Goal: Task Accomplishment & Management: Manage account settings

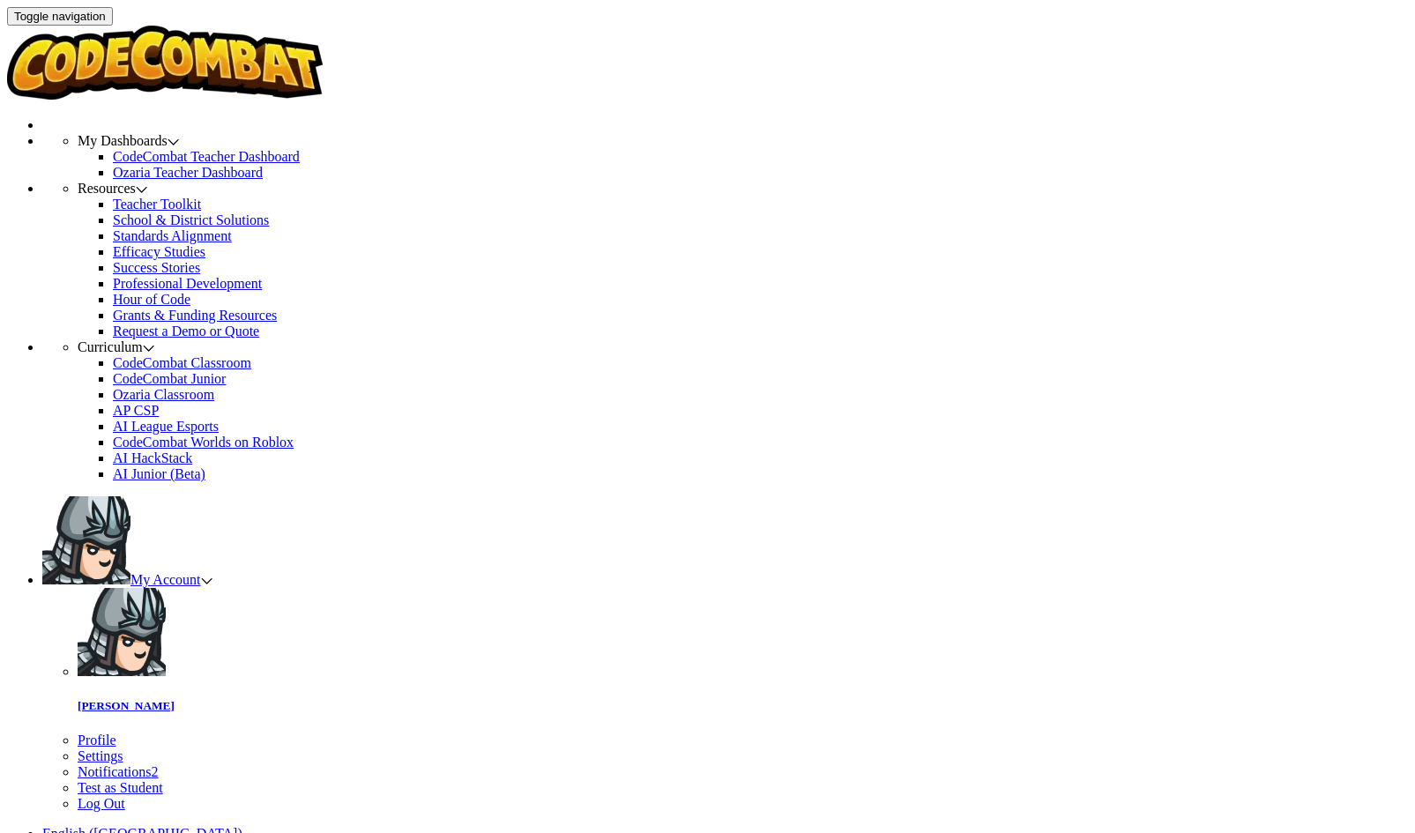
click at [212, 572] on span "My Account" at bounding box center [171, 579] width 82 height 15
click at [152, 764] on span "Notifications" at bounding box center [115, 771] width 74 height 15
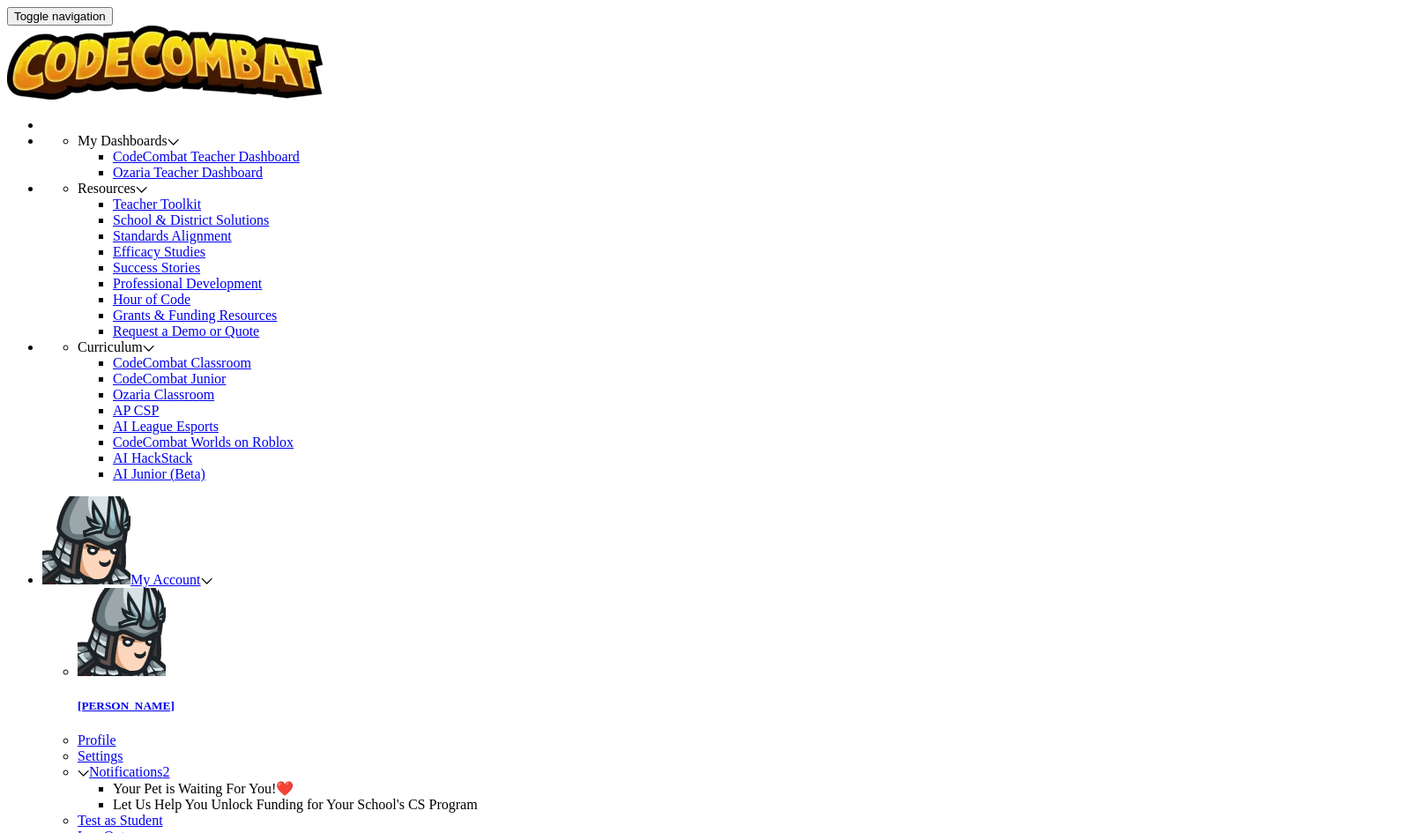
click at [212, 572] on link "My Account" at bounding box center [127, 579] width 170 height 15
type input "F"
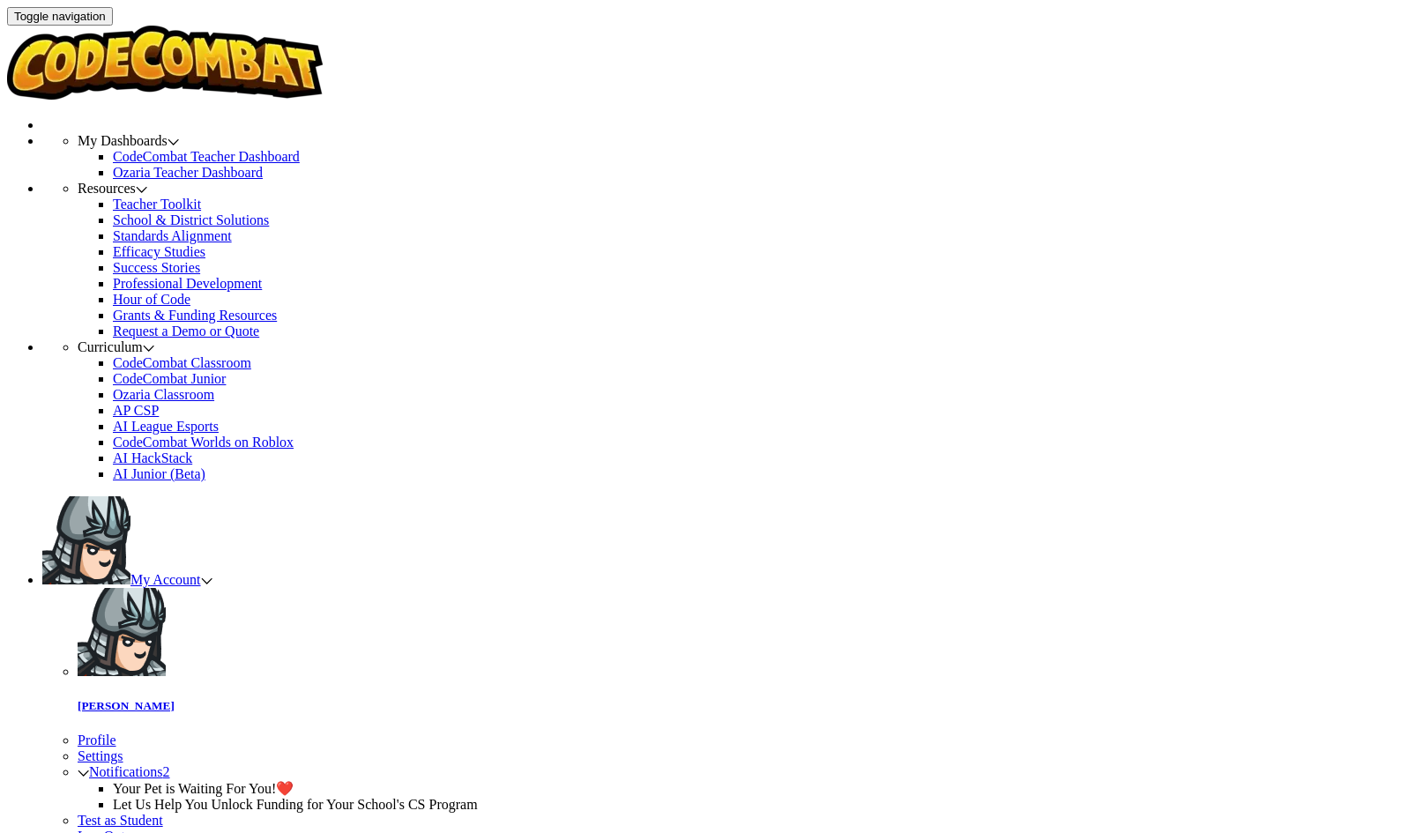
type input "Group B"
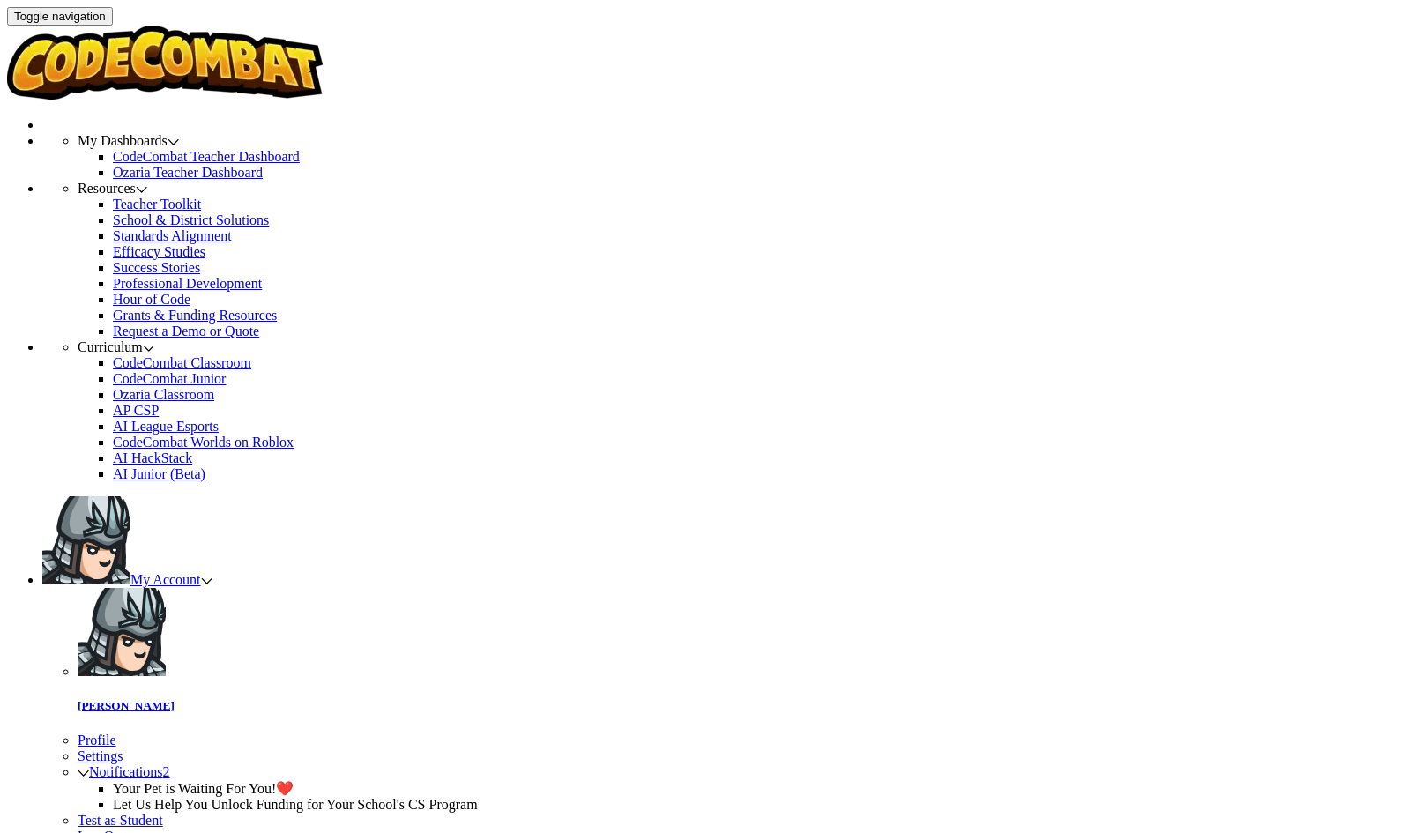
checkbox input "false"
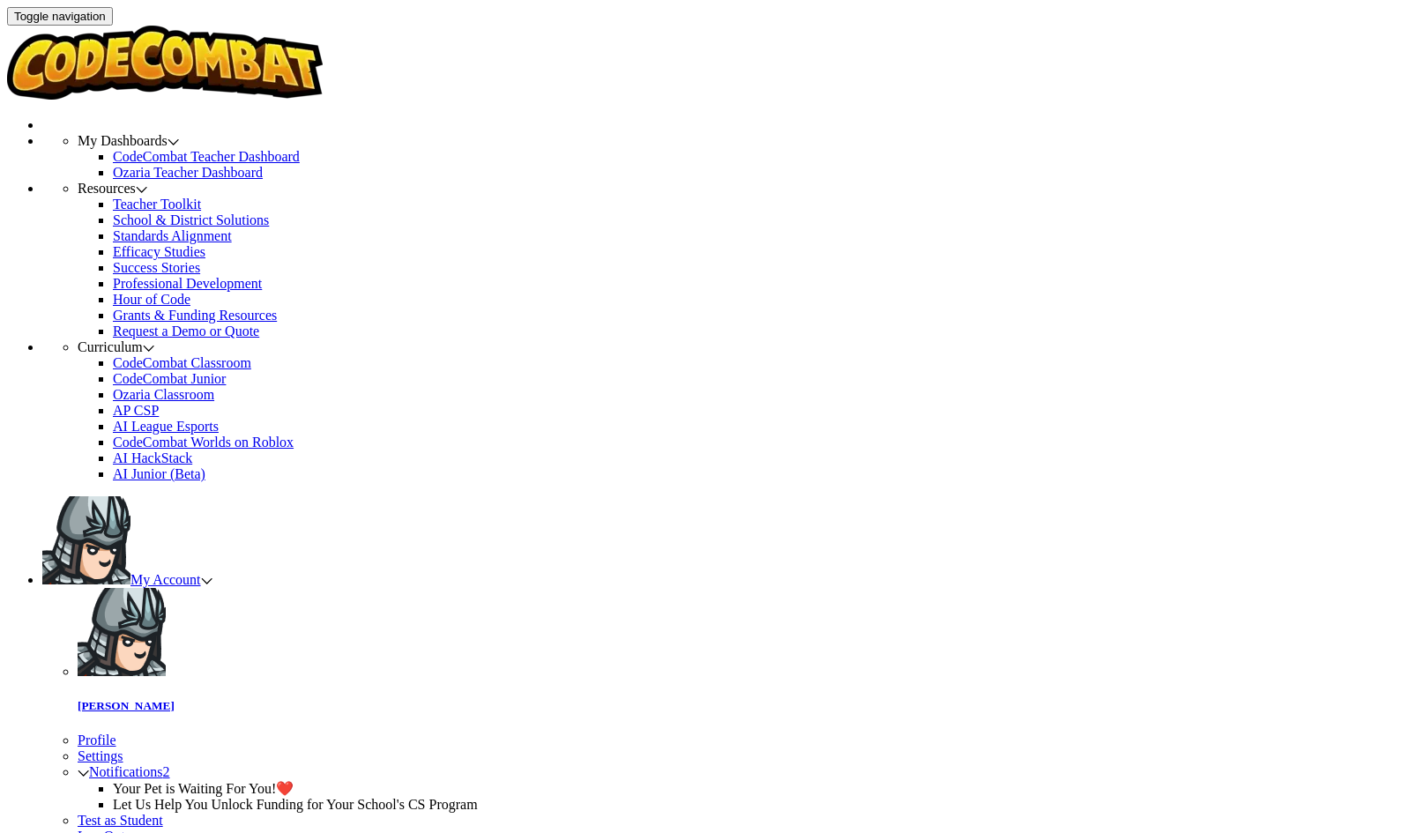
checkbox input "false"
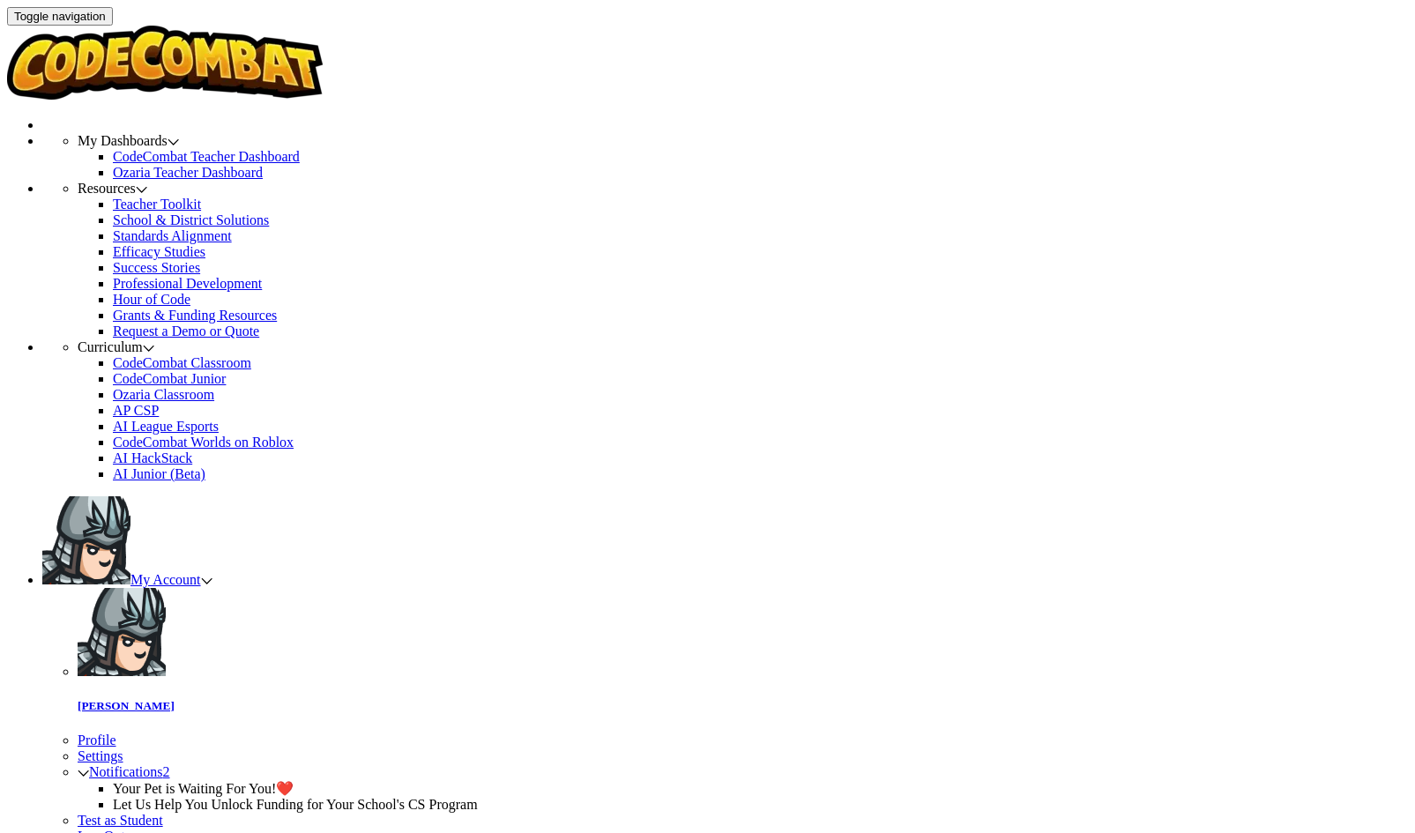
checkbox input "true"
select select
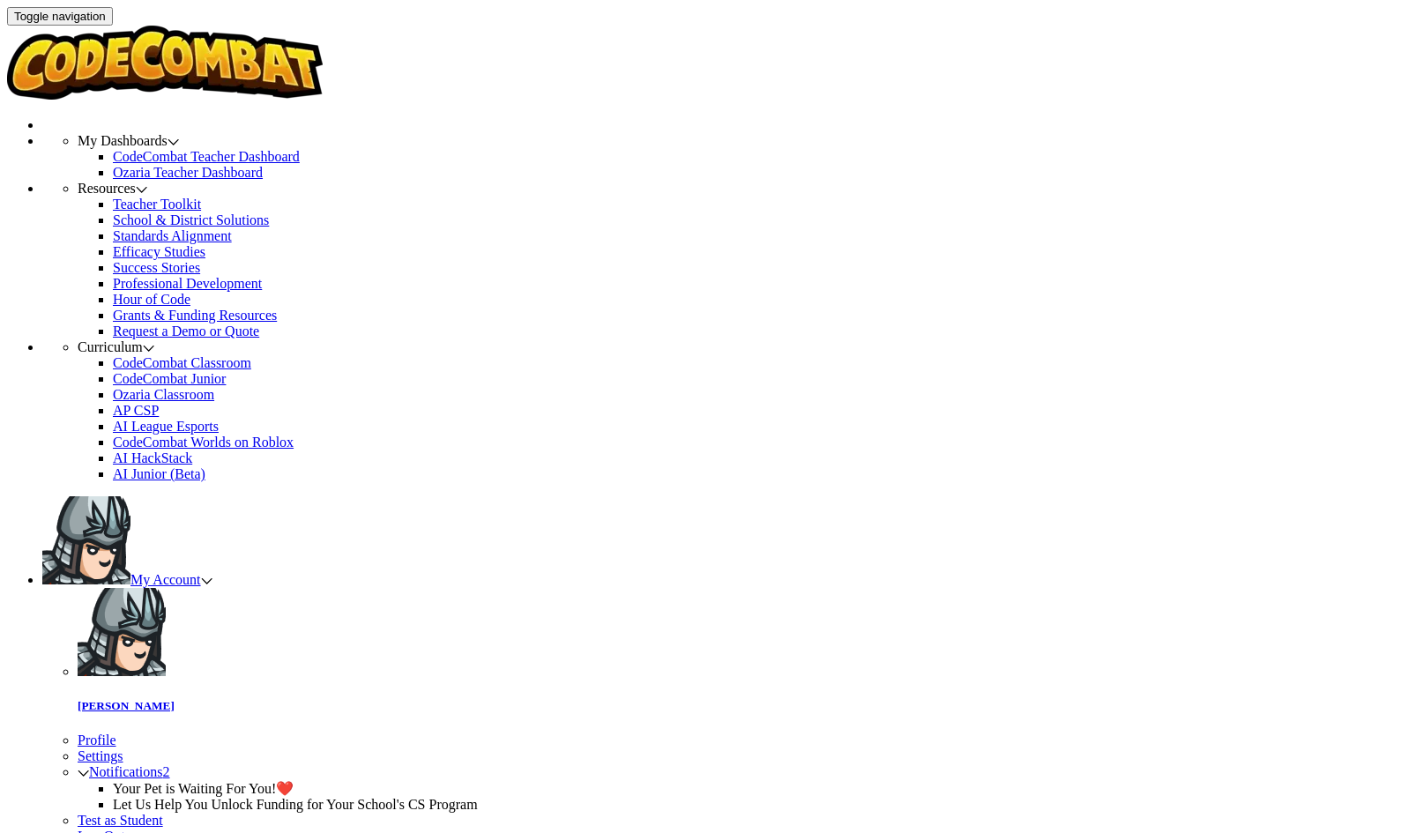
checkbox input "false"
select select
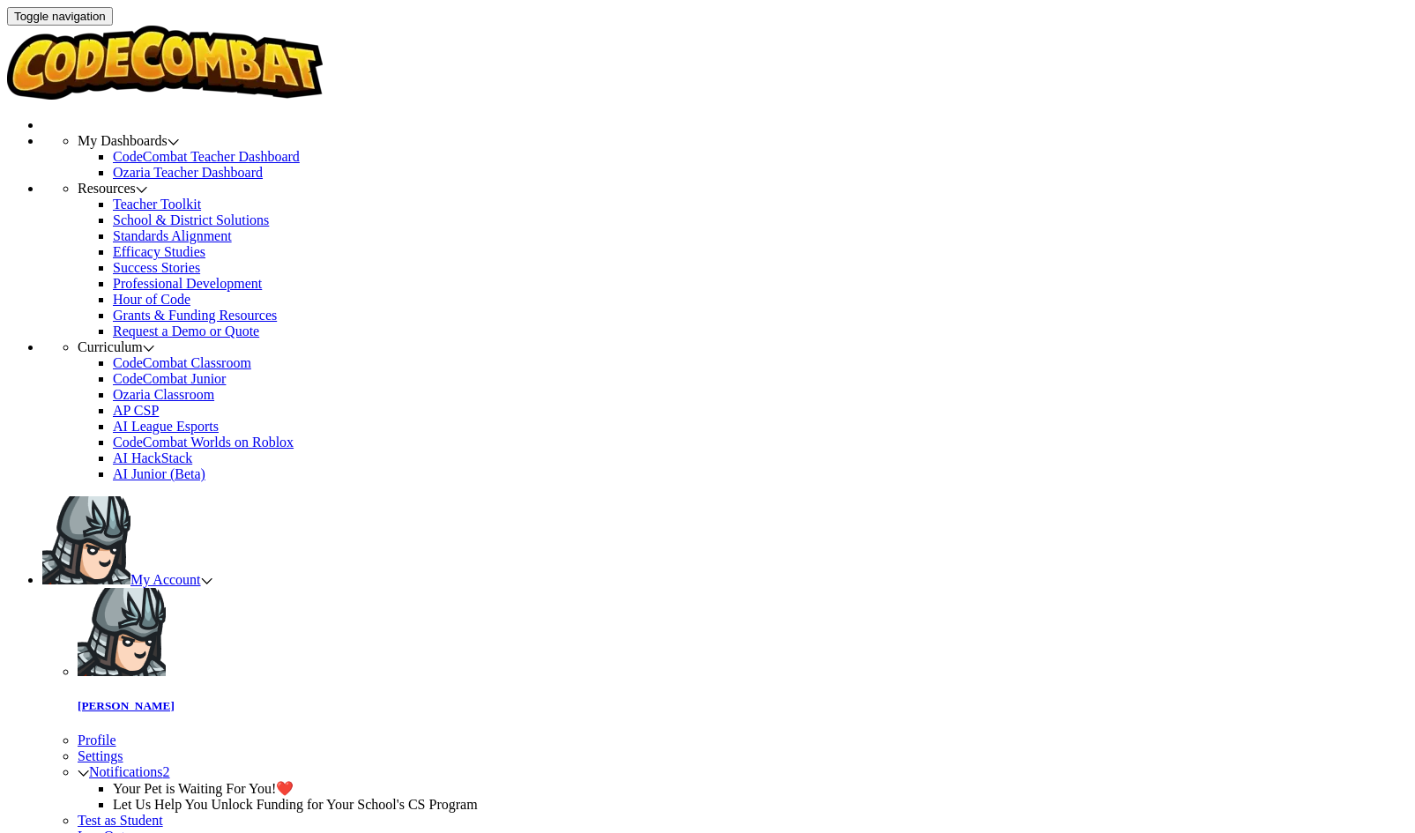
select select
checkbox input "true"
select select
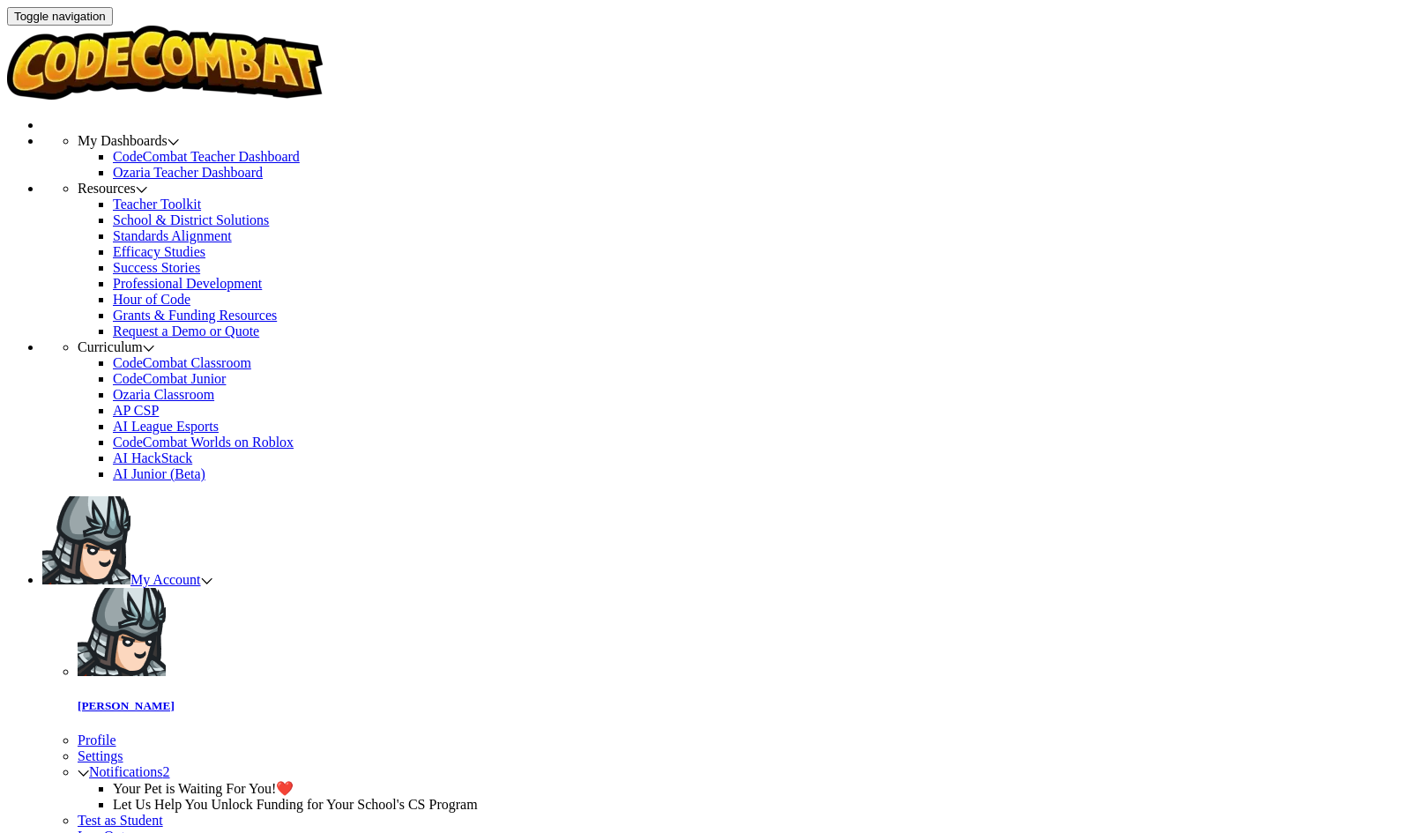
select select
checkbox input "false"
select select
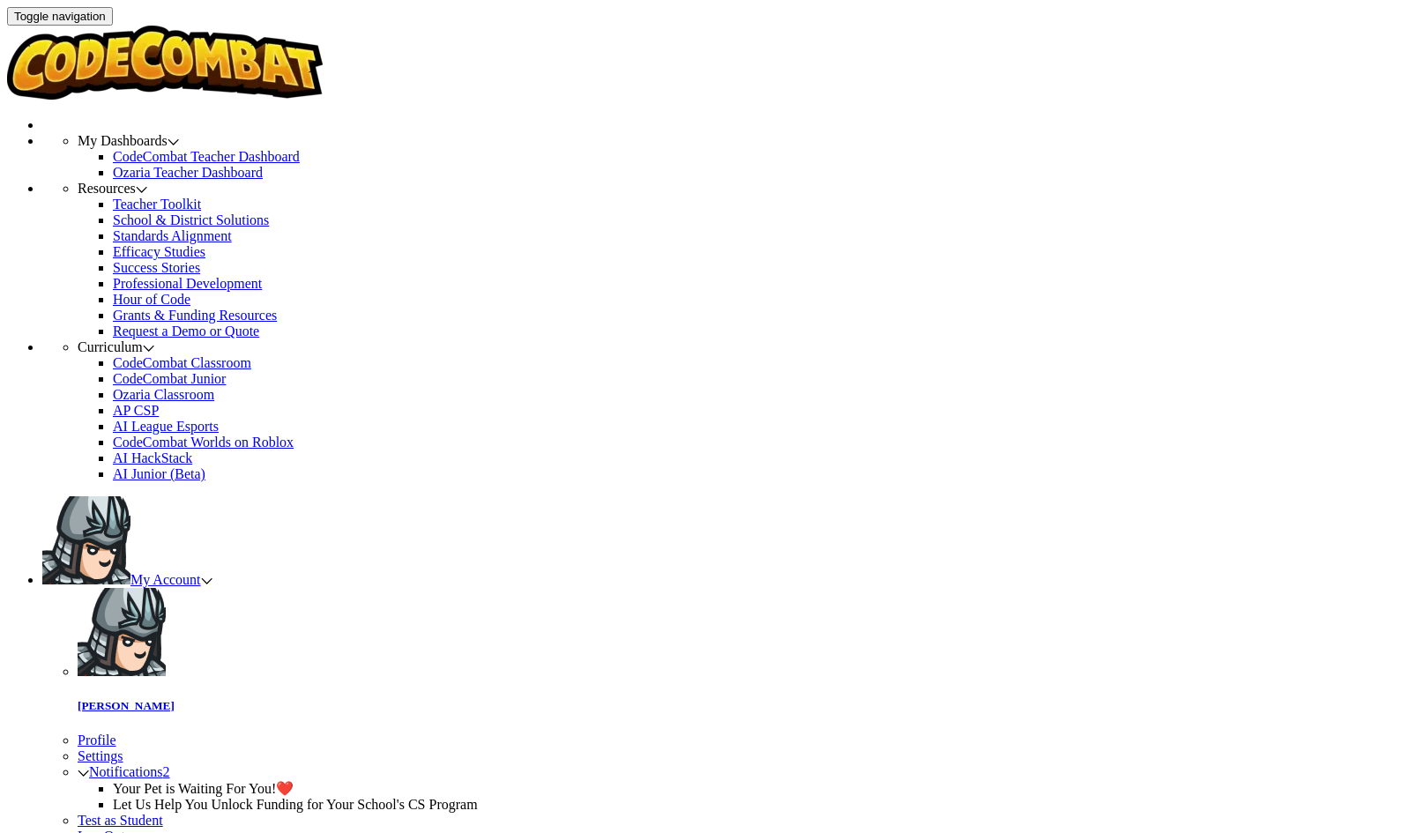
select select
checkbox input "true"
select select
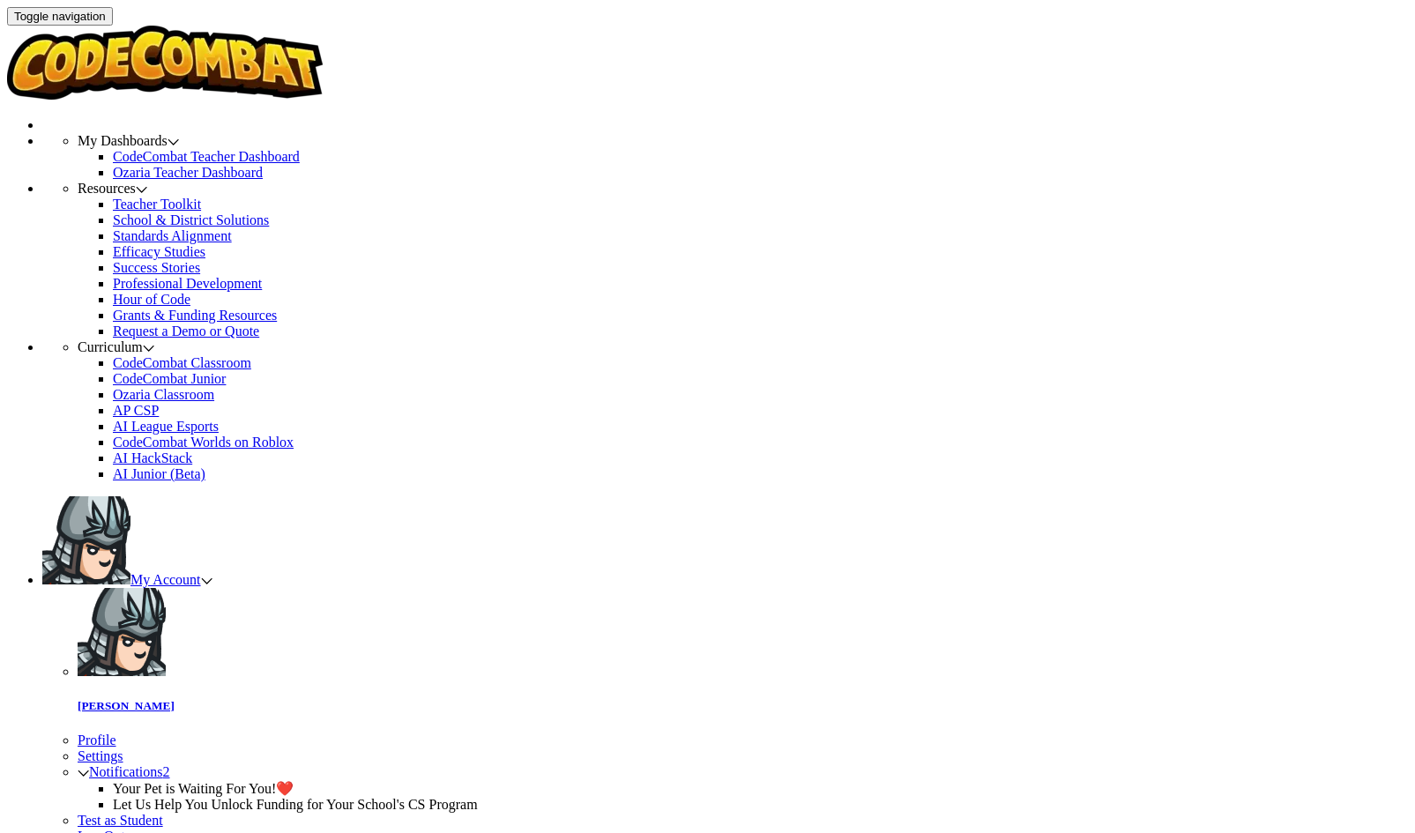
select select
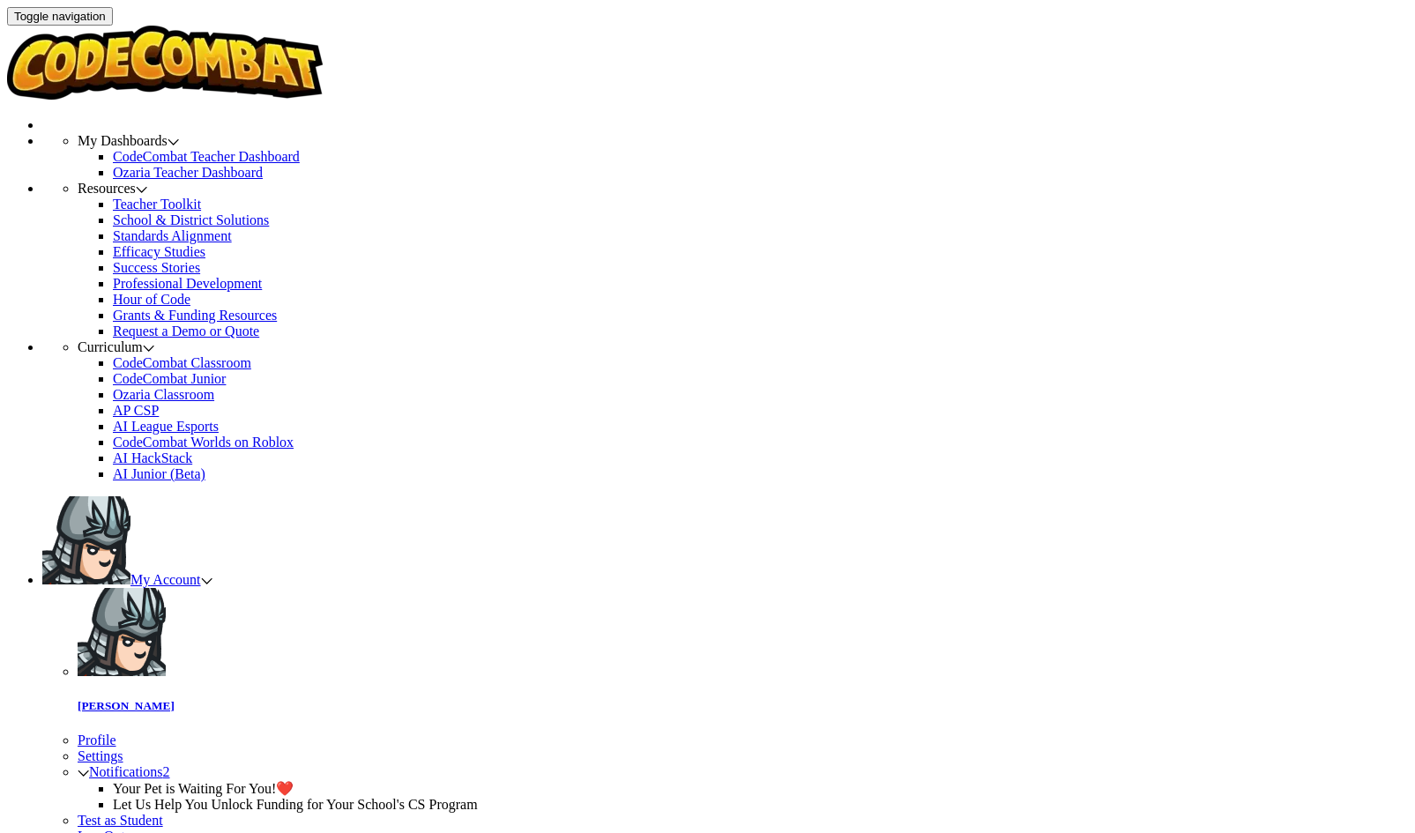
checkbox input "false"
select select
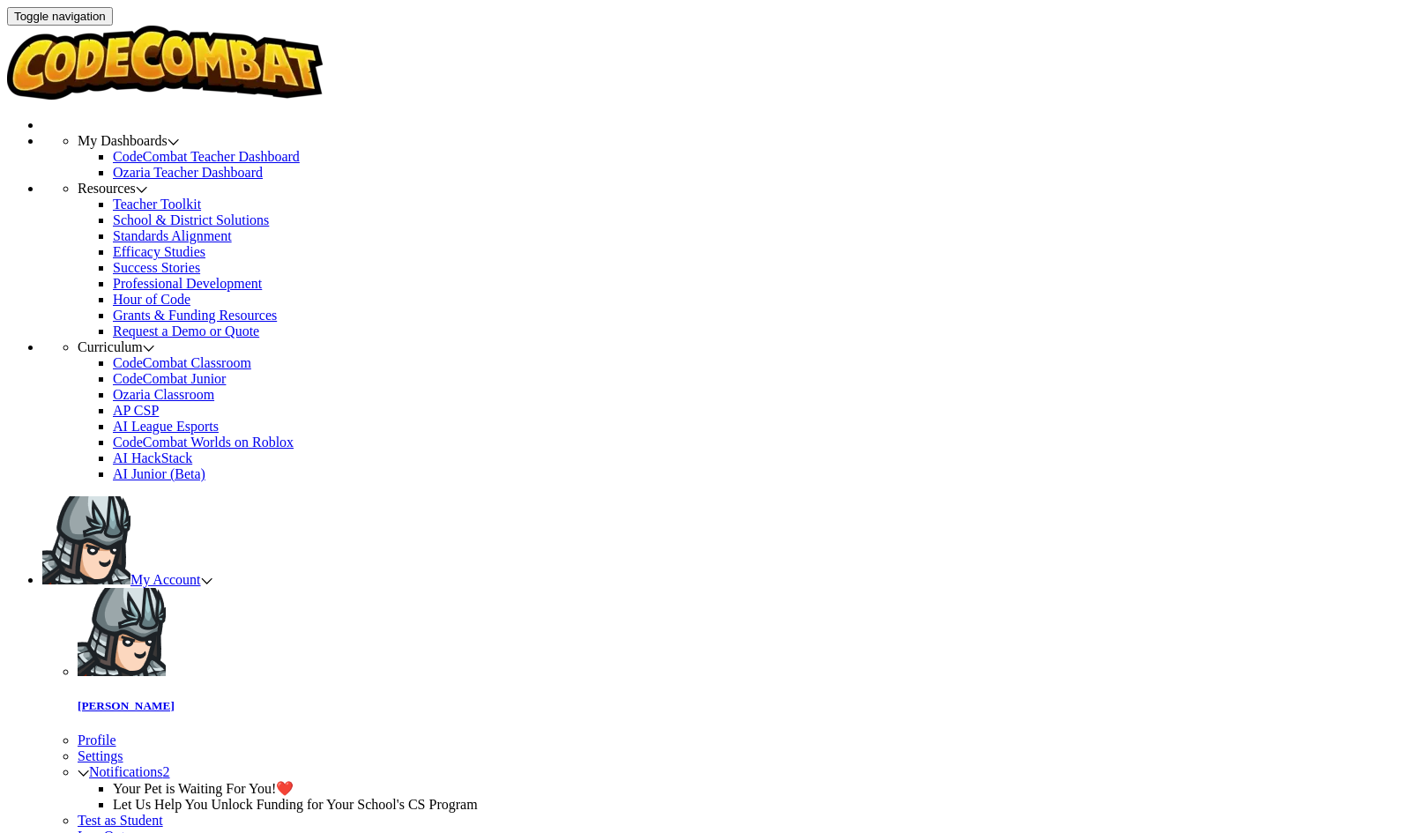
checkbox input "true"
select select
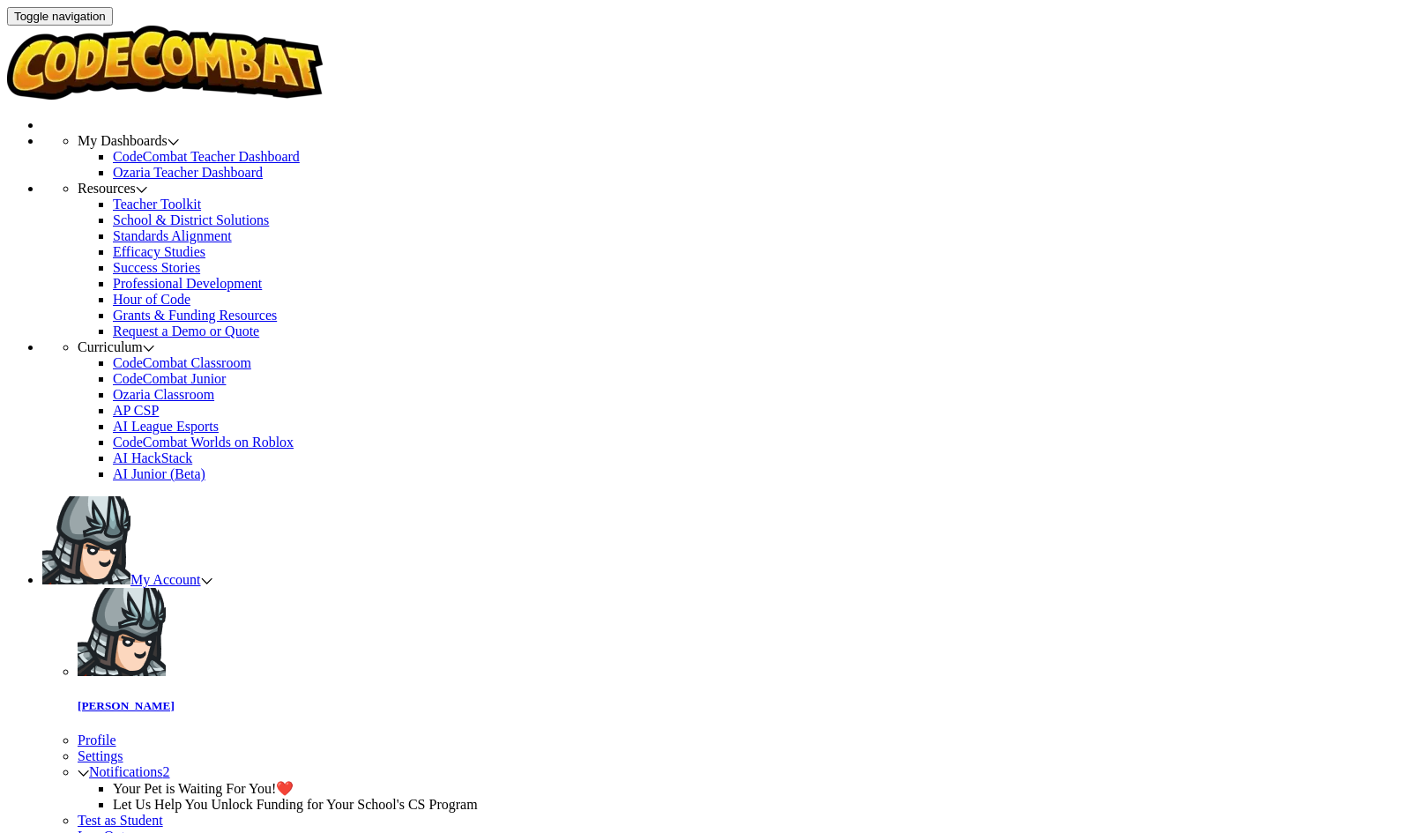
select select
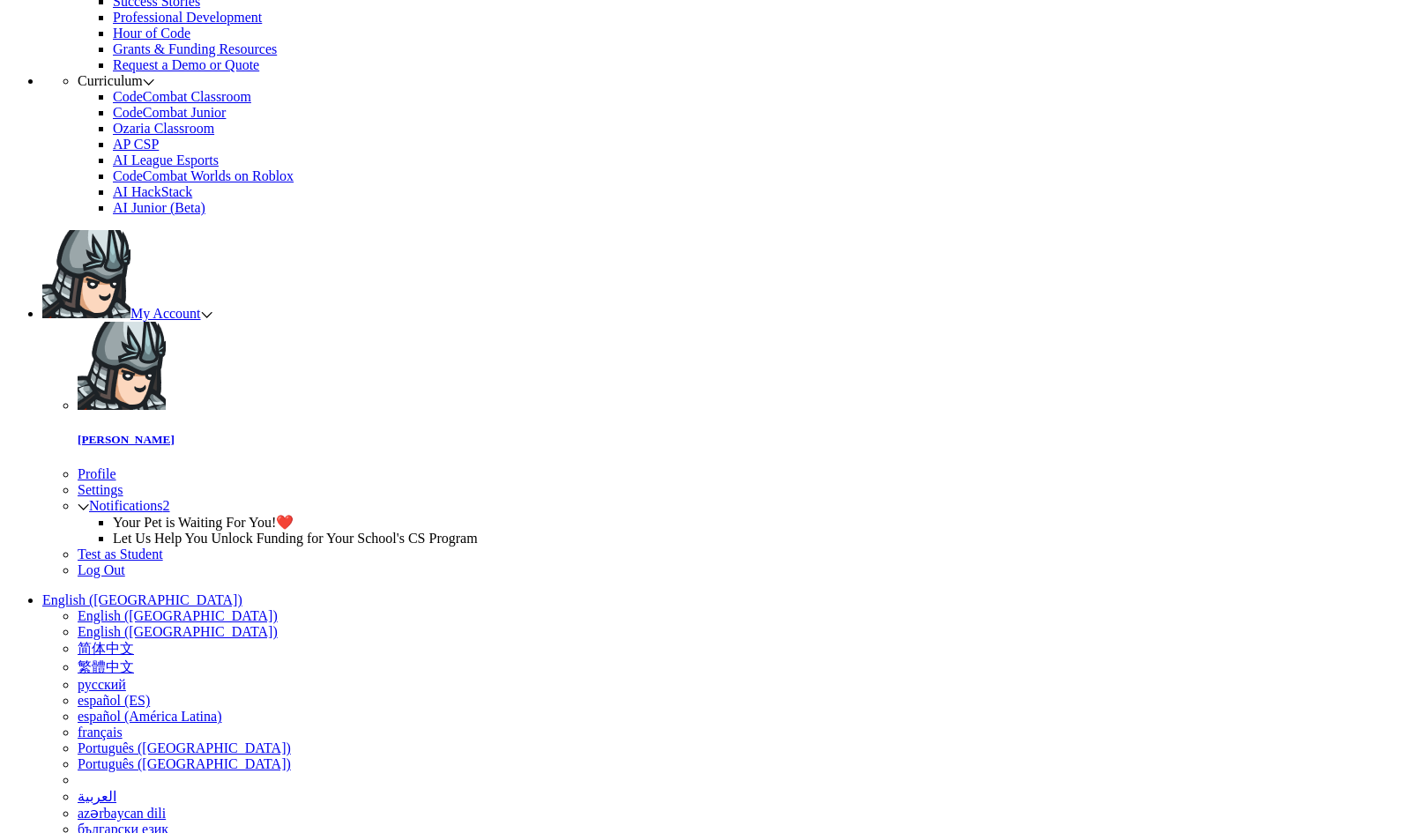
scroll to position [284, 0]
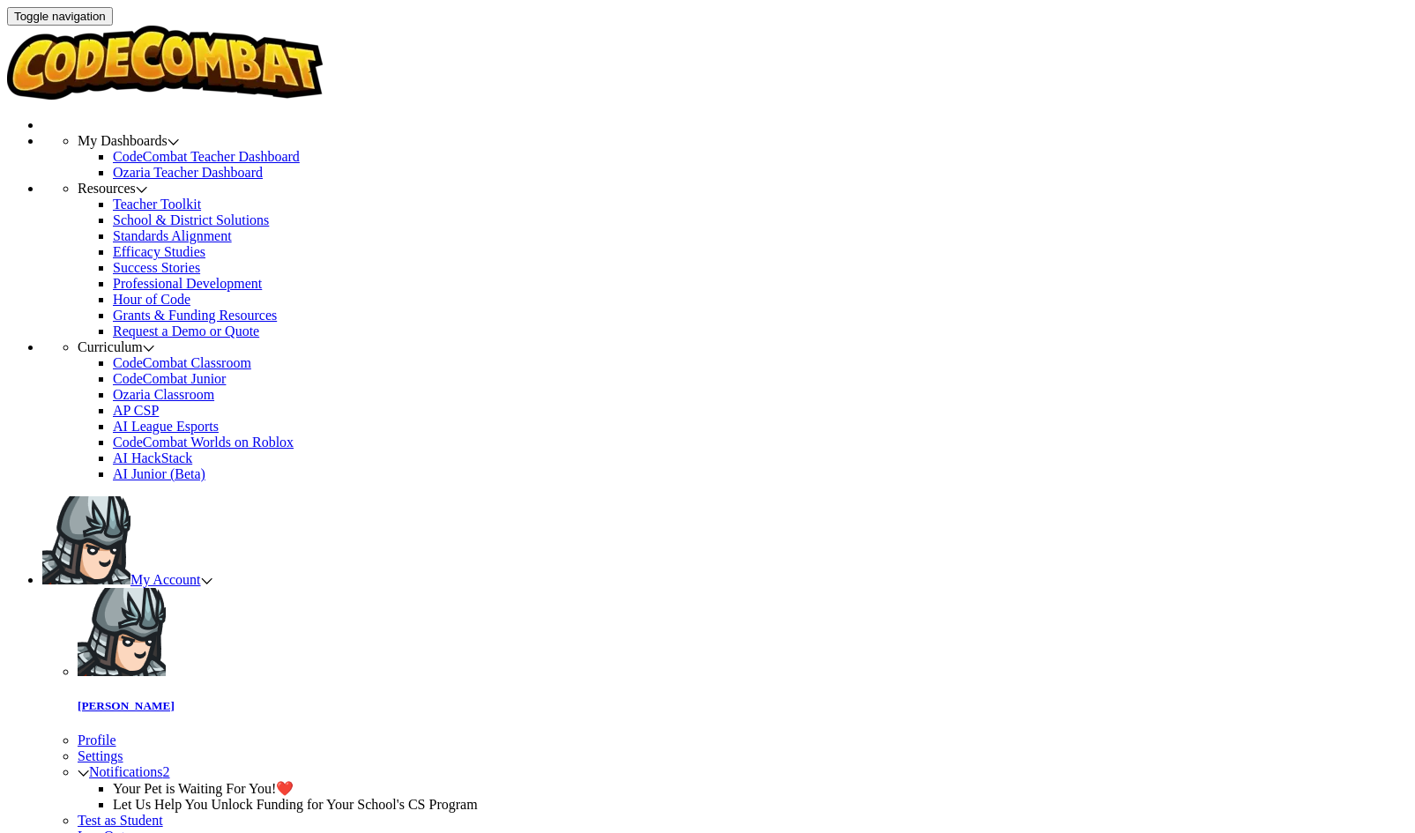
select select "560f1a9f22961295f9427742"
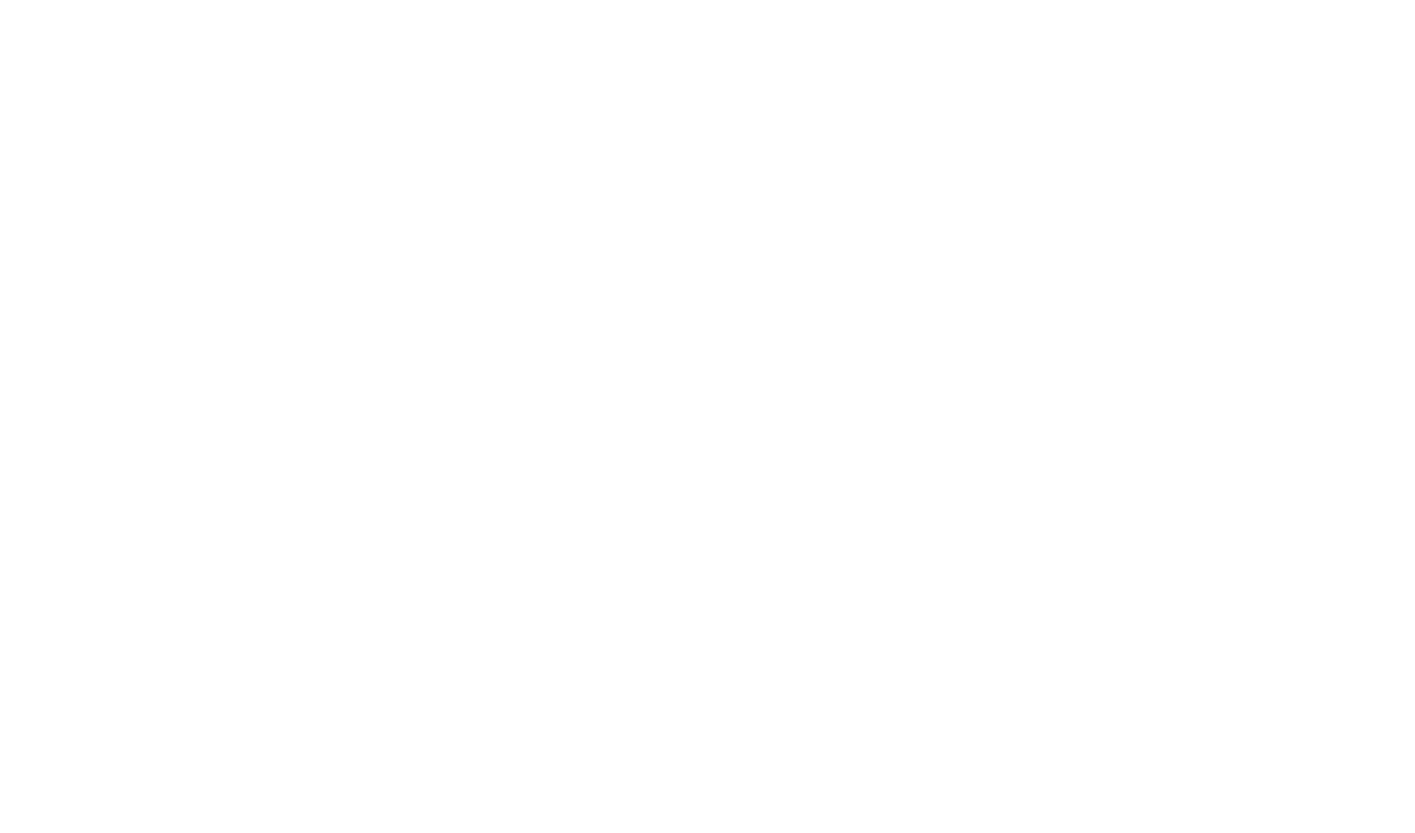
checkbox input "true"
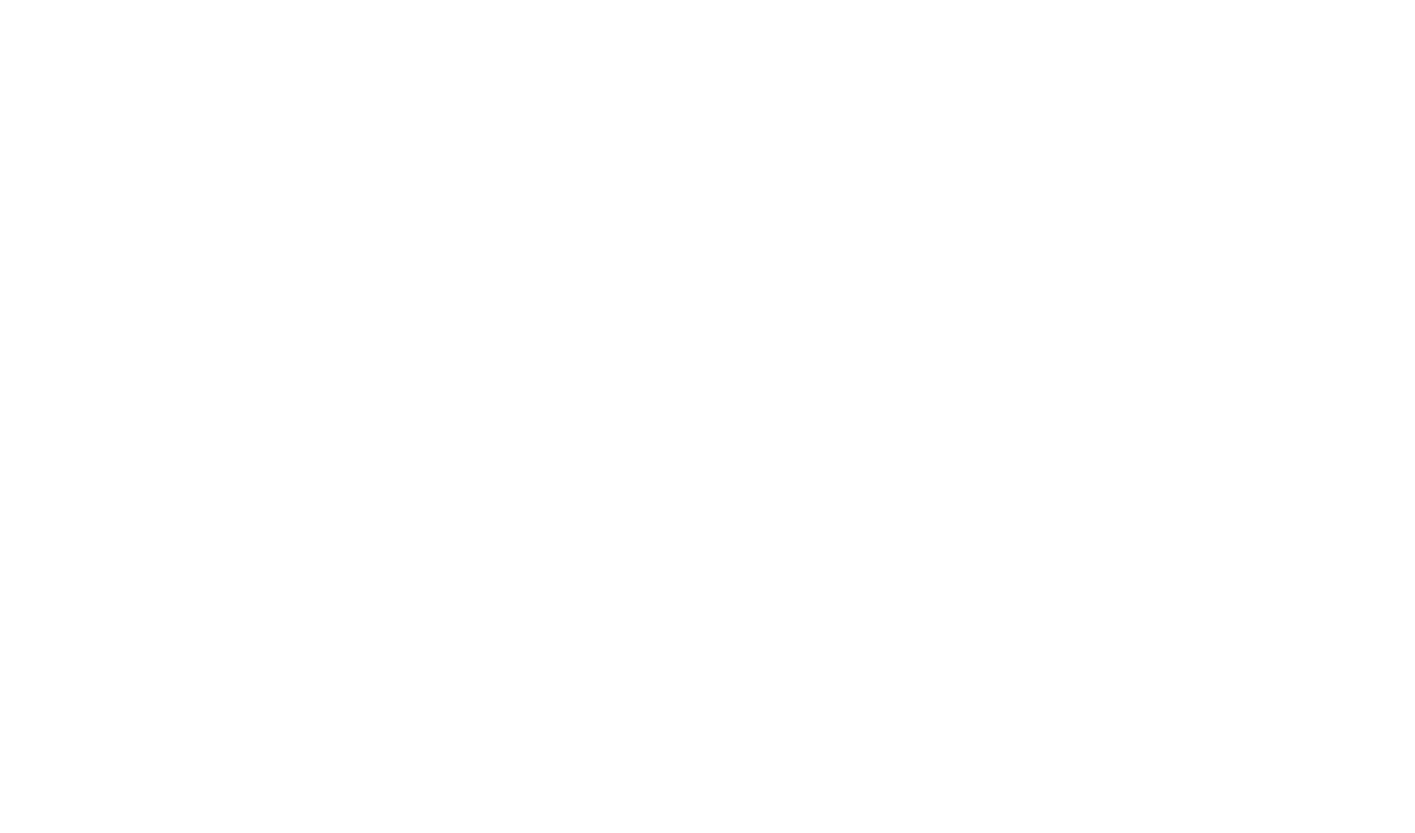
checkbox input "true"
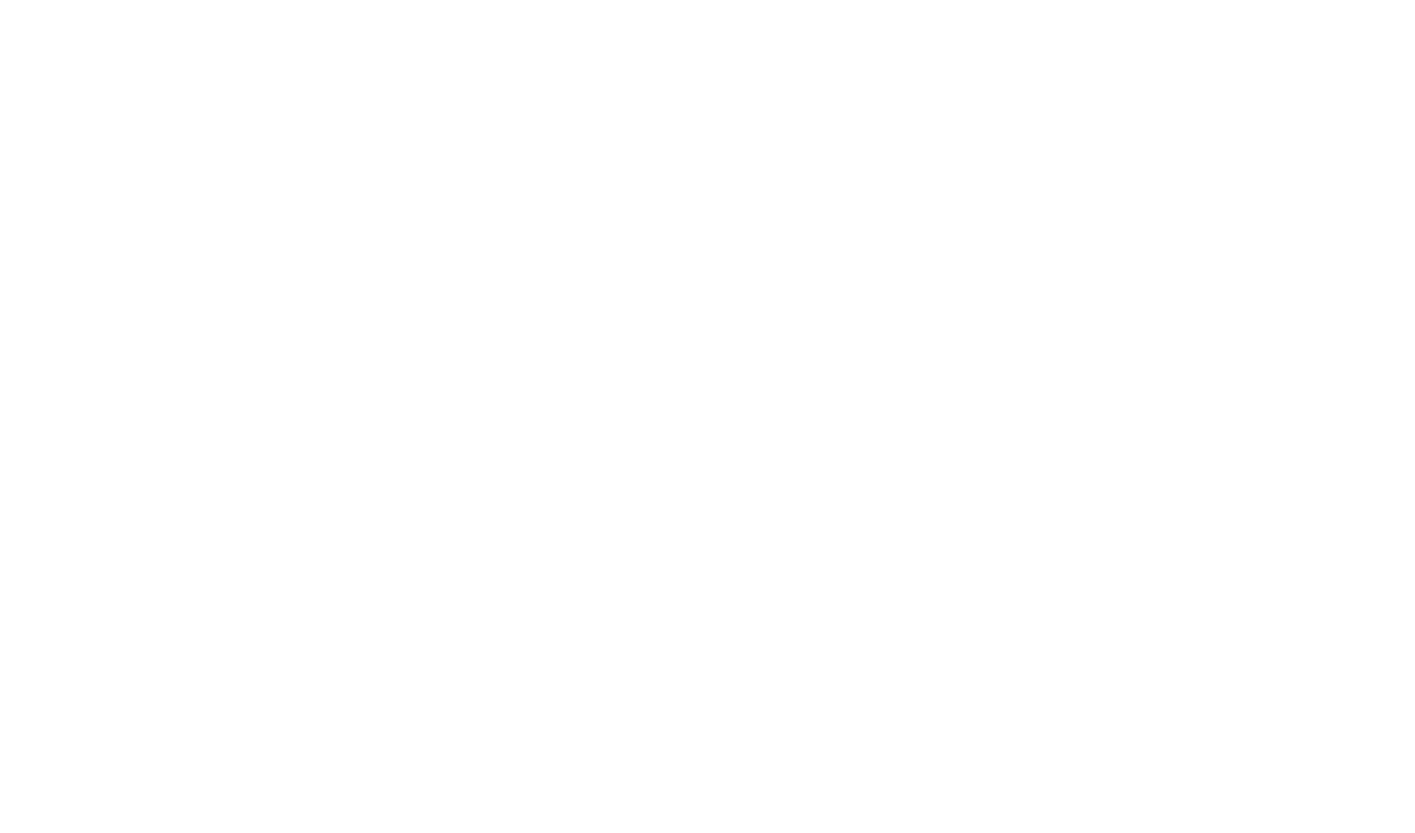
checkbox input "true"
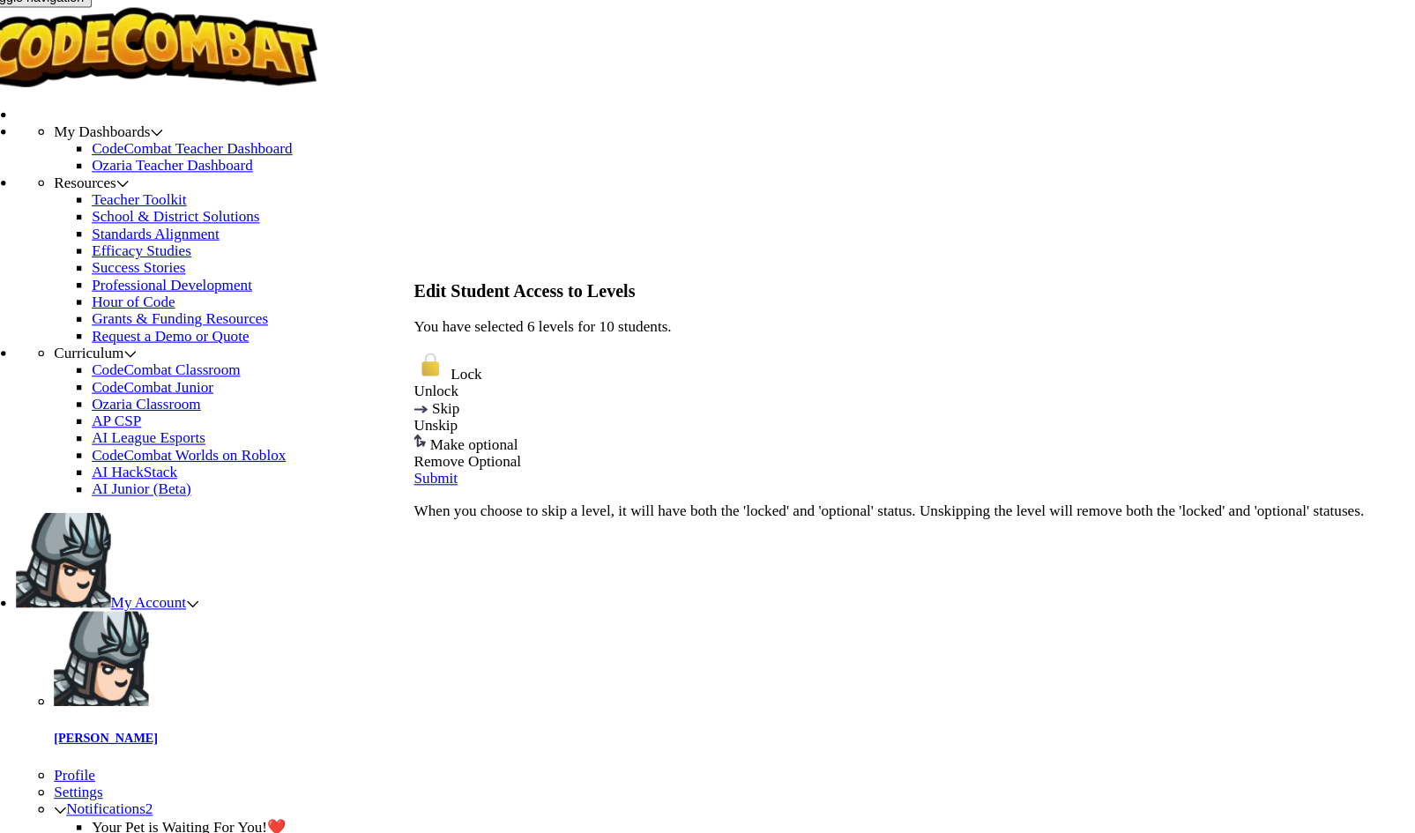
click at [652, 473] on div "Submit" at bounding box center [855, 465] width 885 height 16
checkbox input "false"
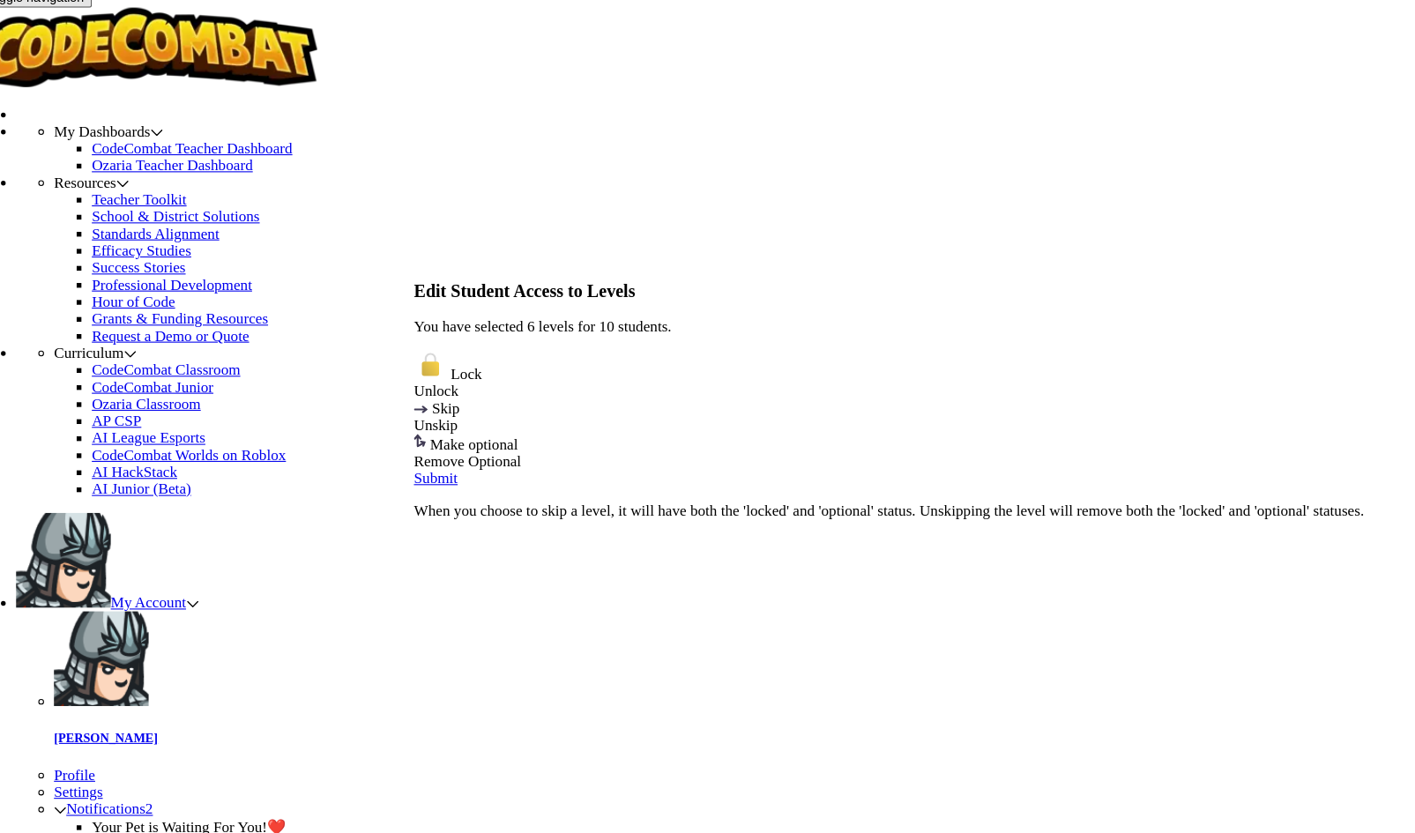
checkbox input "false"
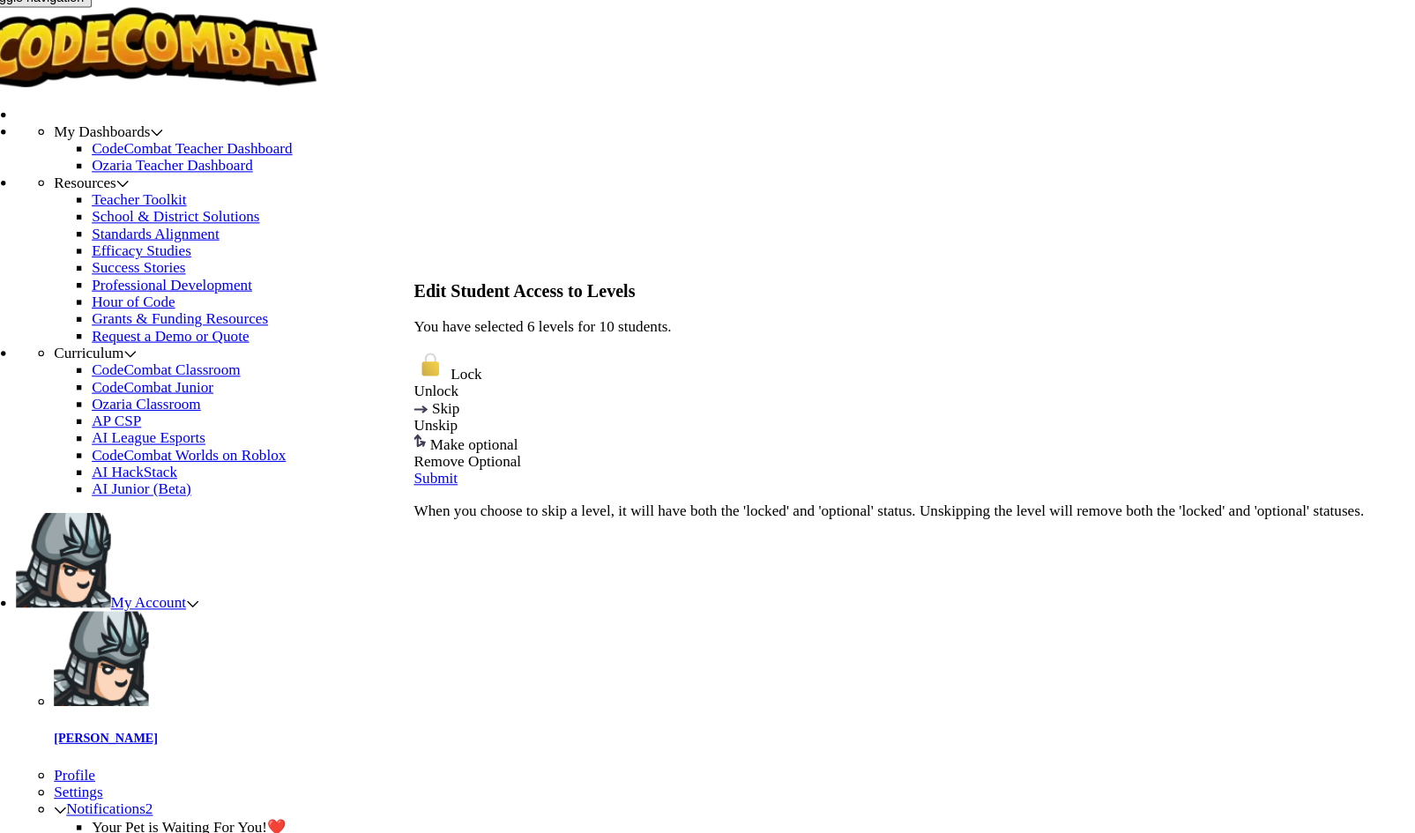
checkbox input "false"
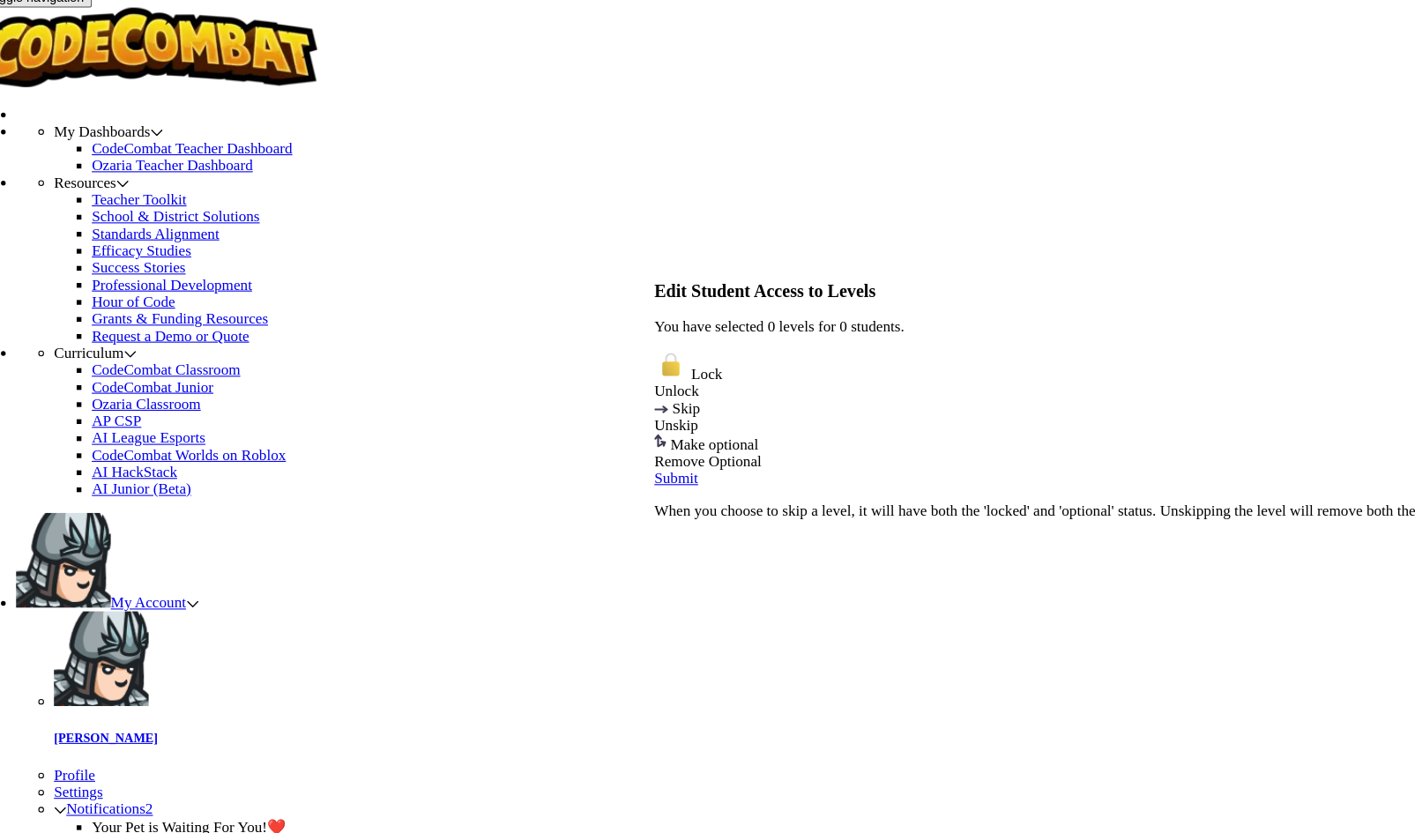
checkbox input "true"
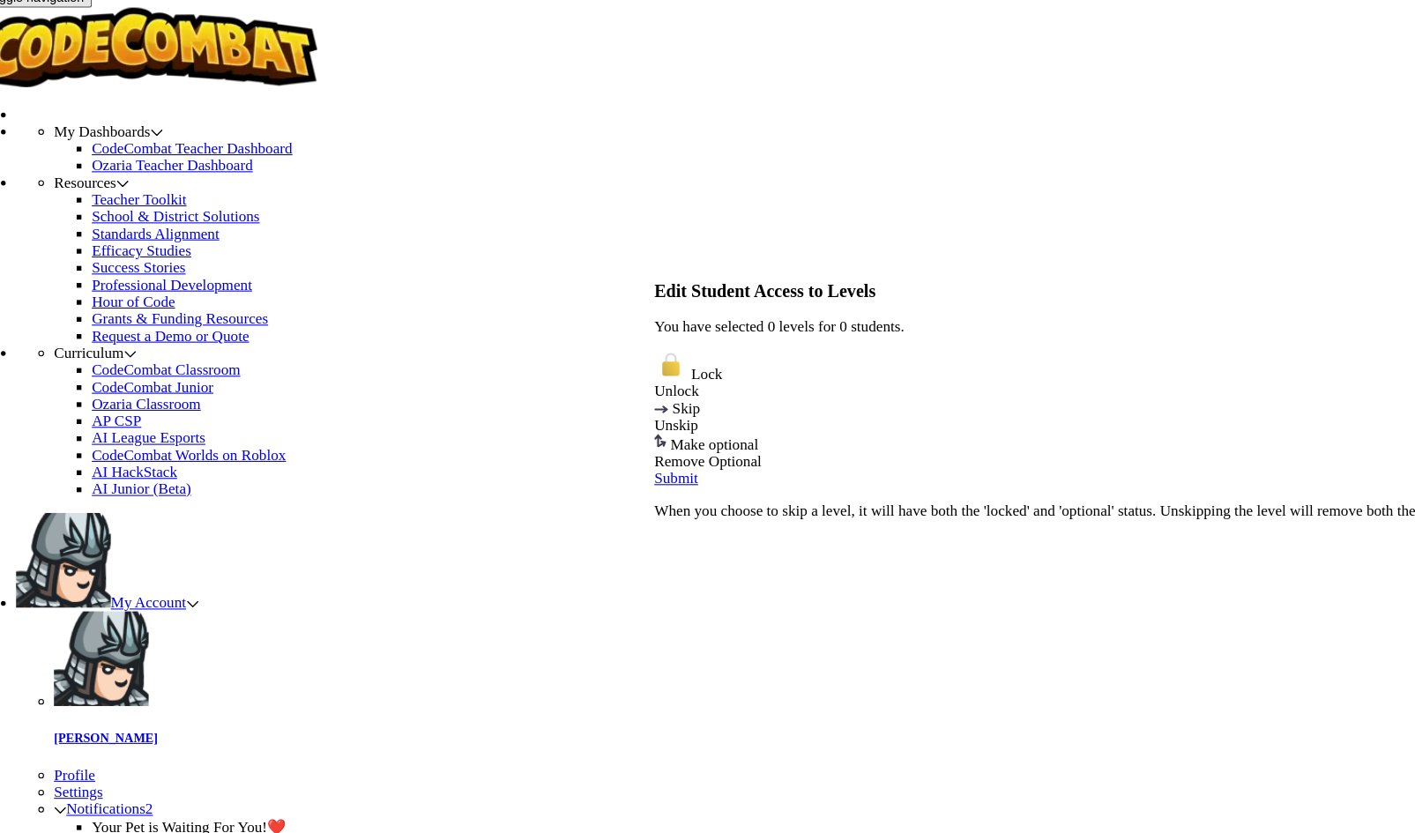
checkbox input "true"
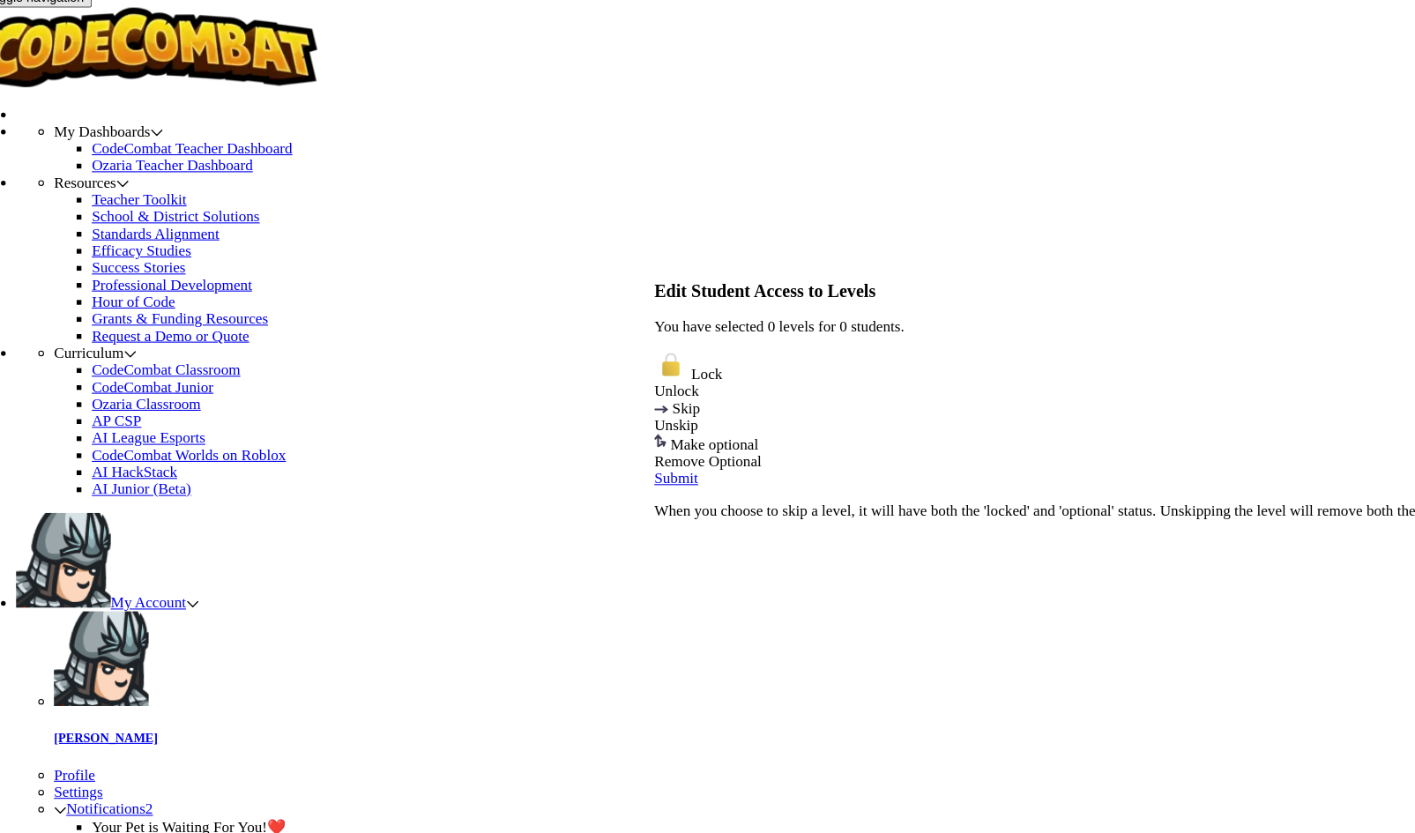
checkbox input "true"
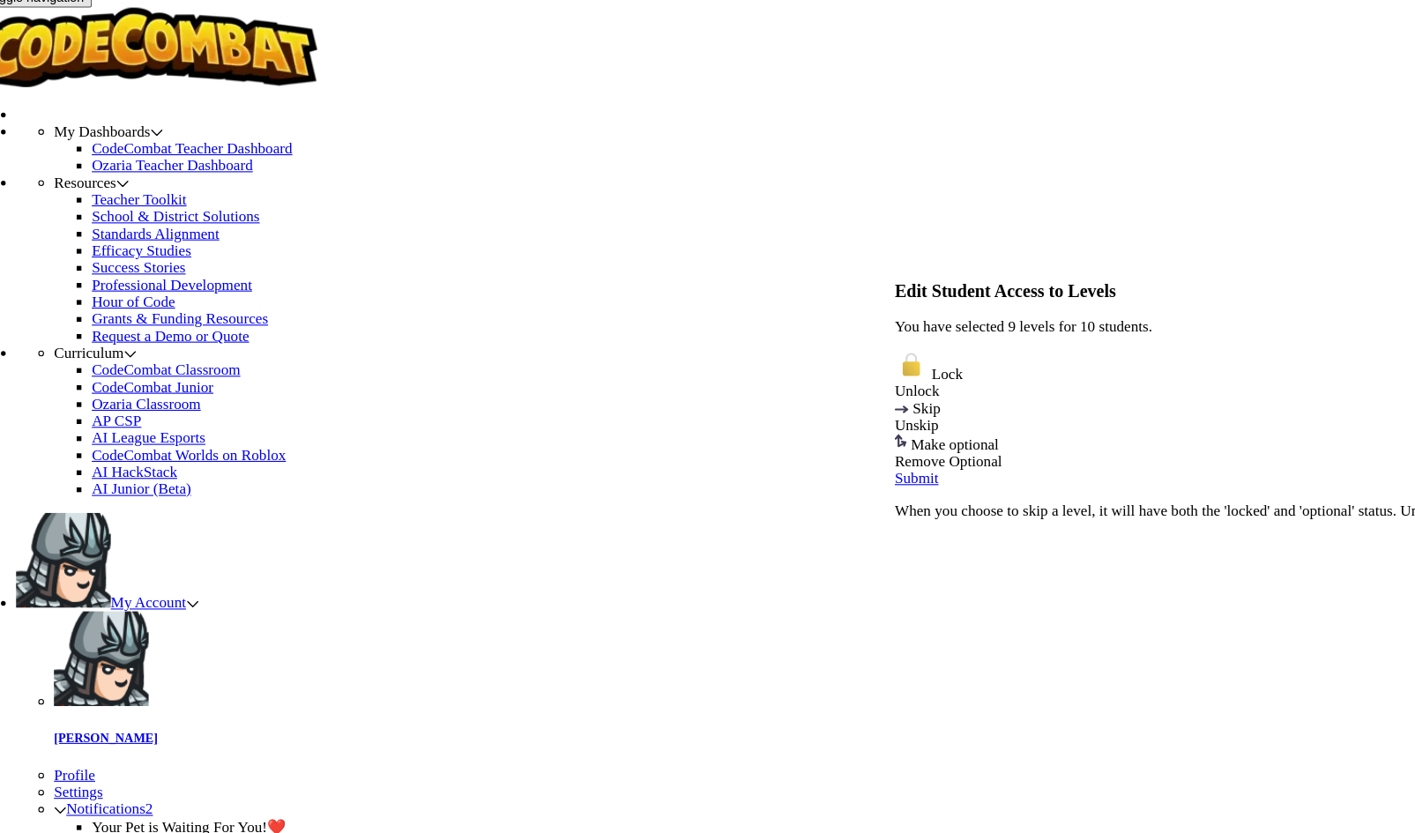
checkbox input "false"
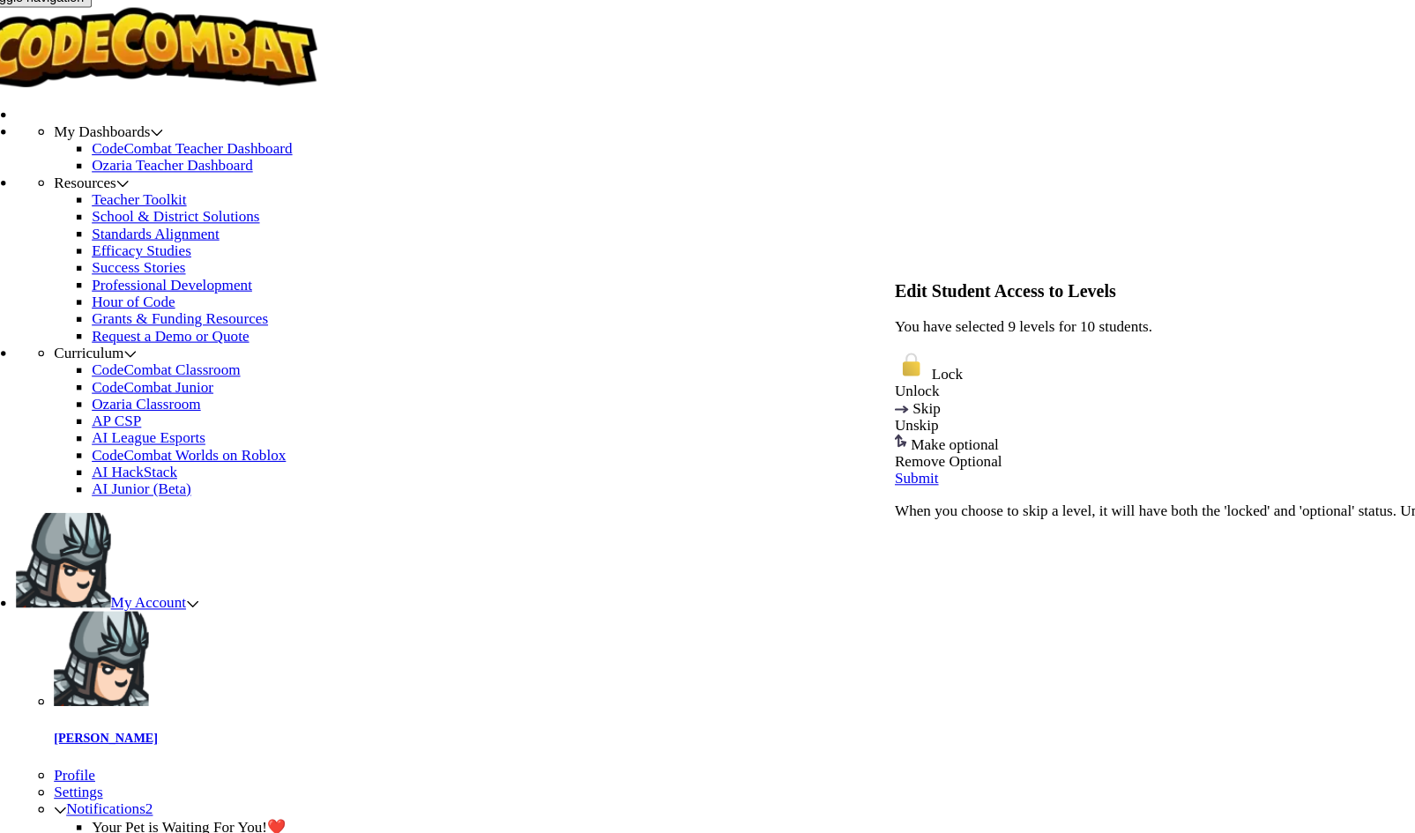
checkbox input "false"
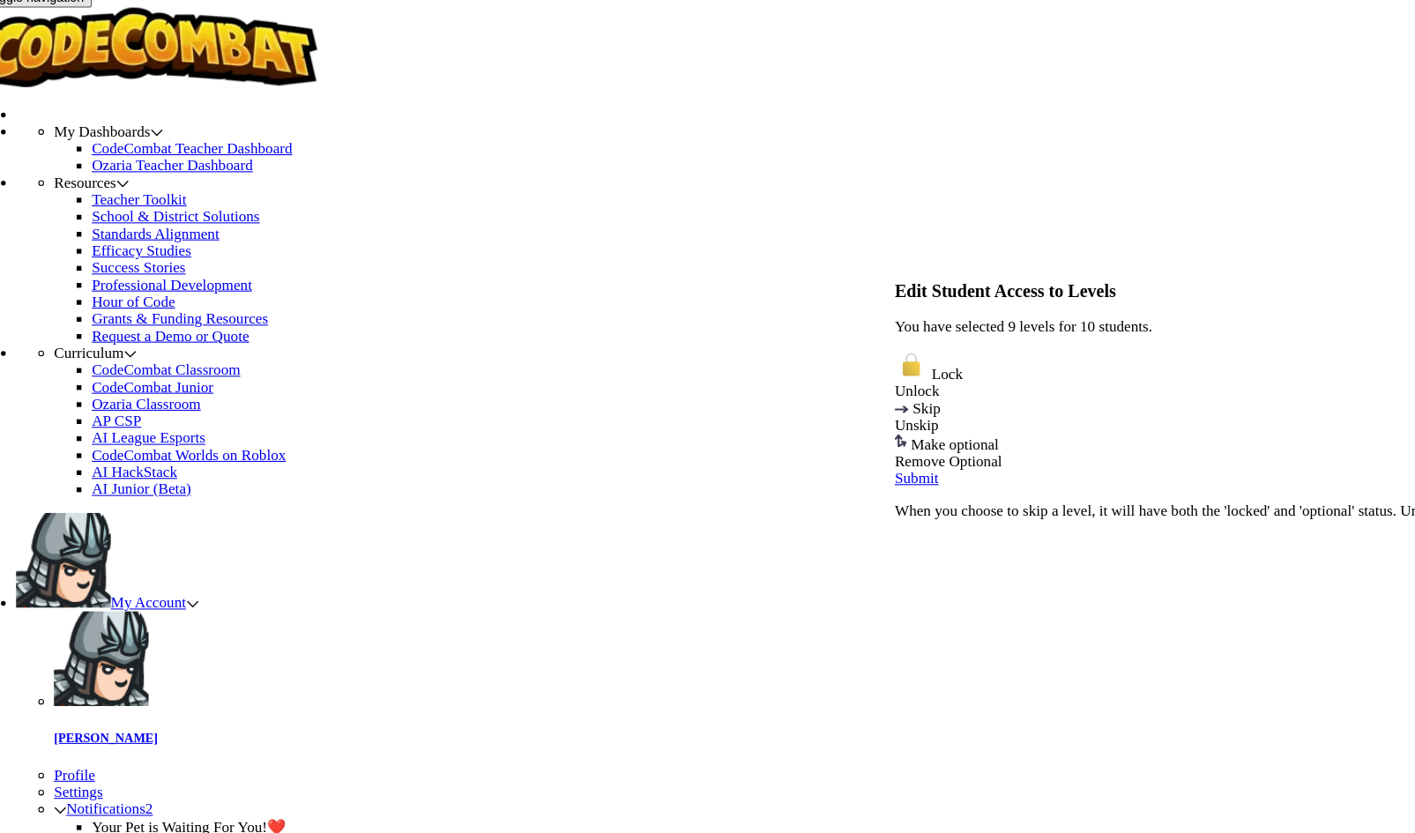
checkbox input "false"
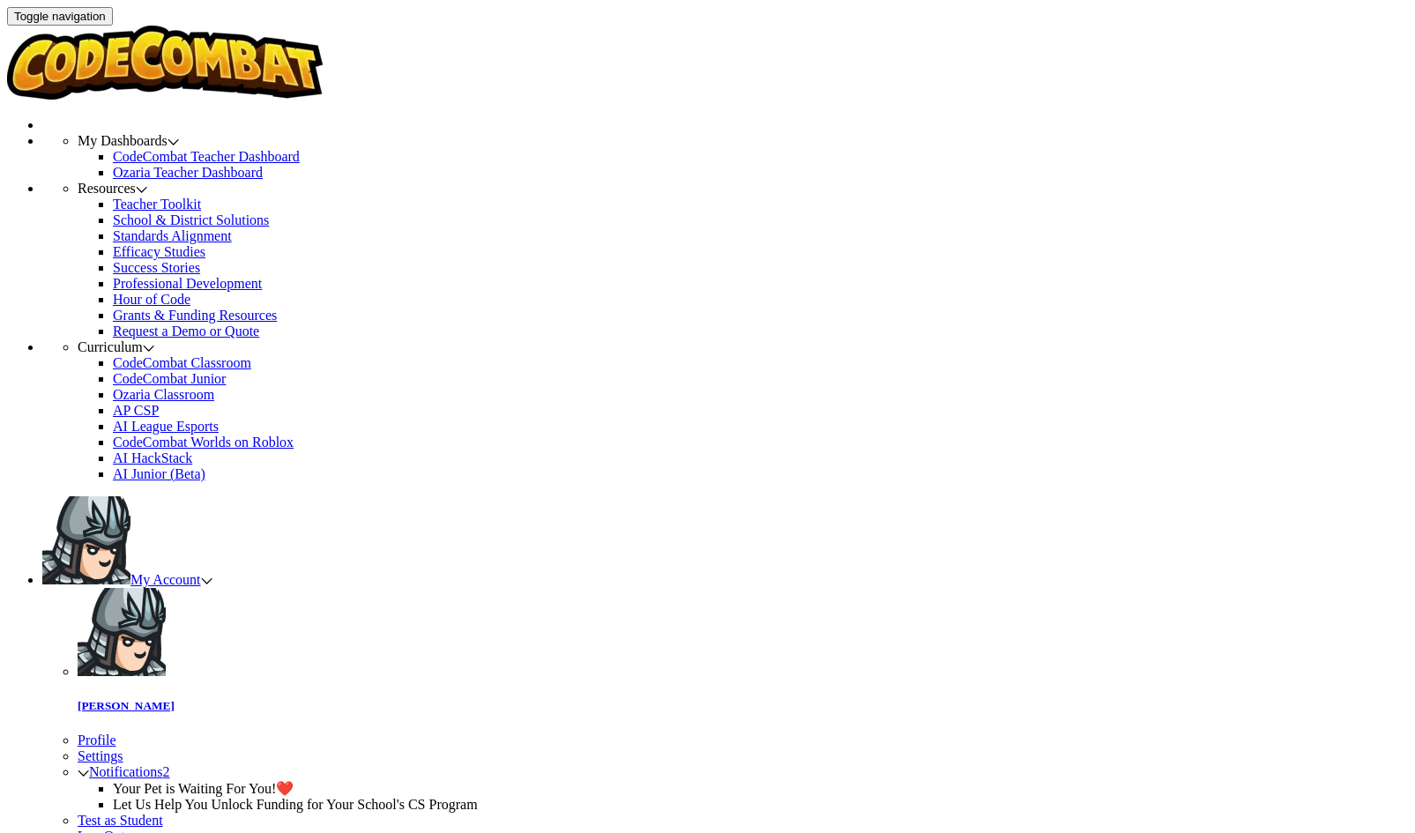
type input "123456"
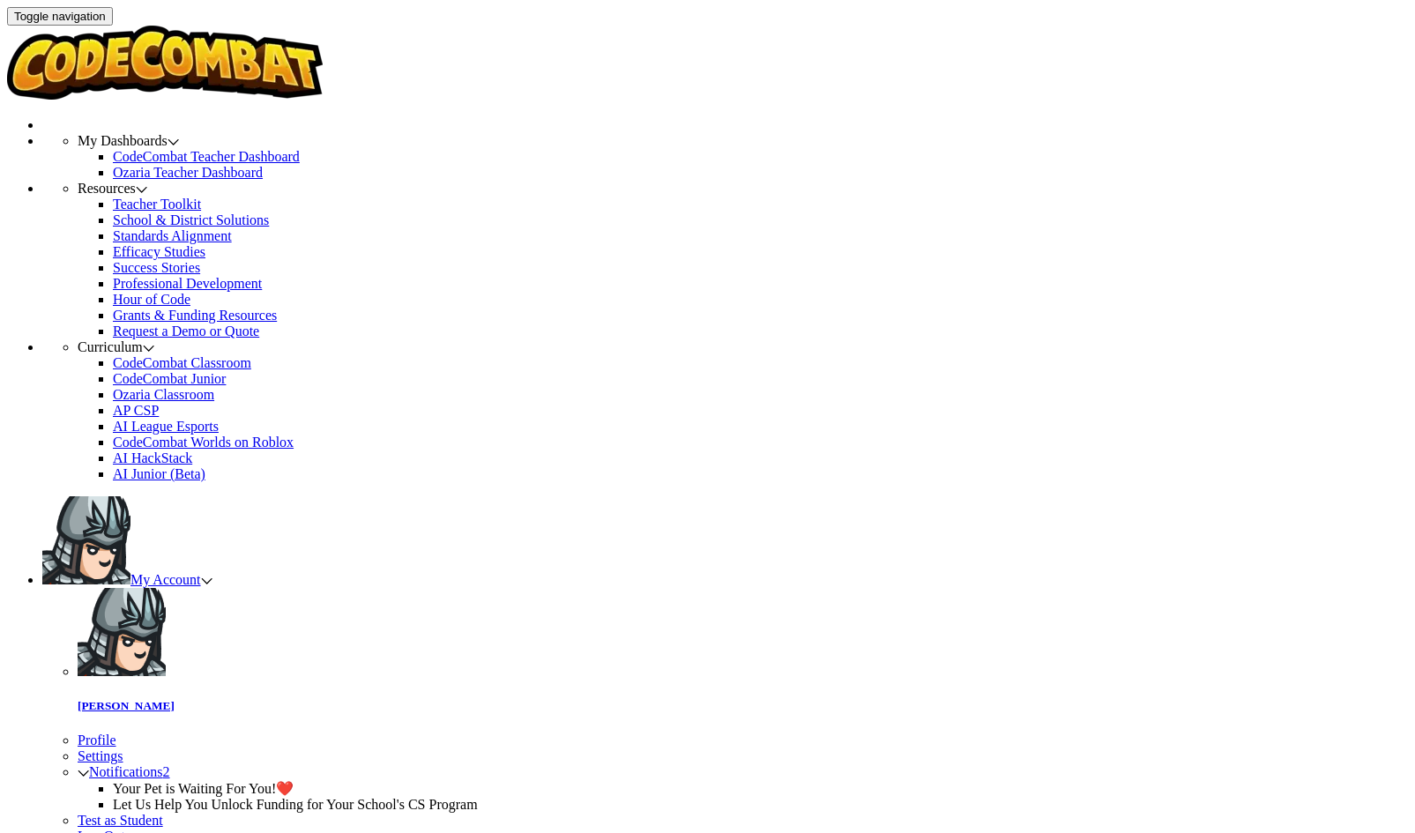
select select "write"
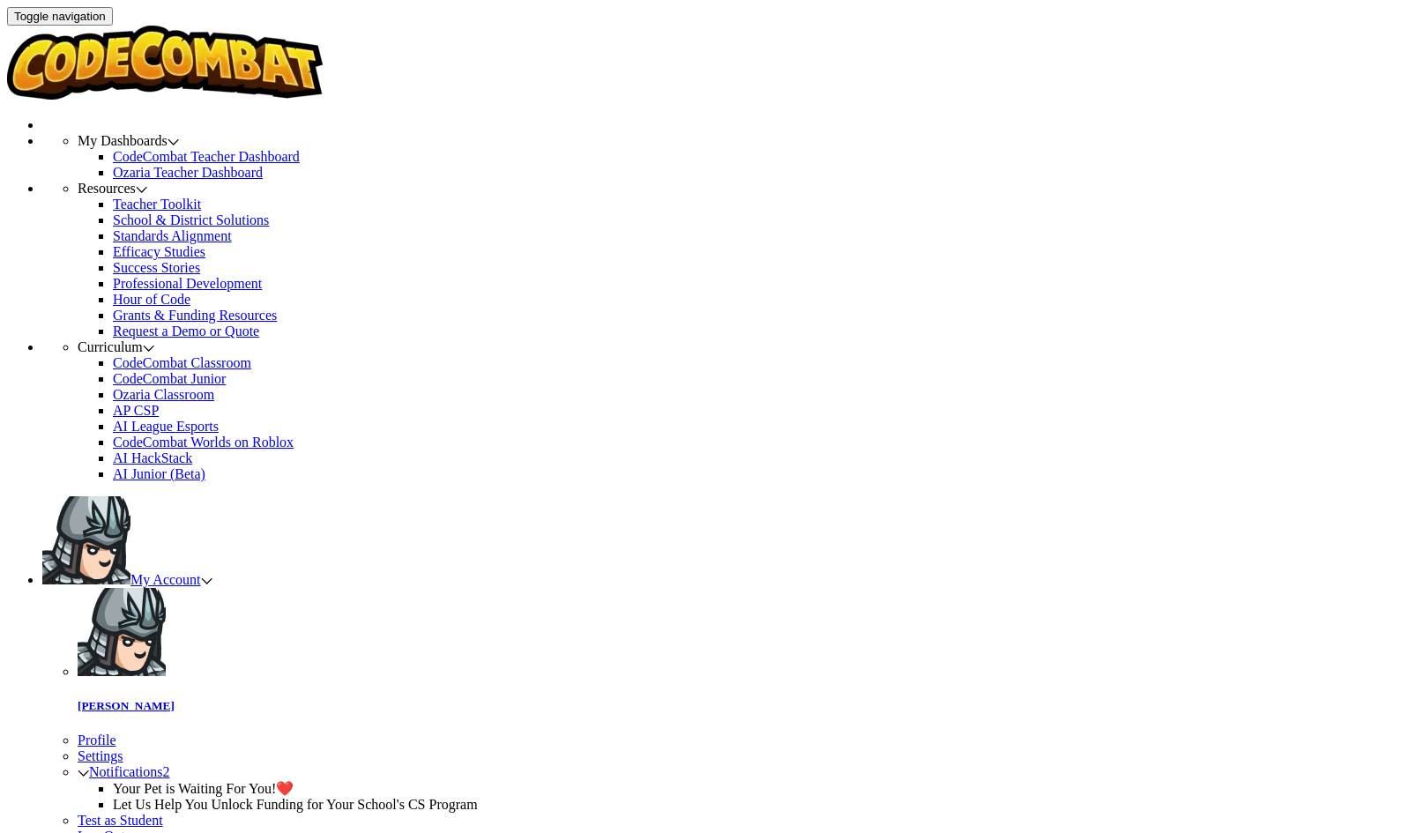
select select "blocks-text"
select select "560f1a9f22961295f9427742"
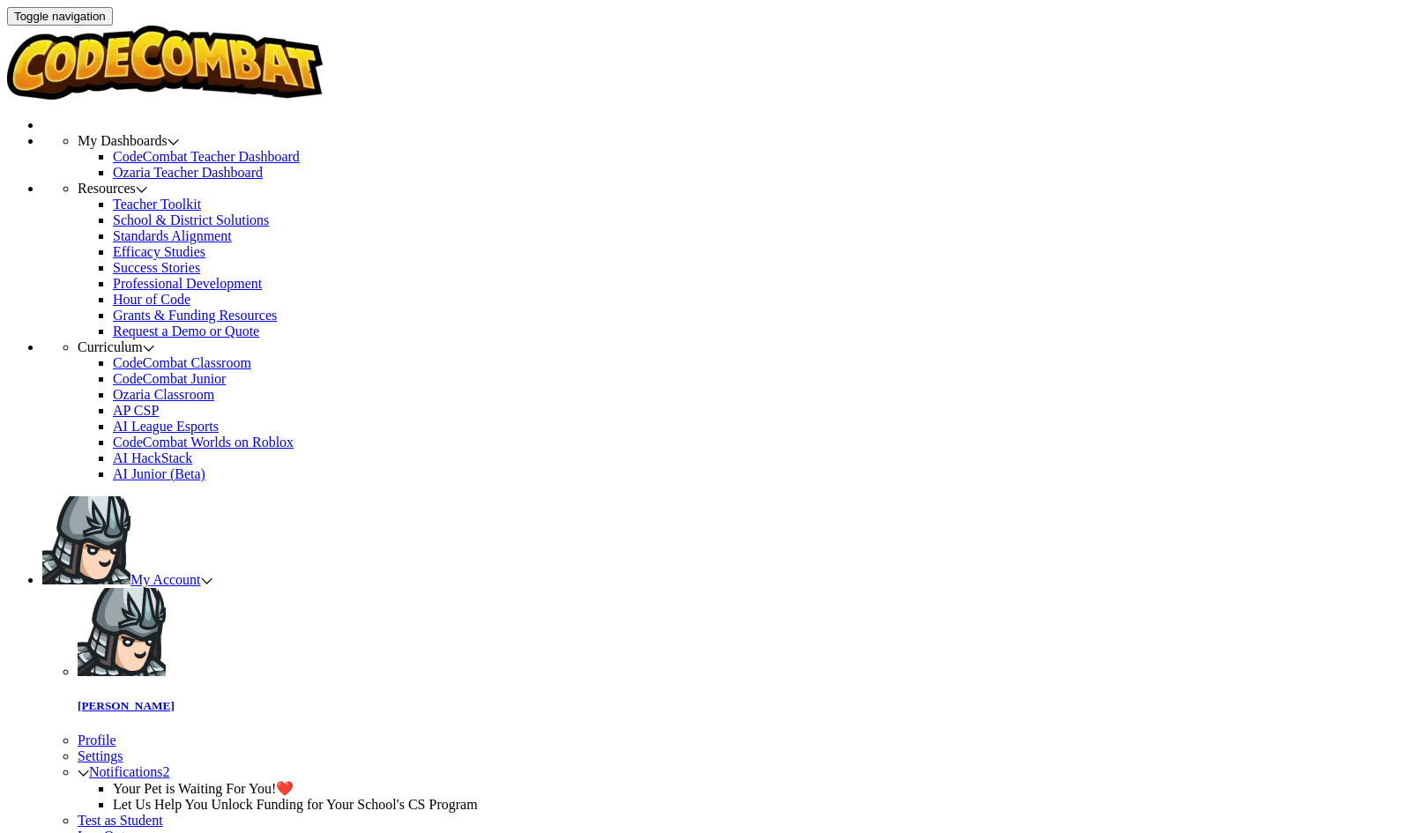
drag, startPoint x: 582, startPoint y: 229, endPoint x: 684, endPoint y: 234, distance: 102.4
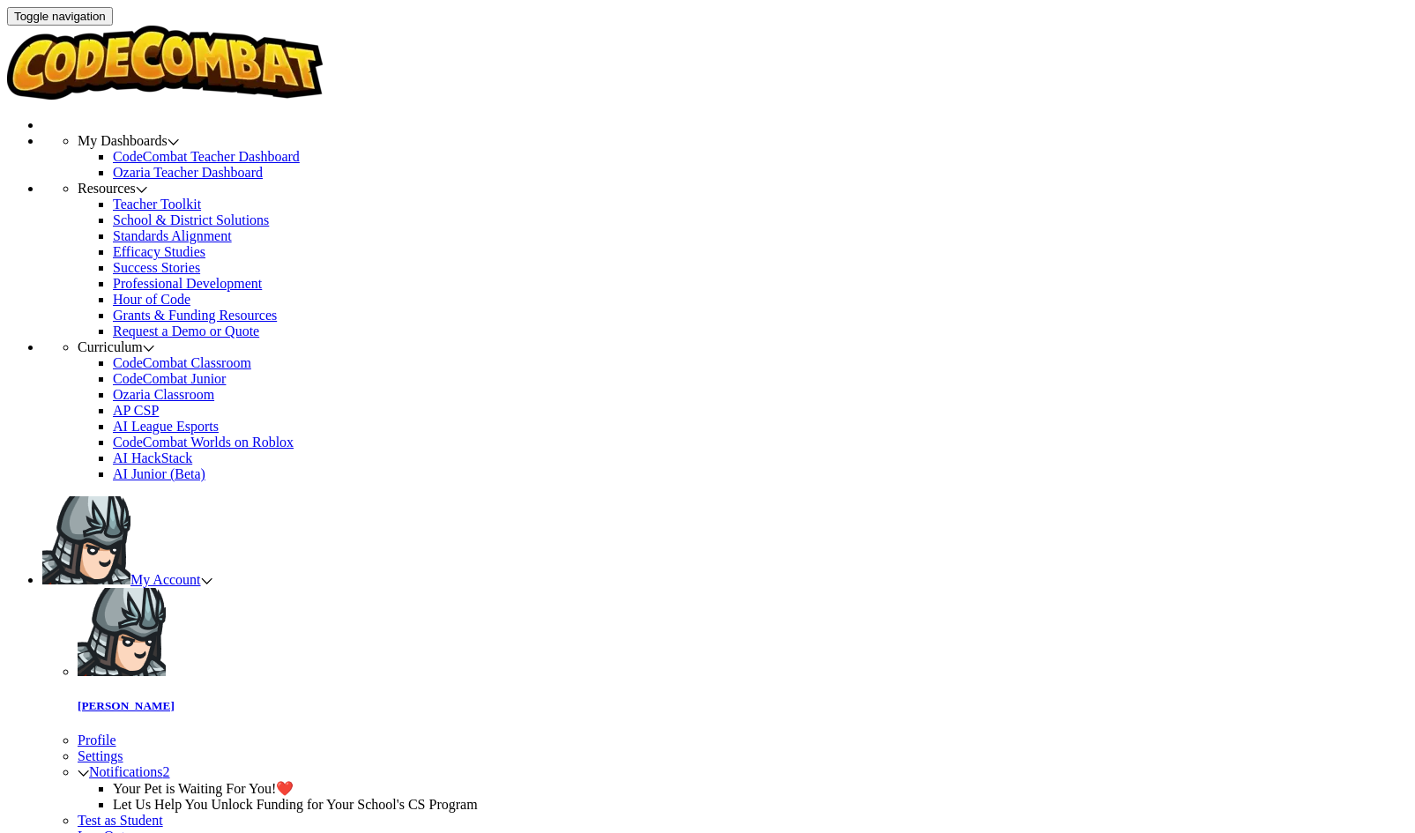
drag, startPoint x: 706, startPoint y: 252, endPoint x: 550, endPoint y: 257, distance: 156.1
copy p "[PERSON_NAME].[PERSON_NAME]+gplus"
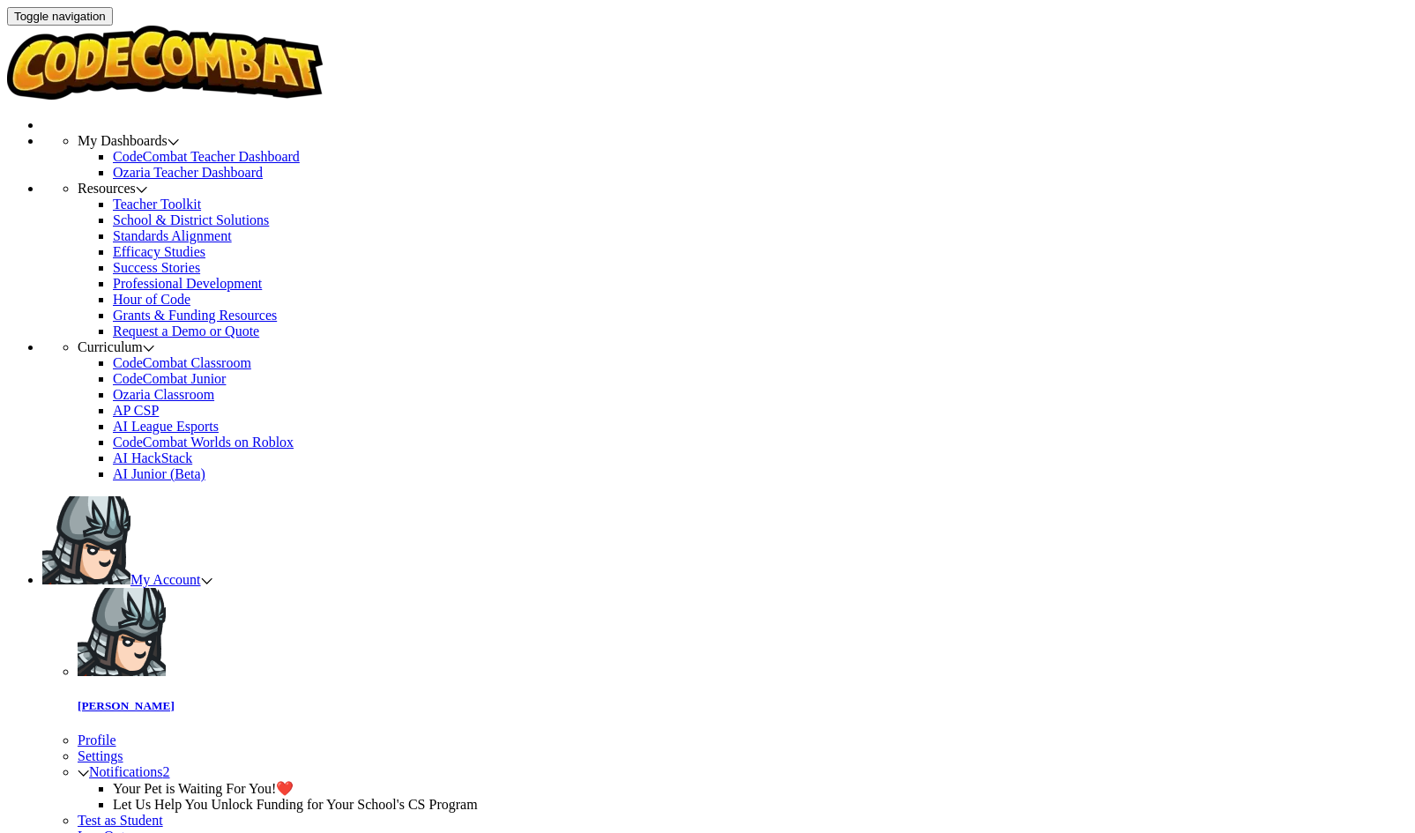
checkbox input "true"
select select "Introduction to Computer Science"
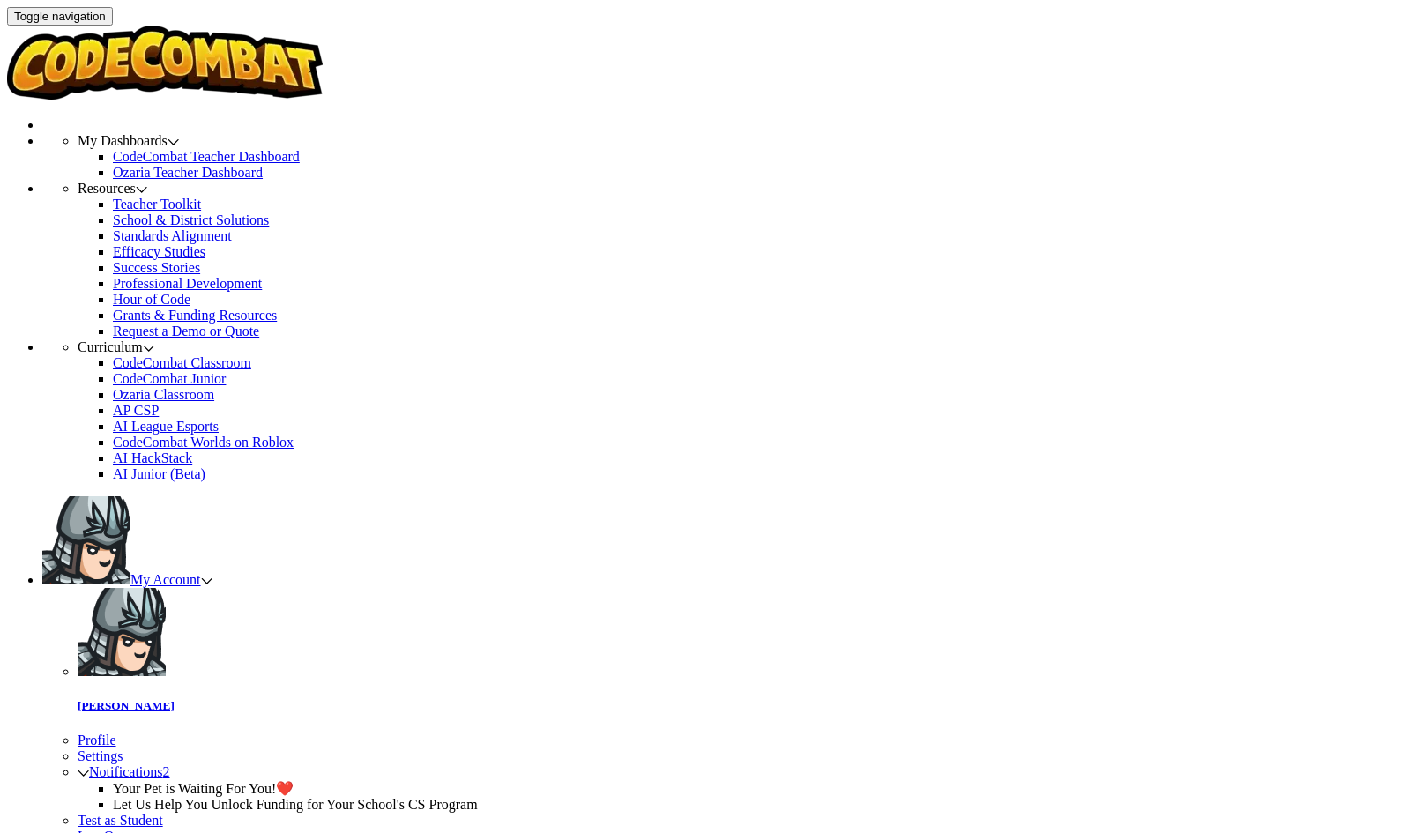
select select "5632661322961295f9428638"
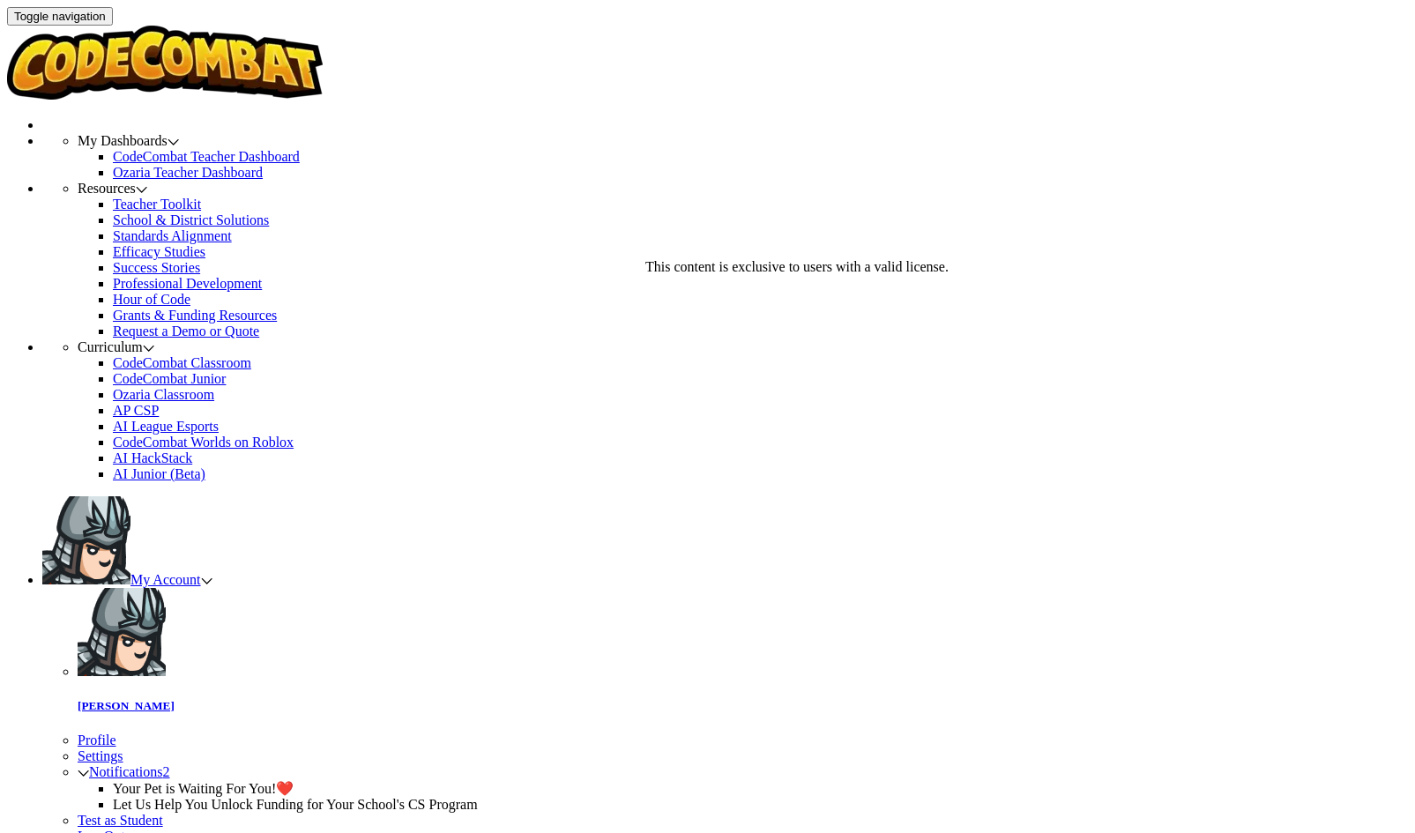
select select "560f1a9f22961295f9427742"
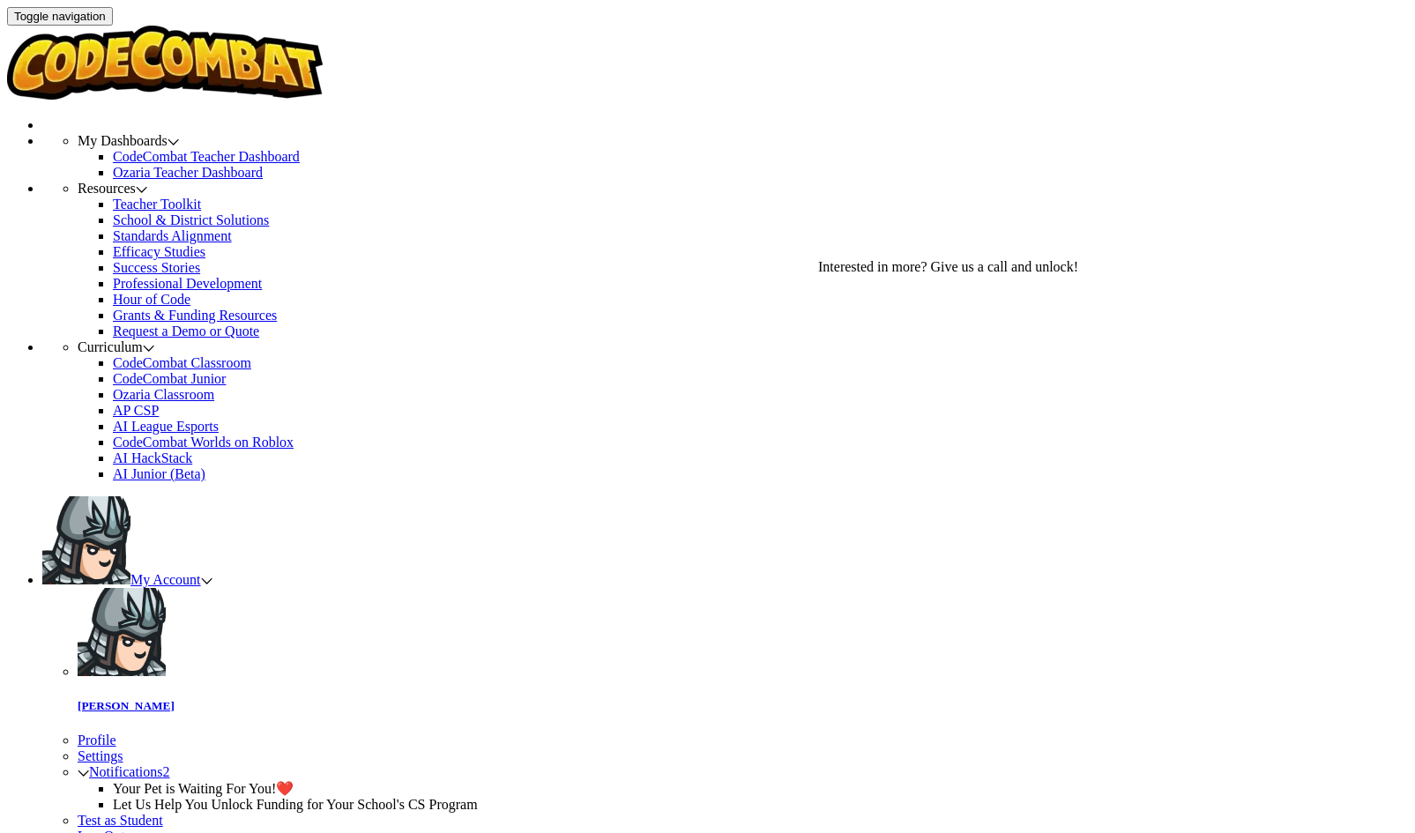
checkbox input "true"
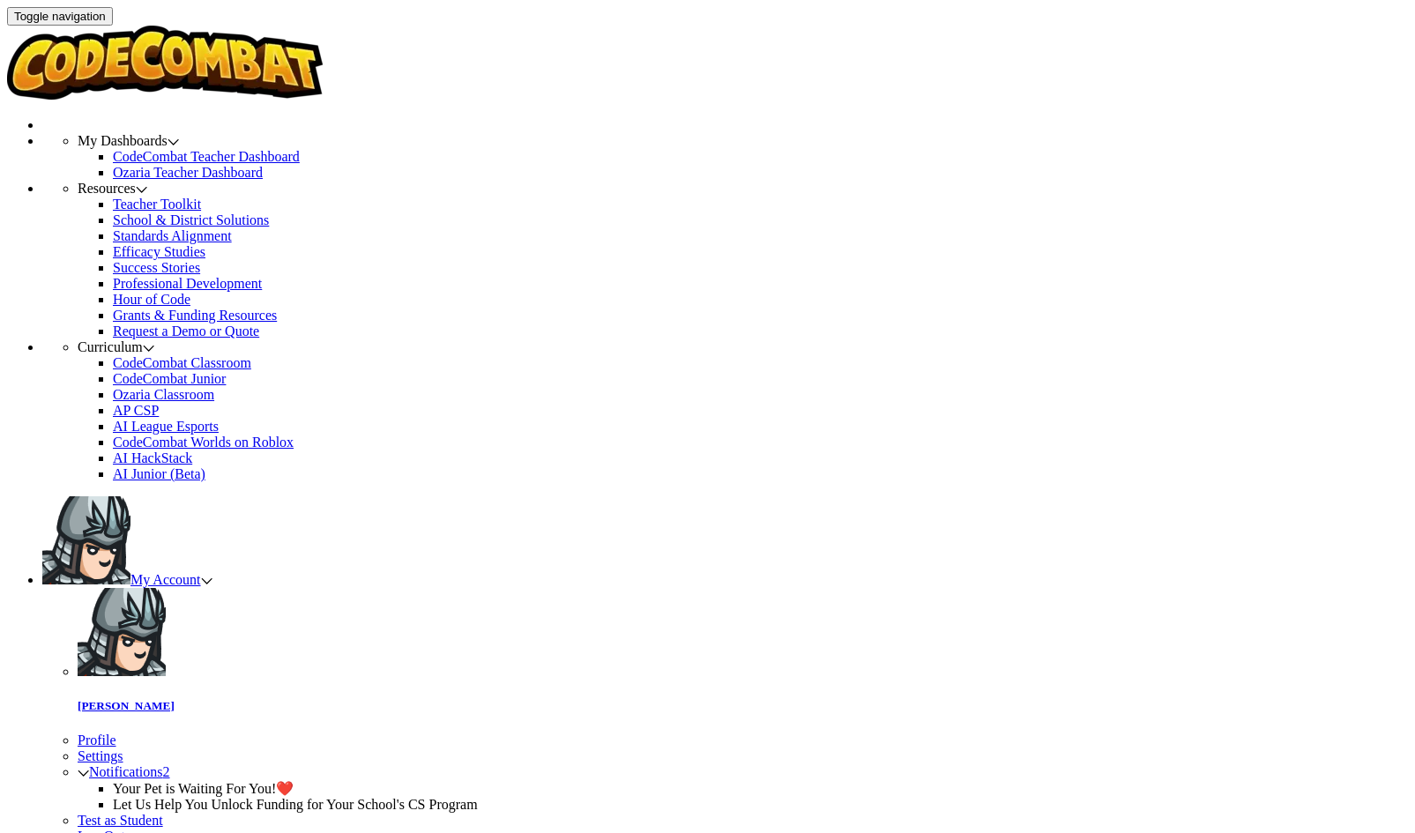
checkbox input "true"
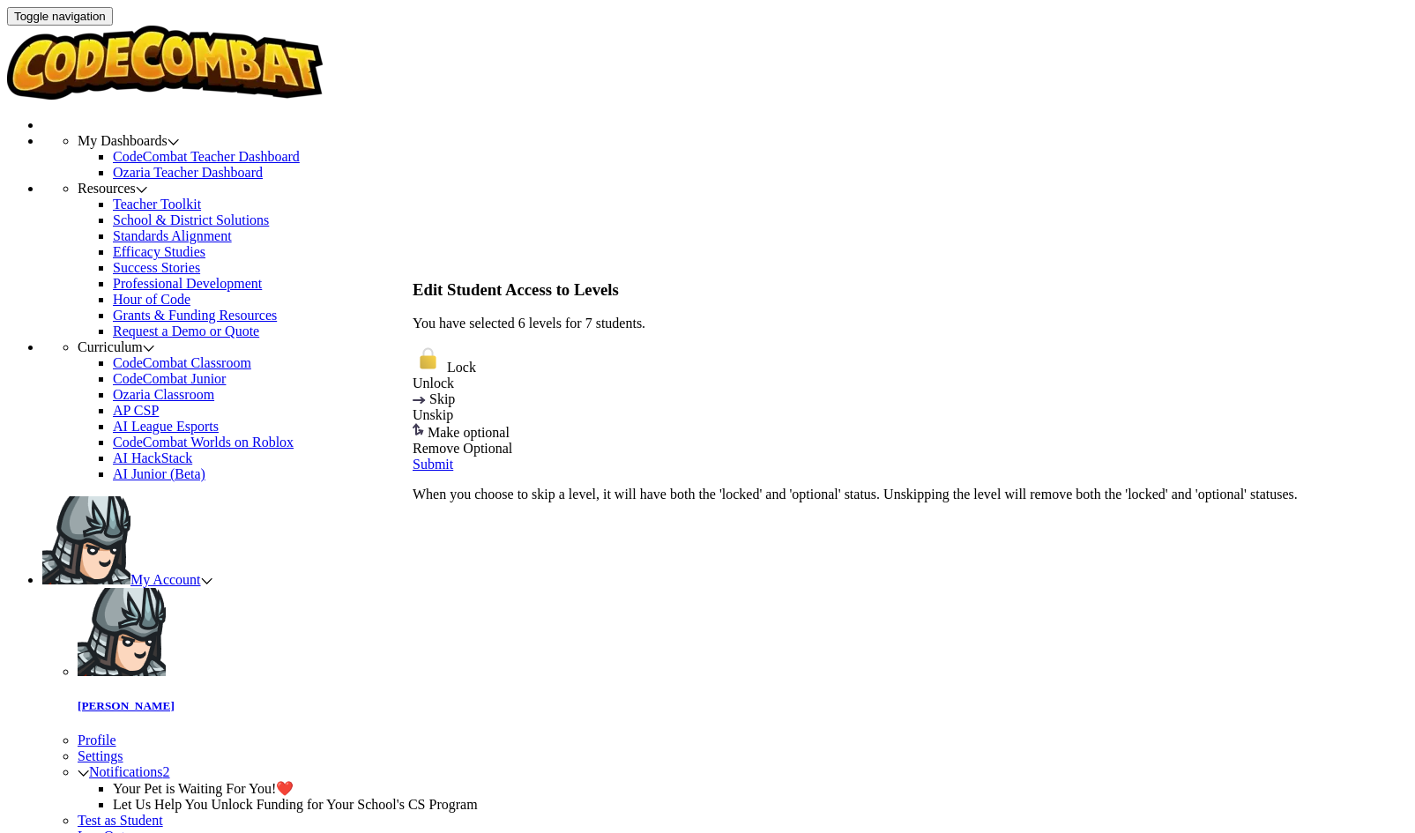
checkbox input "false"
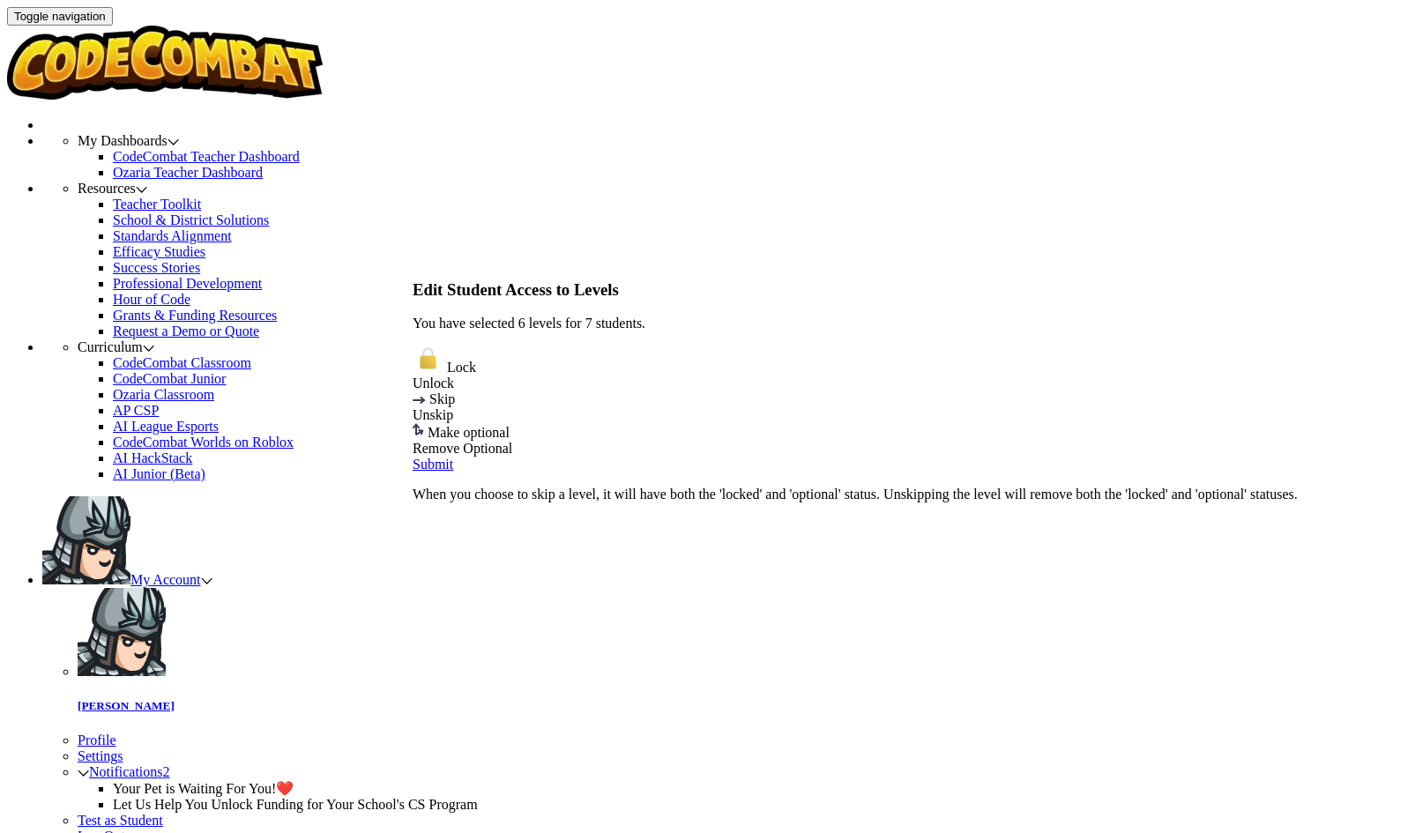
checkbox input "false"
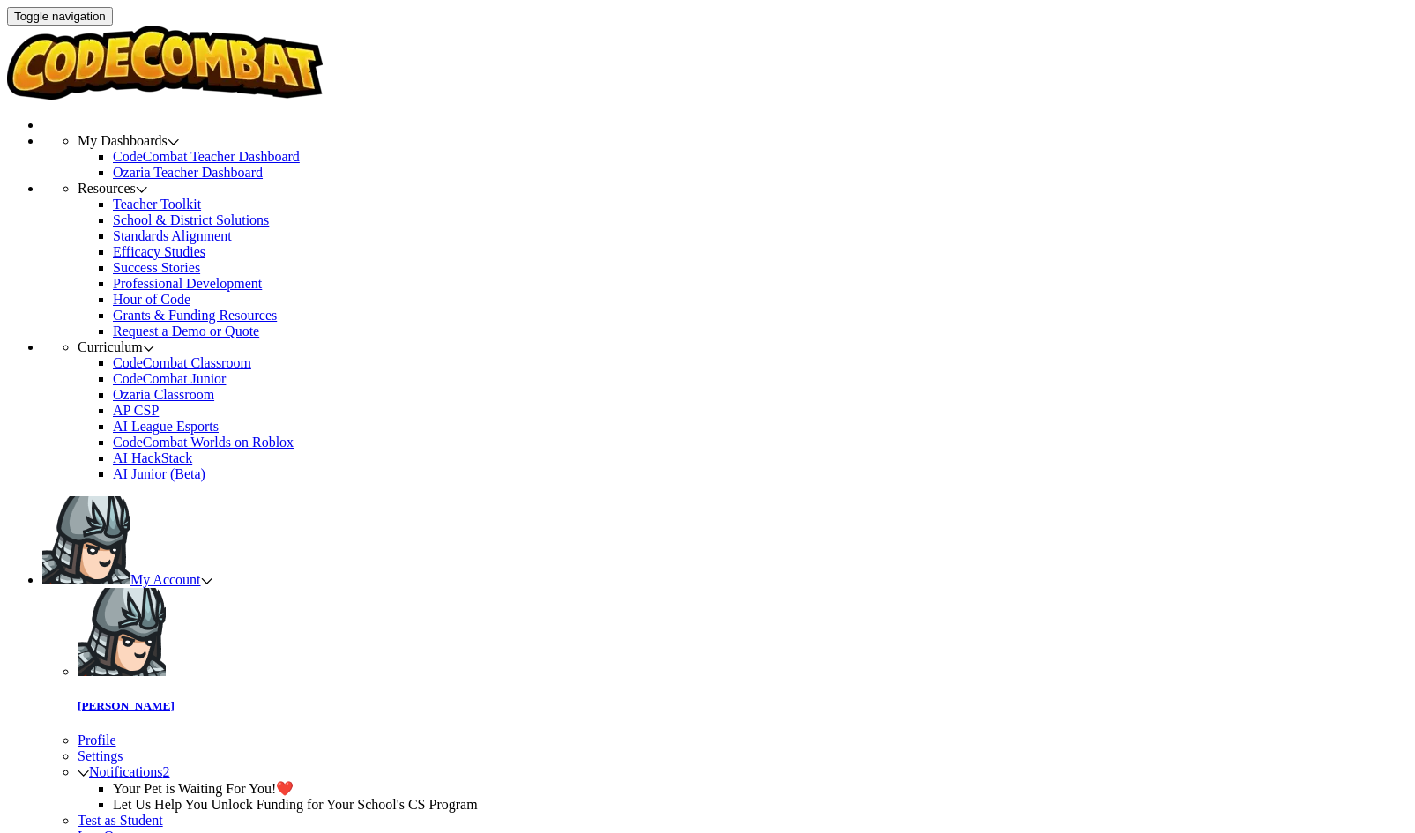
select select "65f32b6c87c07dbeb5ba1936"
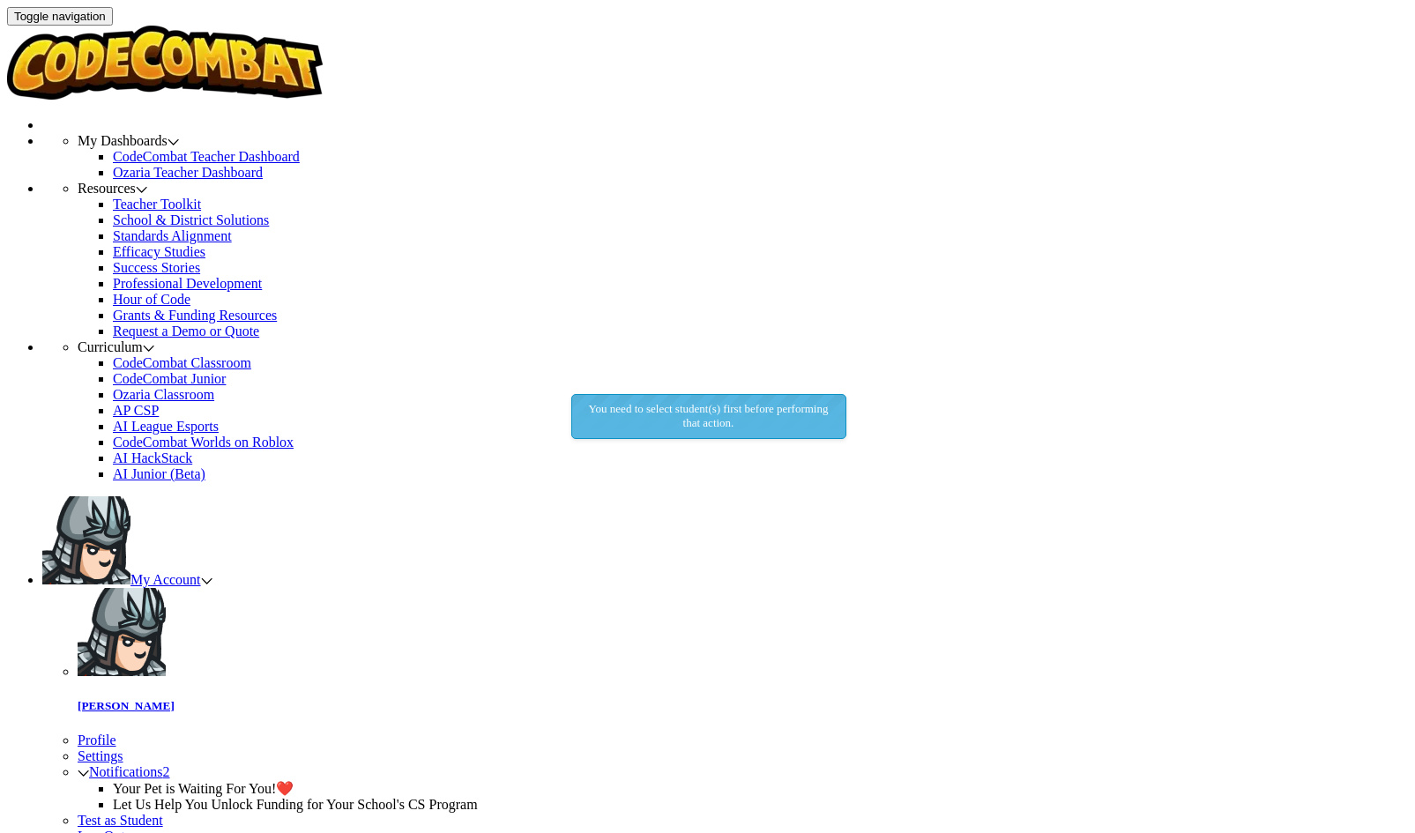
checkbox input "true"
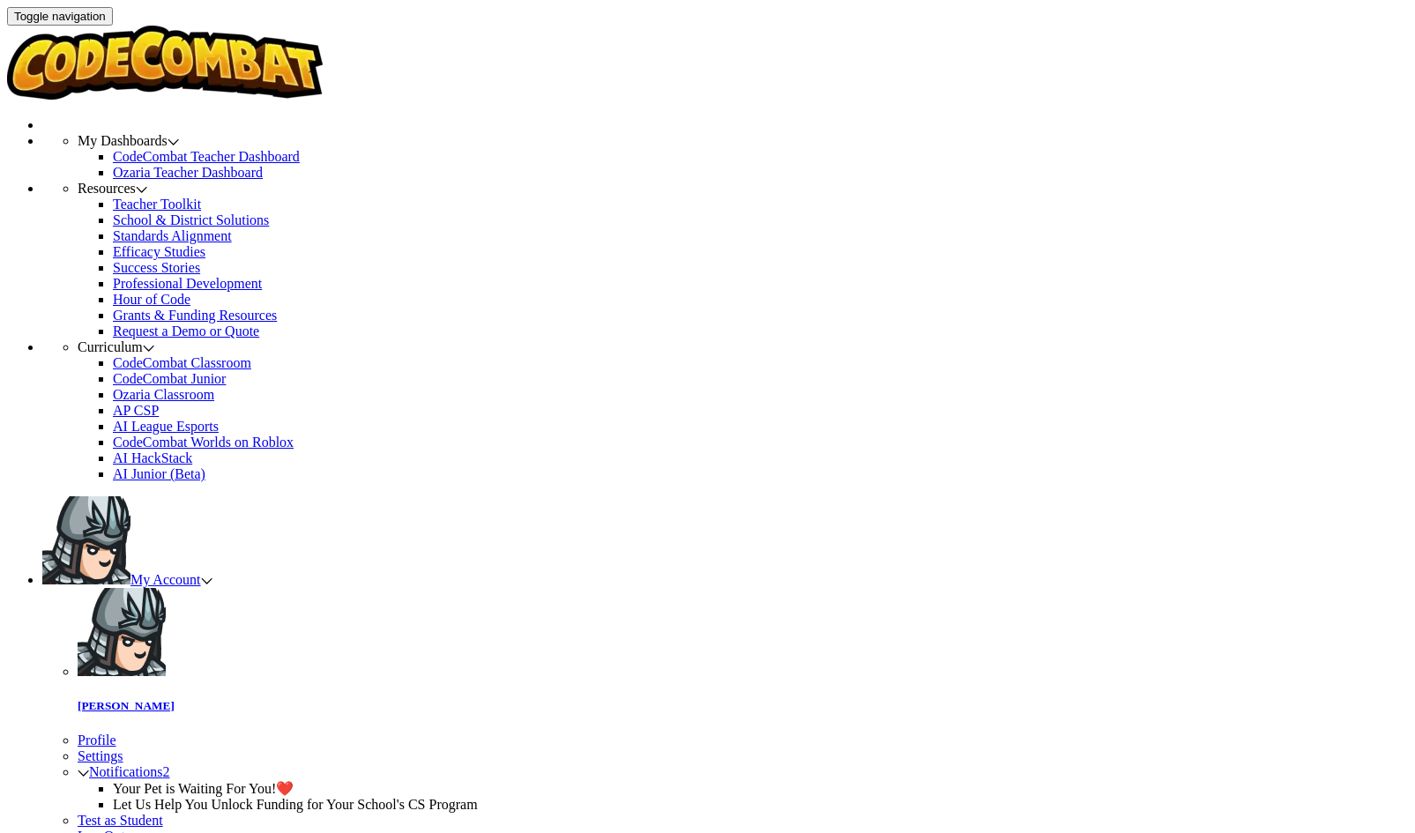
select select "65f32b6c87c07dbeb5ba1936"
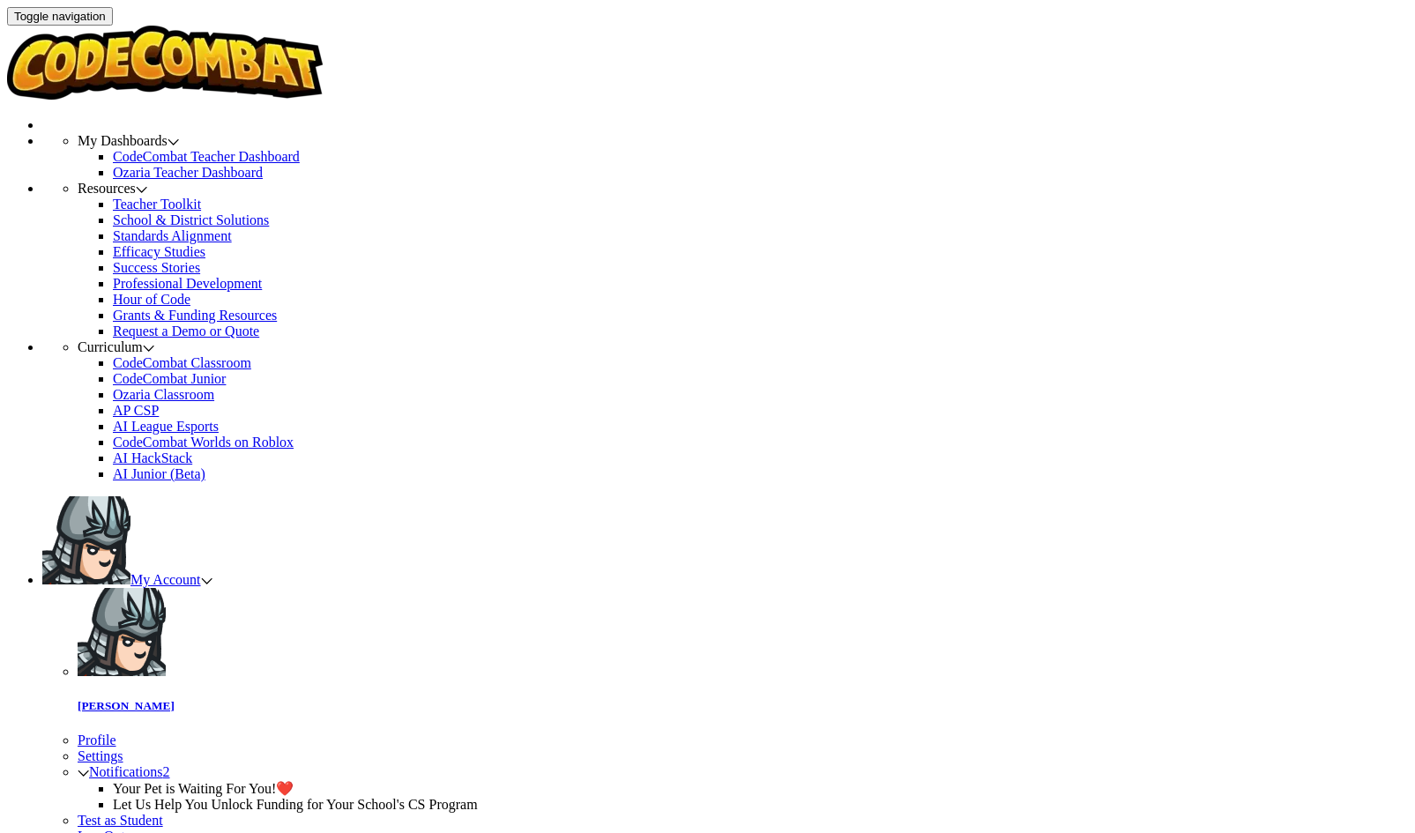
checkbox input "false"
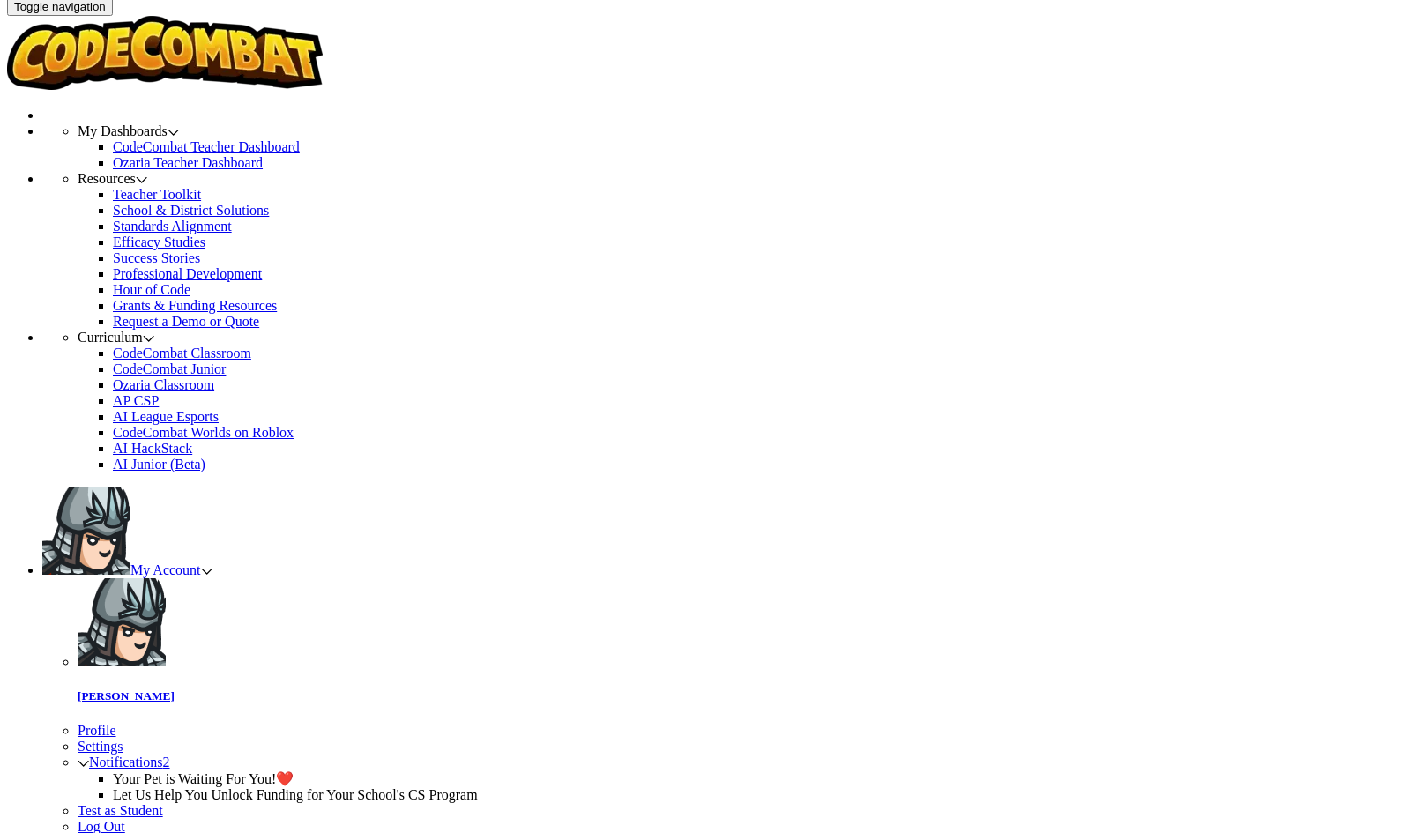
scroll to position [7, 0]
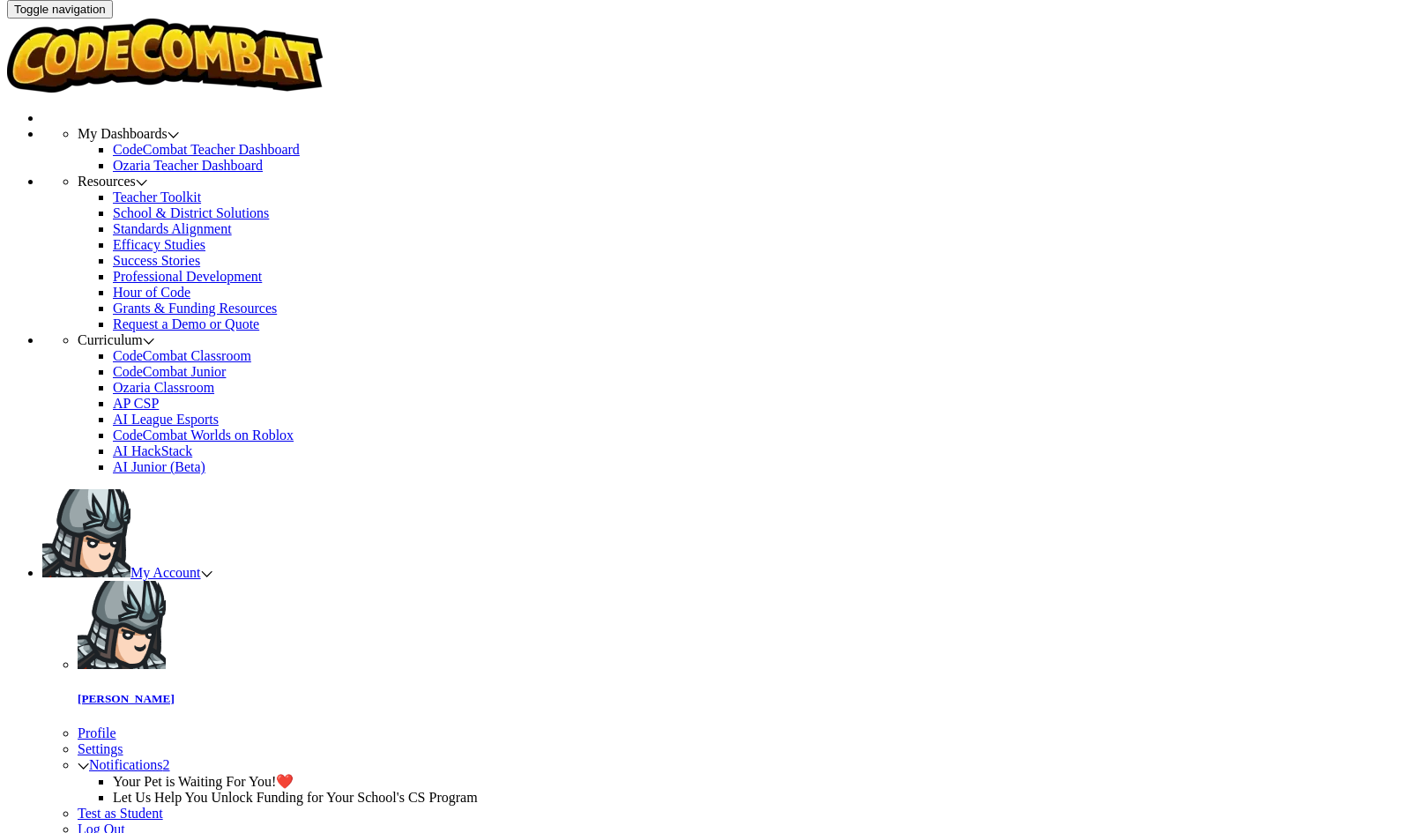
select select "javascript"
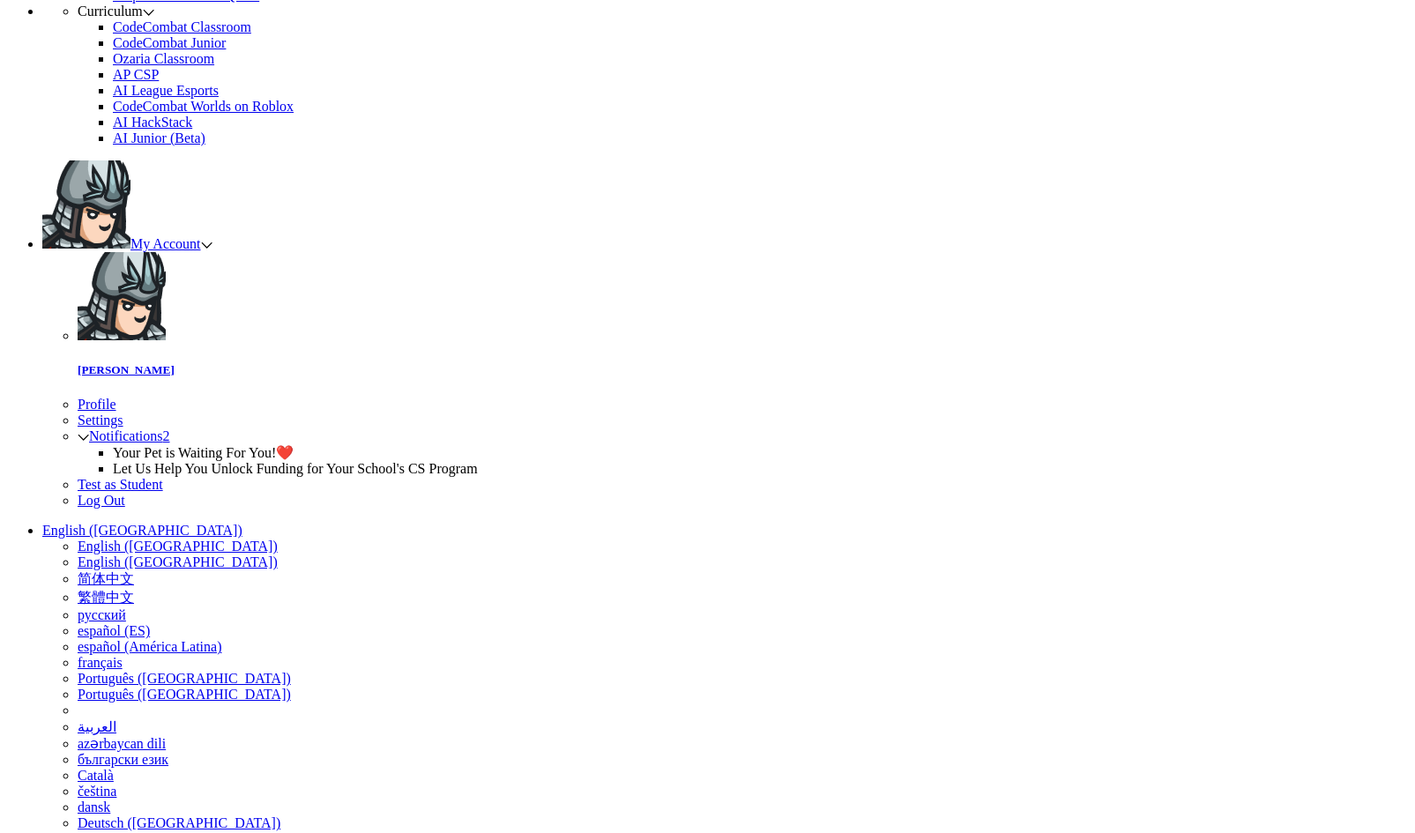
scroll to position [0, 0]
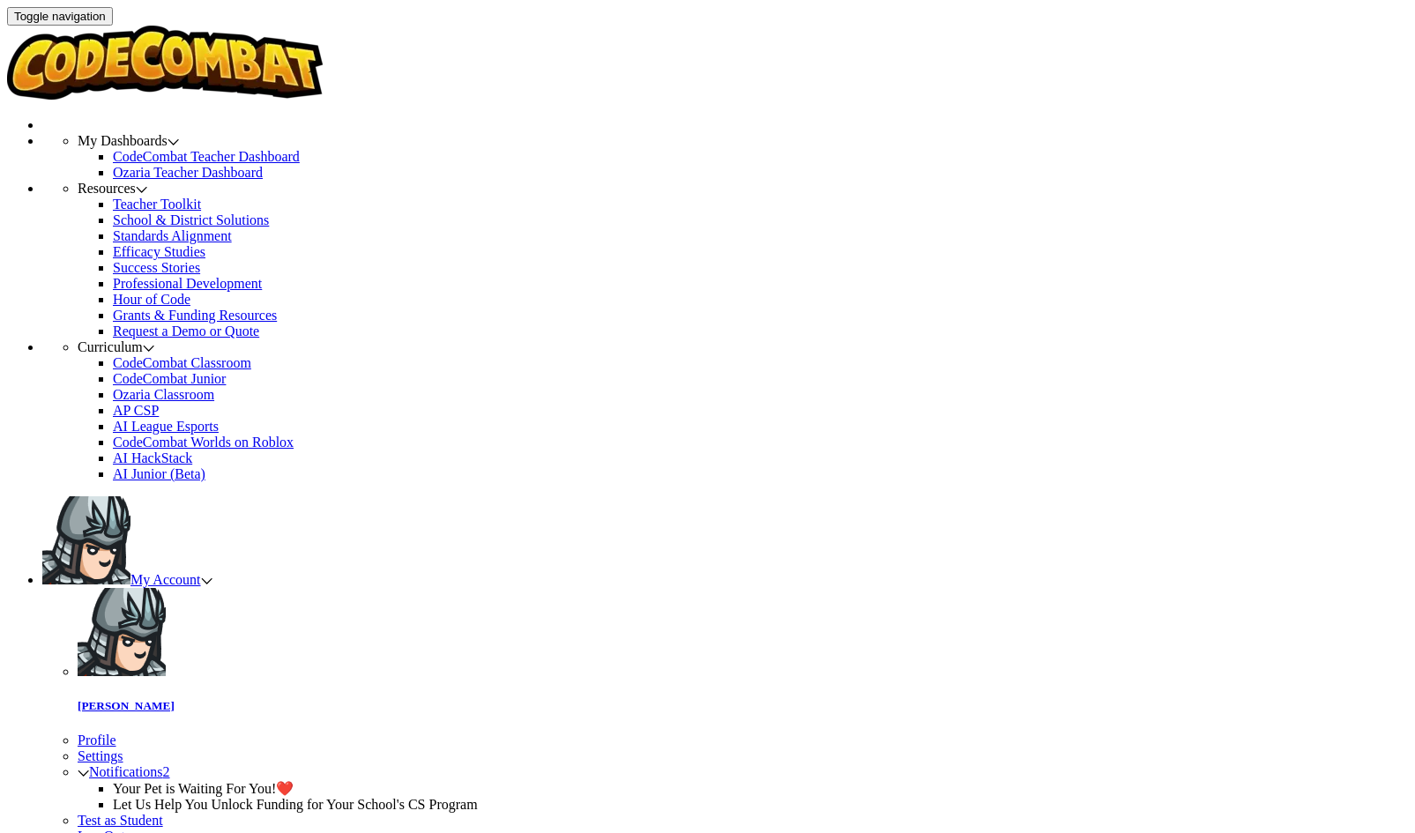
select select "javascript"
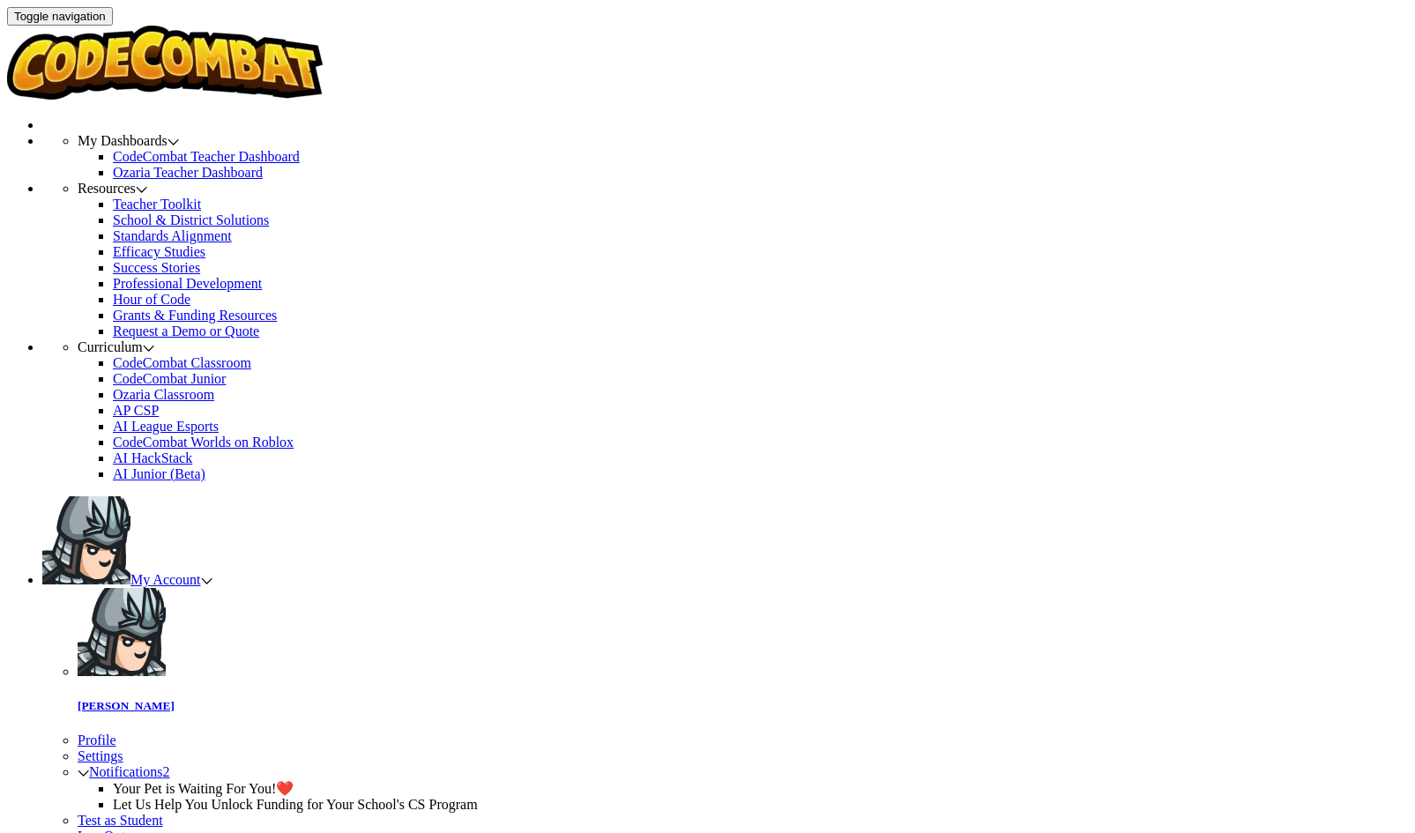
select select "663b25f11c568468efc8adde"
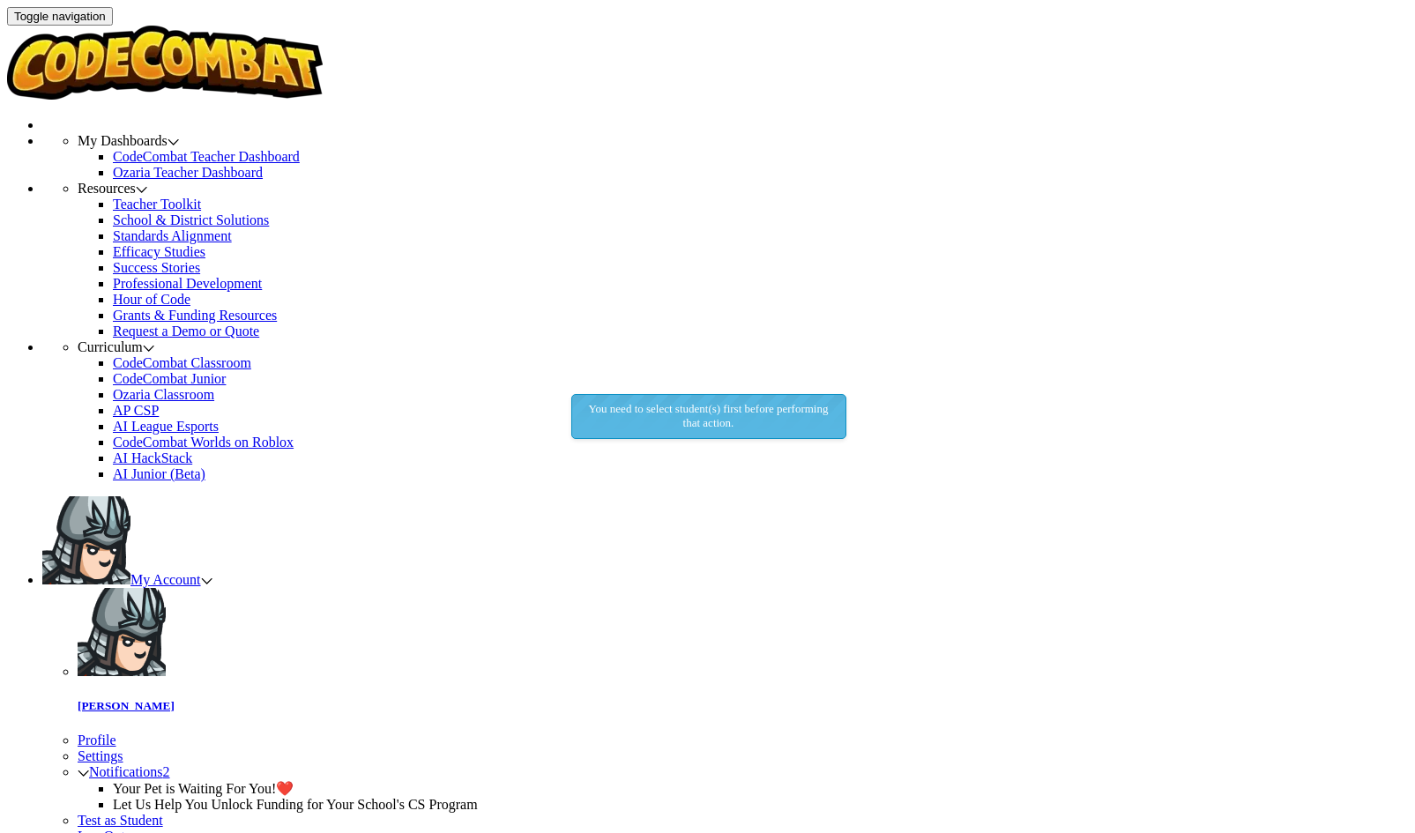
checkbox input "true"
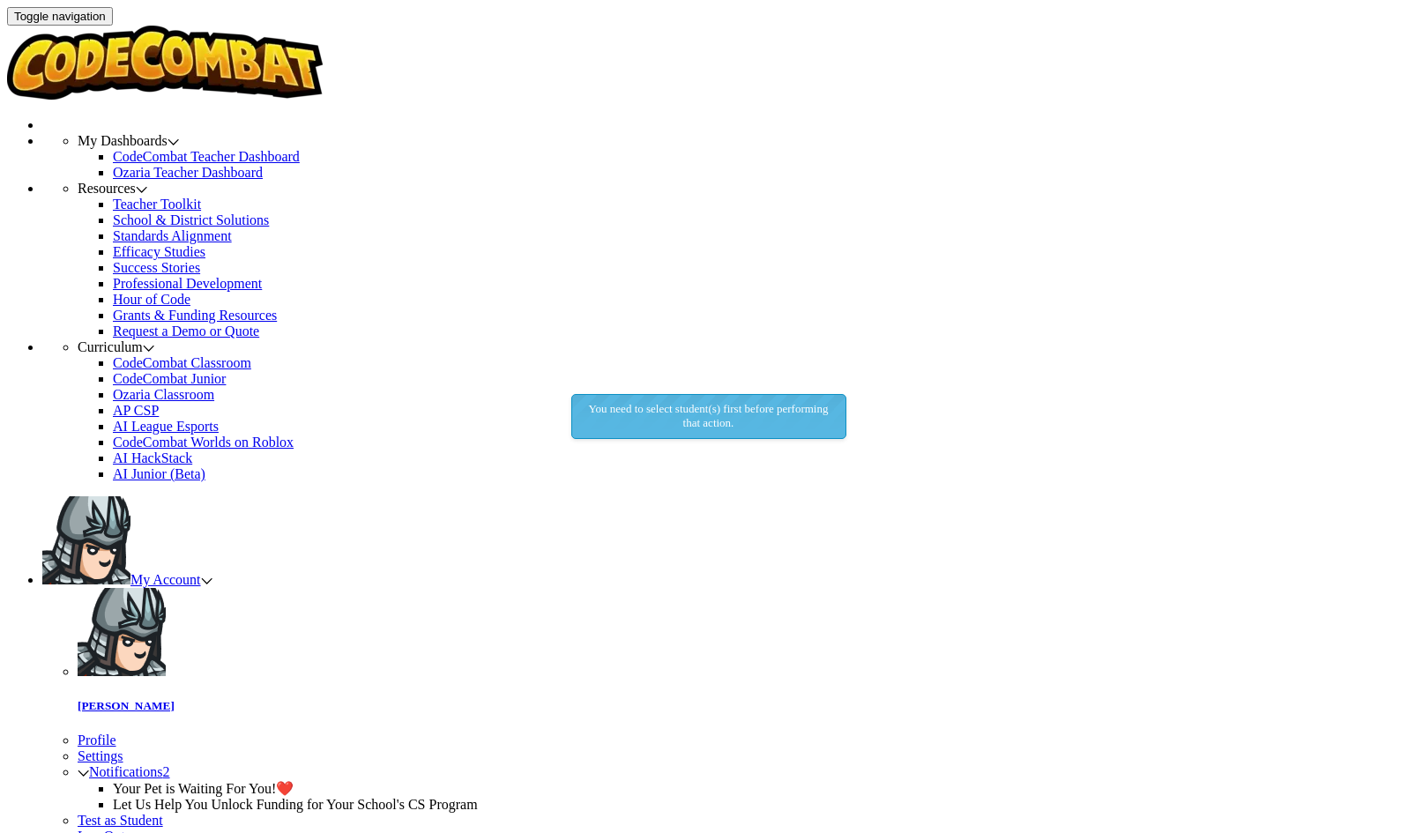
checkbox input "true"
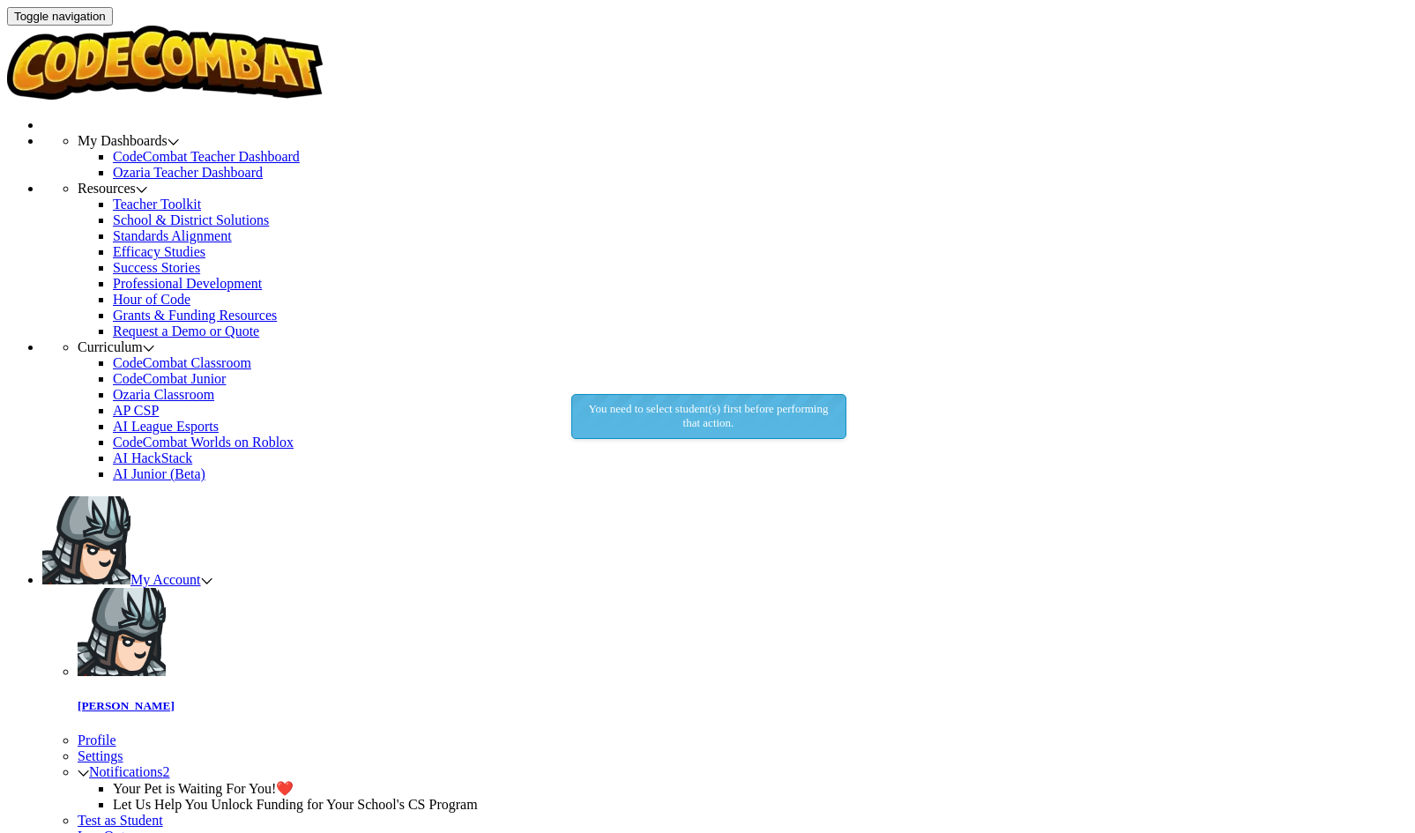
checkbox input "true"
select select "AI HackStack"
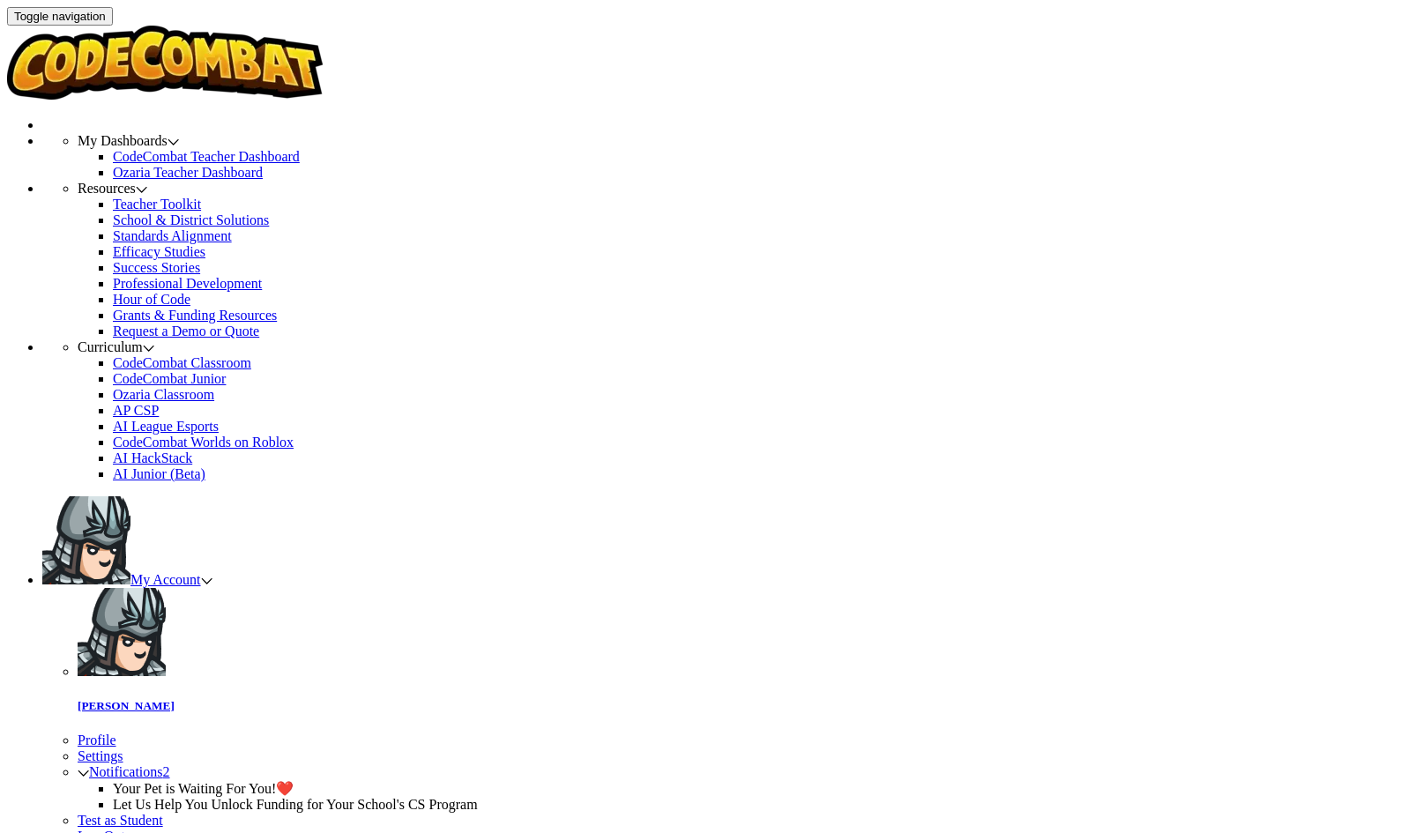
select select "javascript"
select select "663b25f11c568468efc8adde"
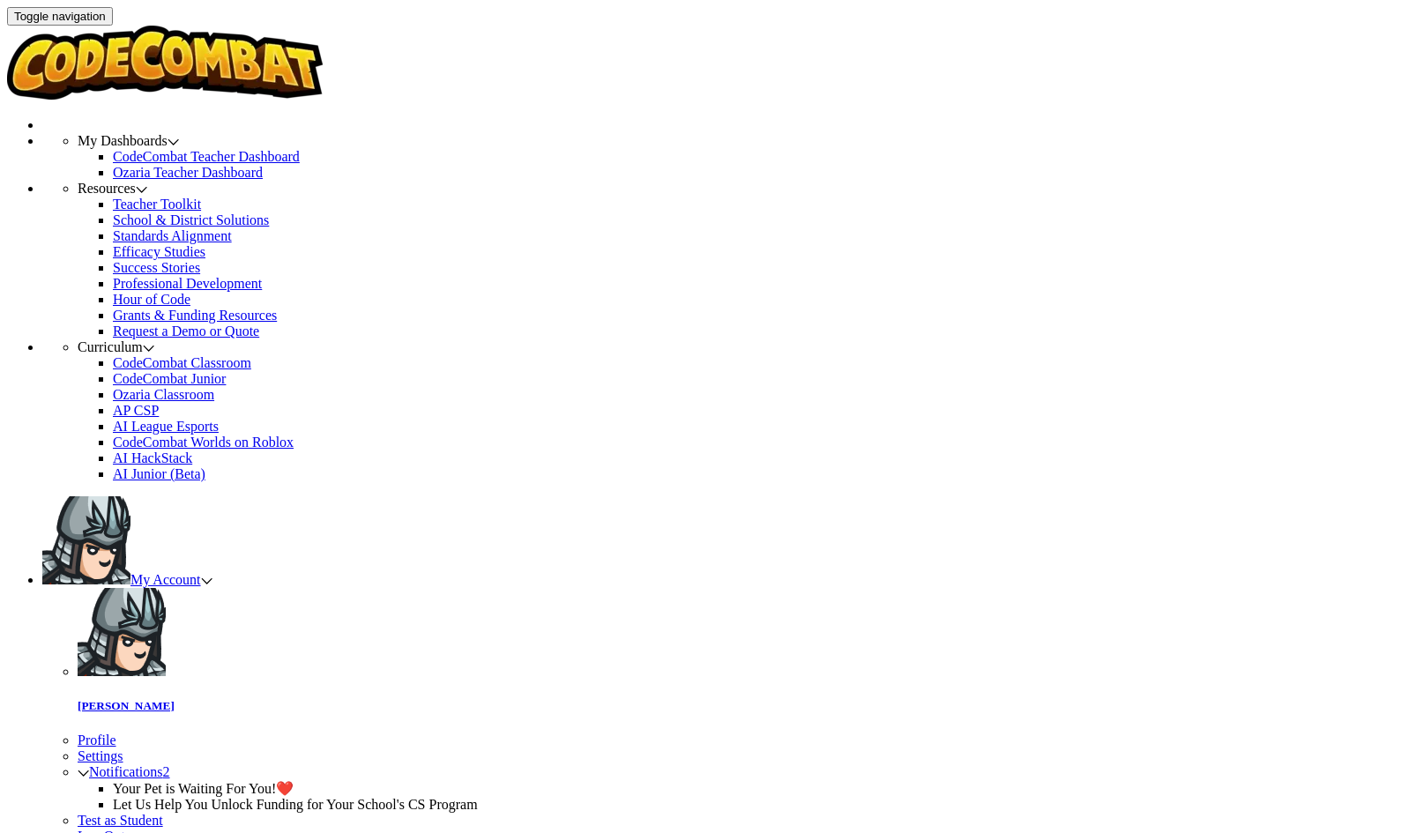
select select "663b25f11c568468efc8adde"
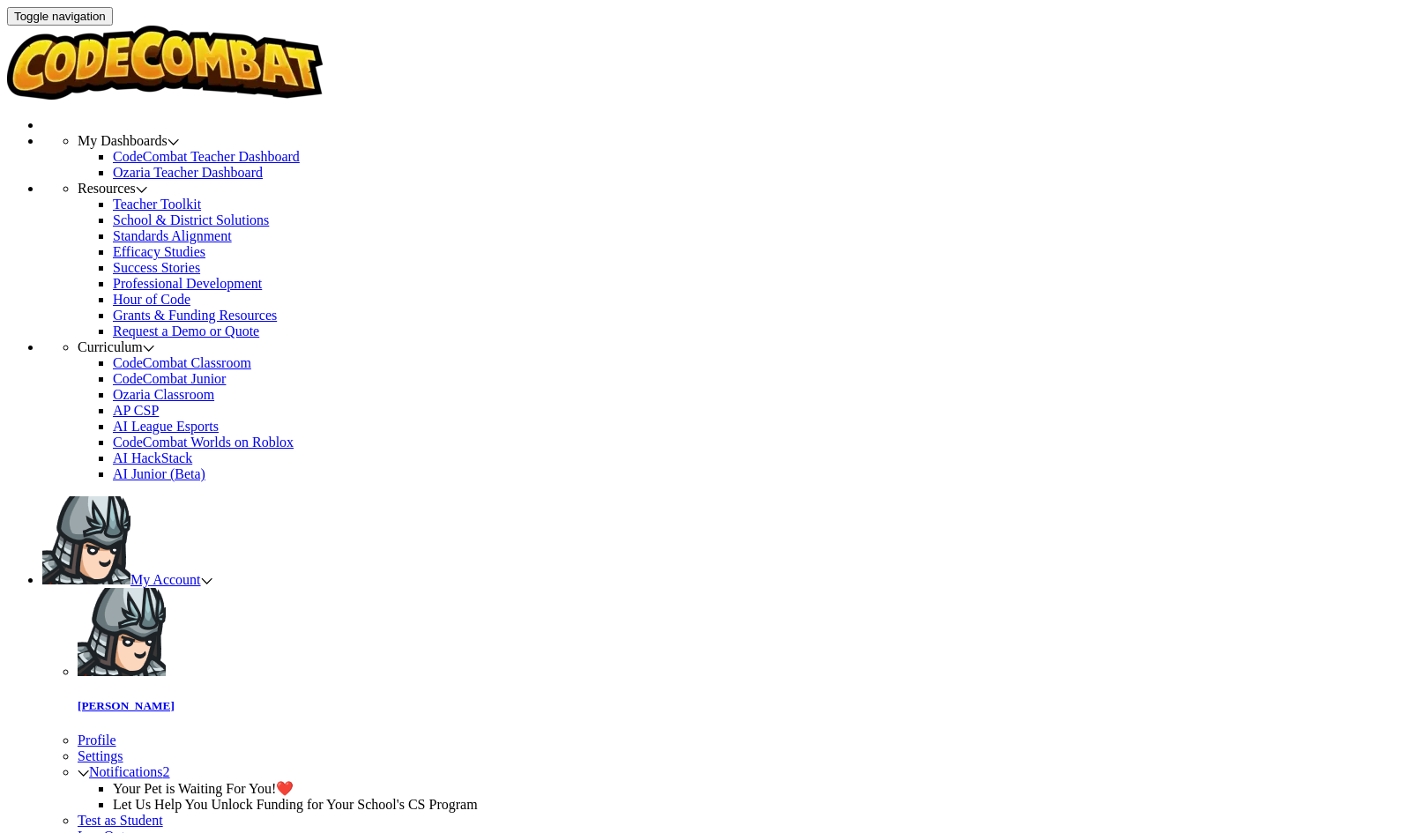
checkbox input "true"
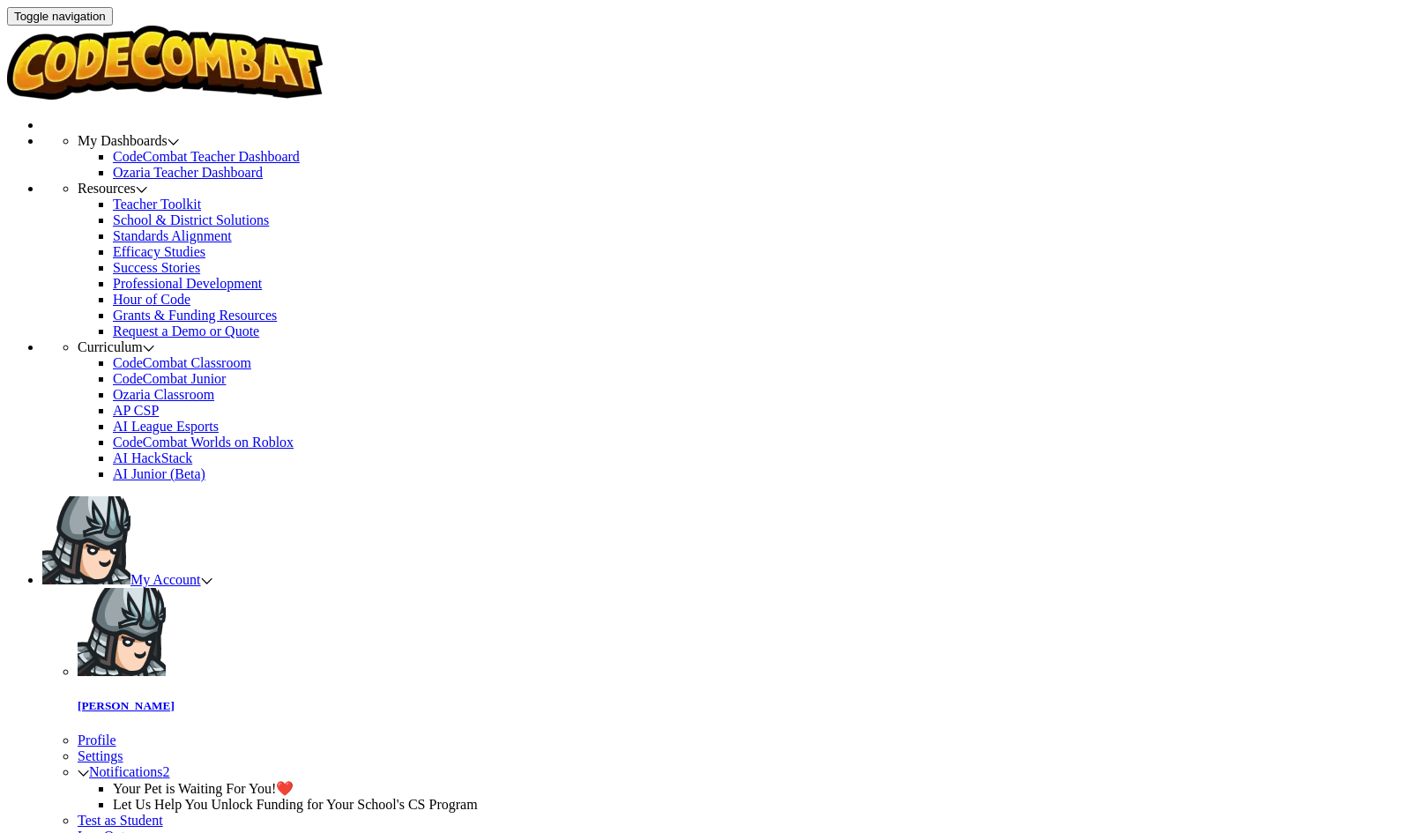
checkbox input "true"
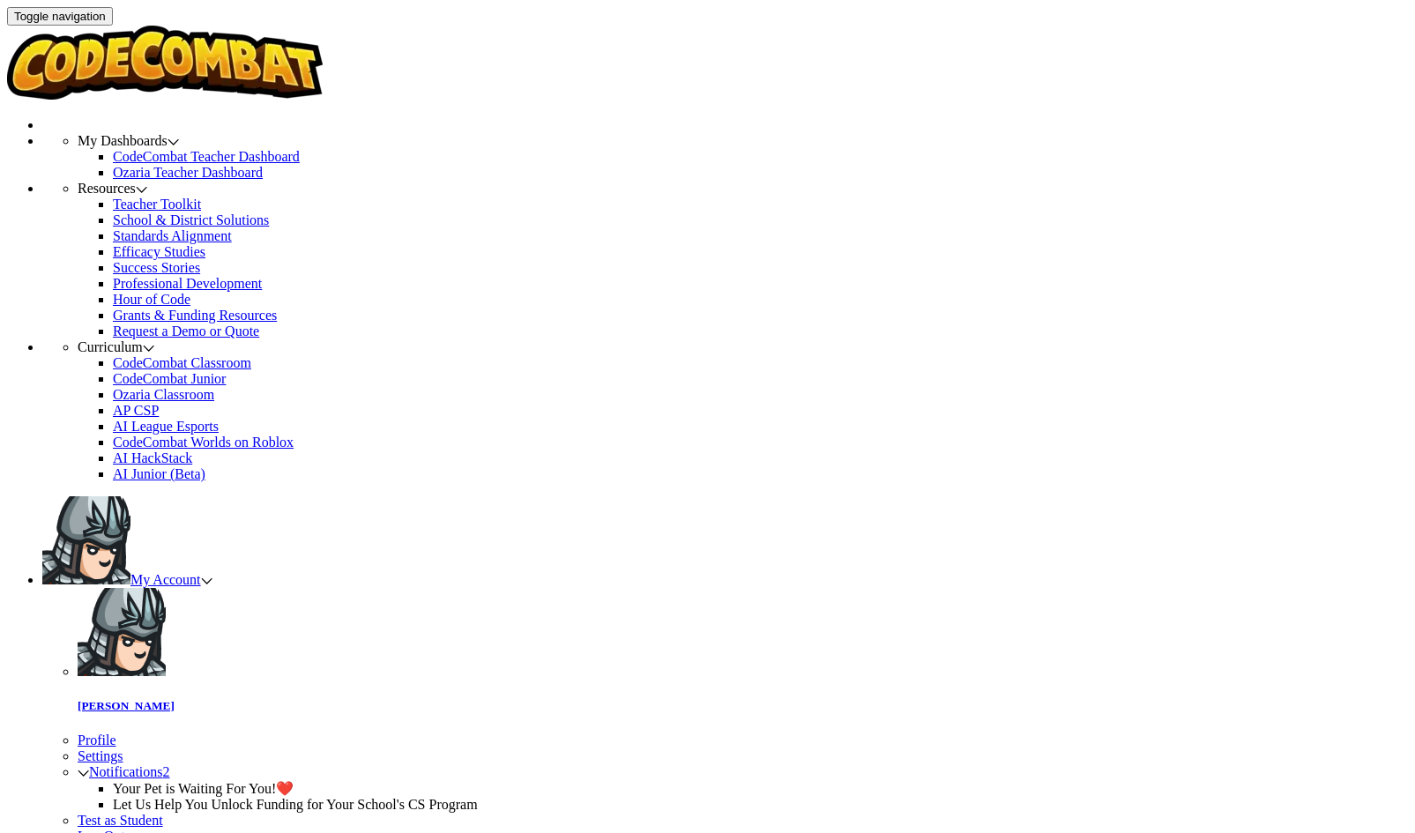
select select "AI HackStack"
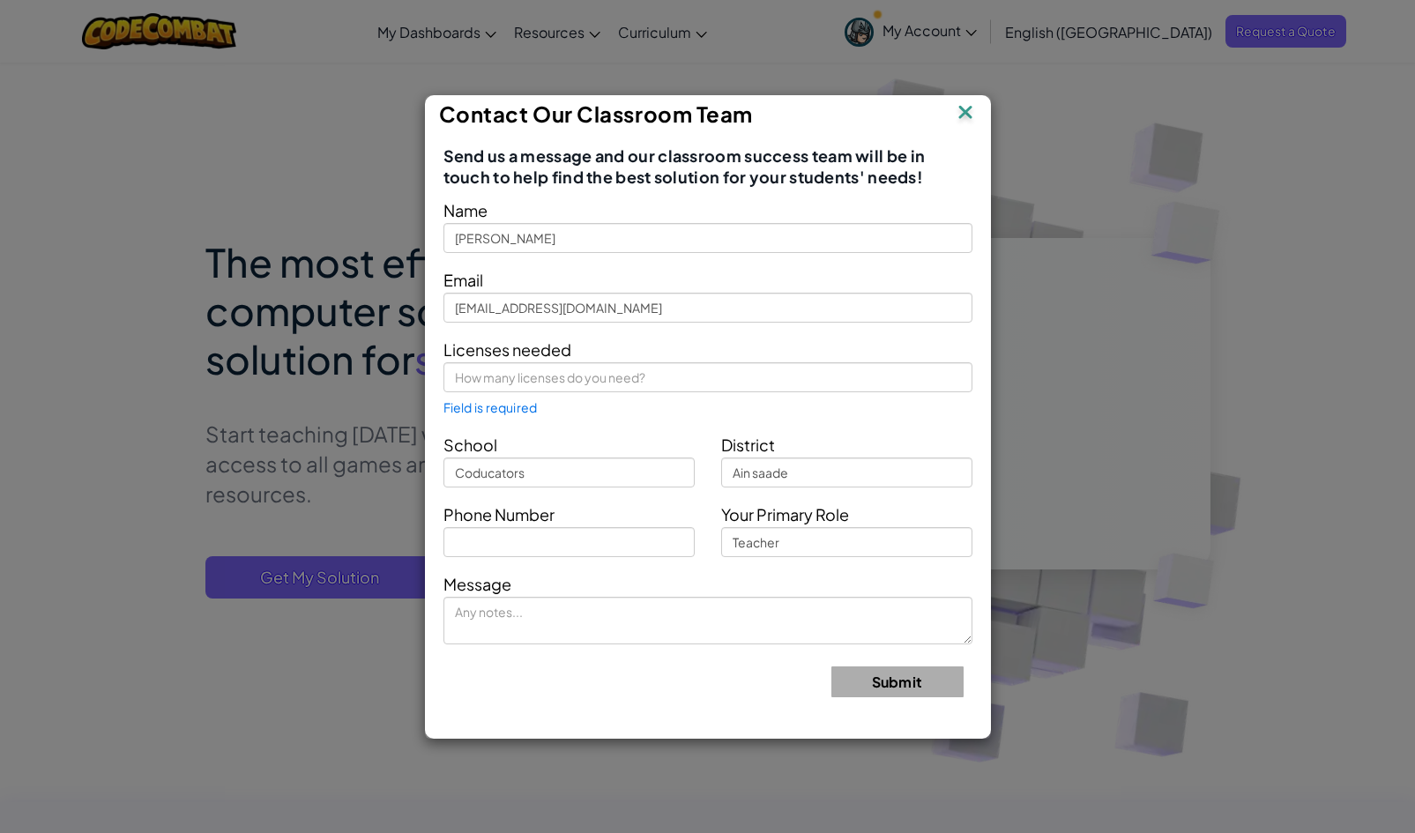
click at [950, 100] on div "Contact Our Classroom Team" at bounding box center [708, 113] width 538 height 26
click at [961, 101] on img at bounding box center [965, 113] width 23 height 26
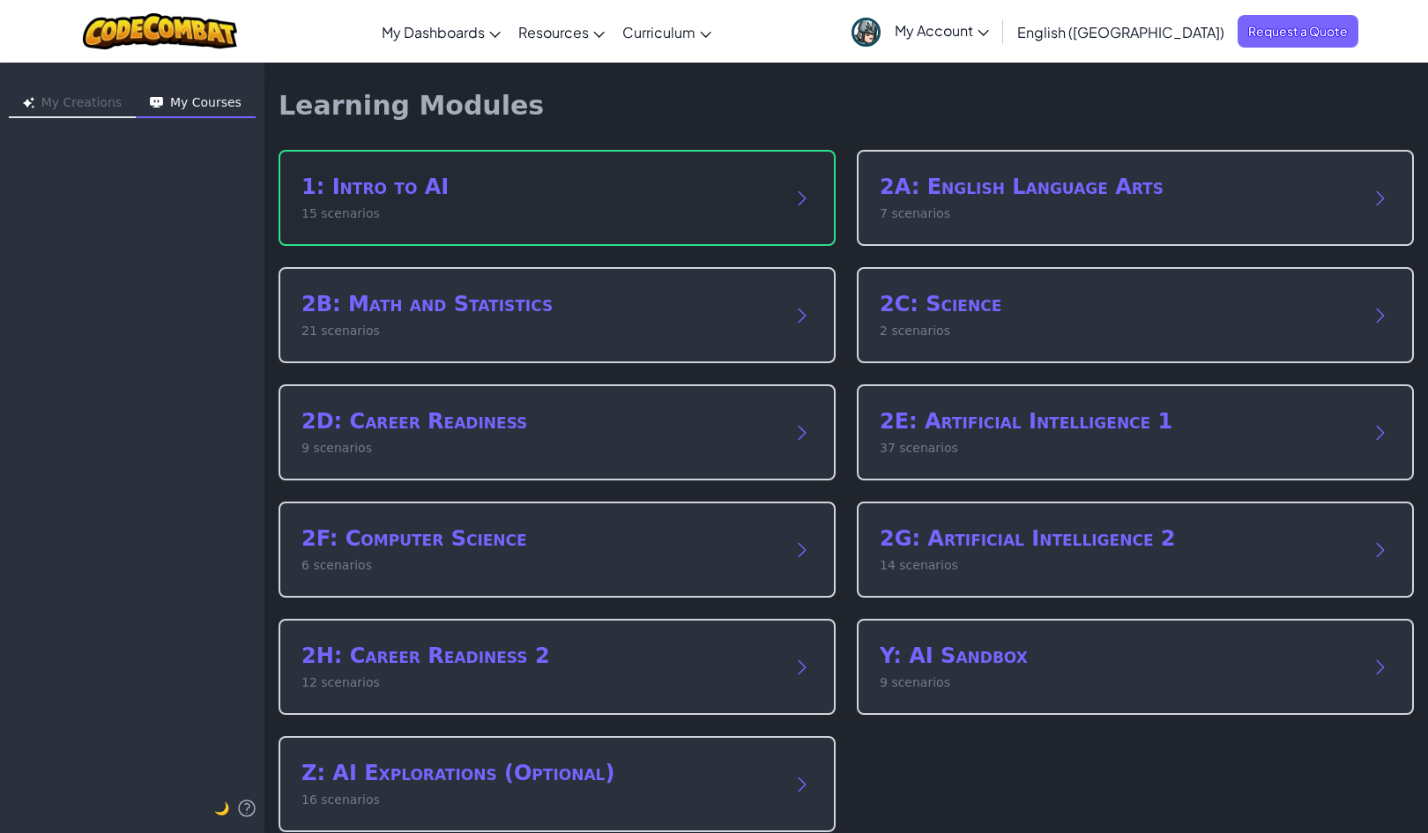
click at [528, 212] on p "15 scenarios" at bounding box center [539, 214] width 476 height 19
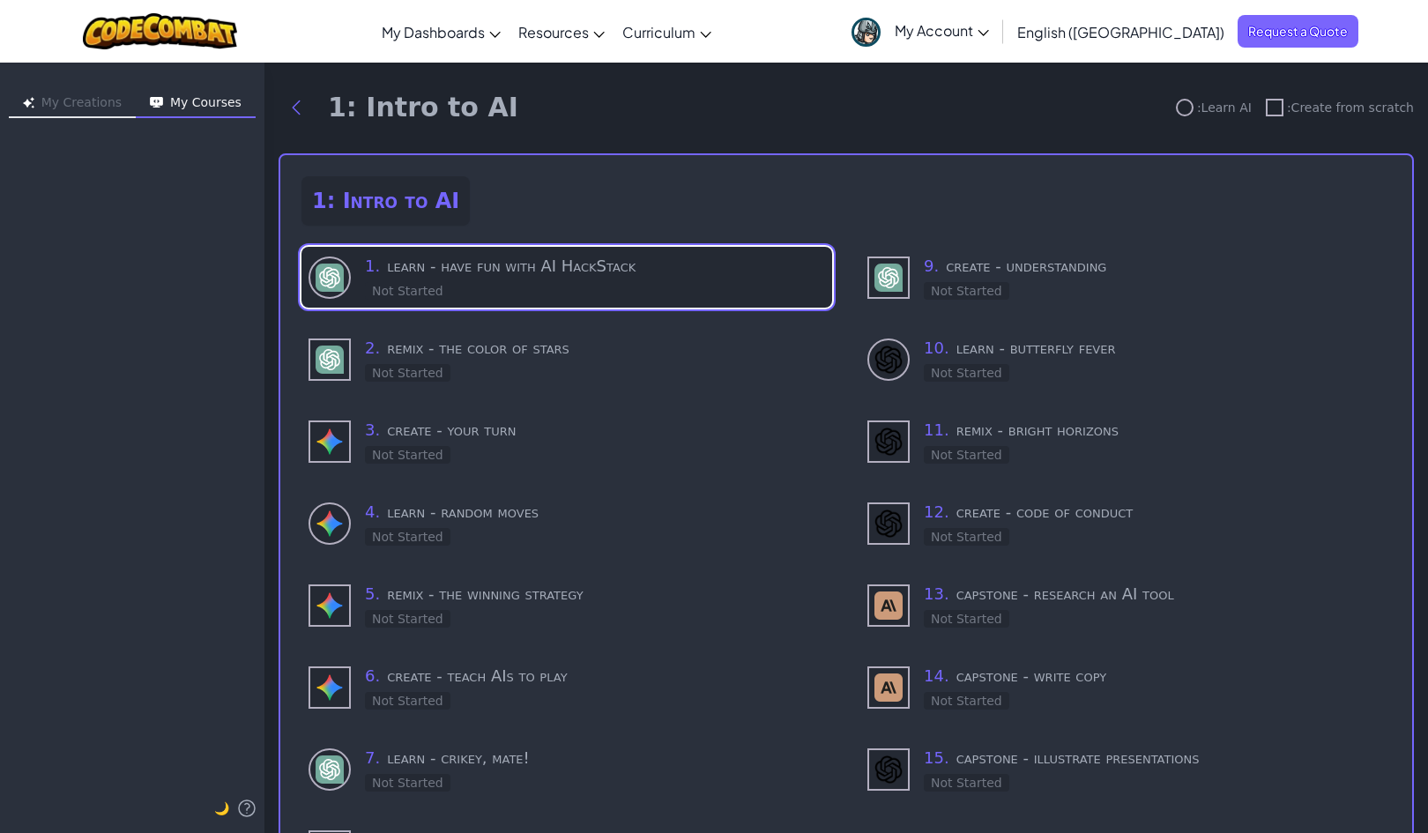
click at [615, 263] on h3 "1 . learn - have fun with AI HackStack" at bounding box center [595, 266] width 460 height 25
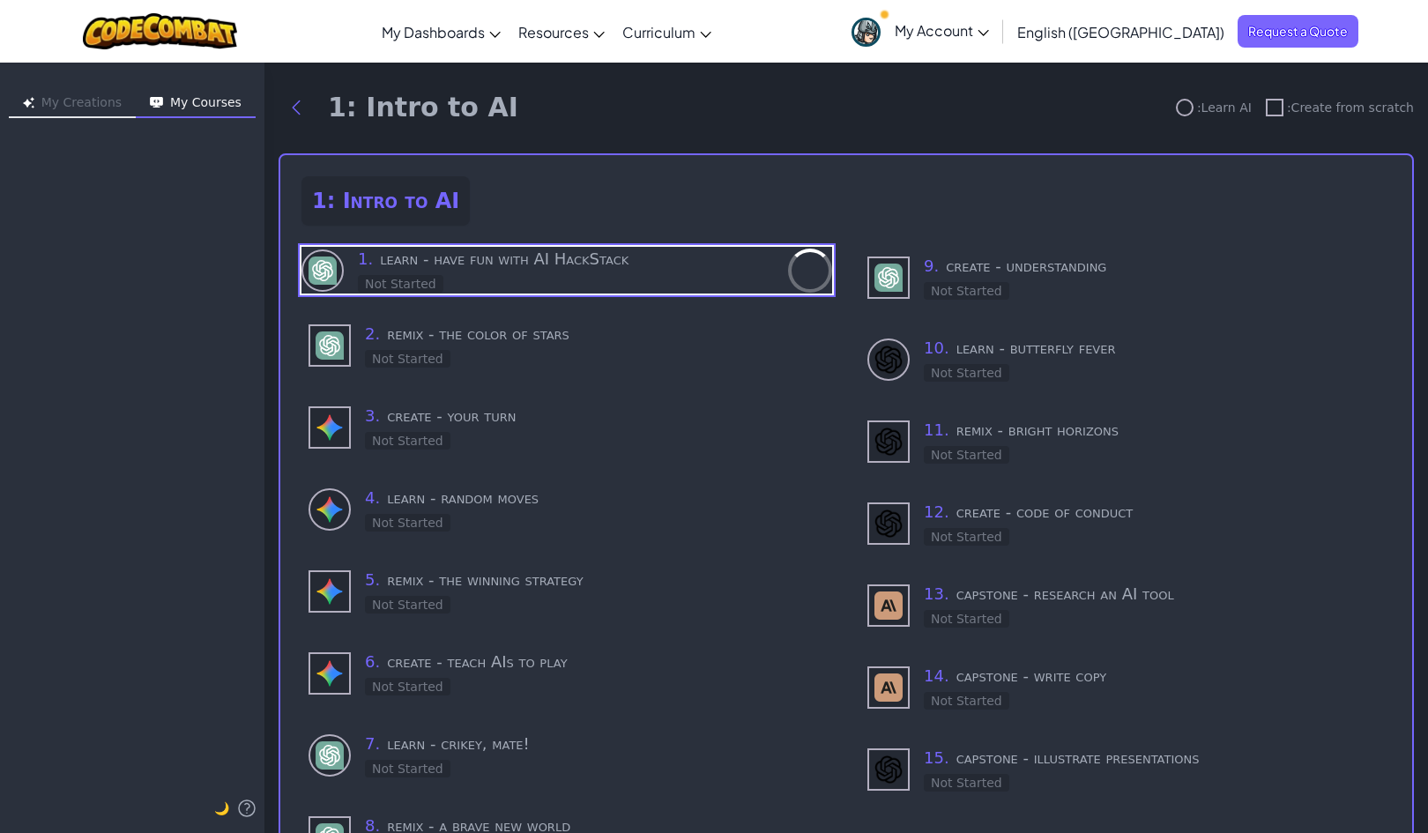
click at [64, 94] on button "My Creations" at bounding box center [72, 104] width 127 height 28
click at [190, 94] on button "My Courses" at bounding box center [196, 104] width 120 height 28
click at [307, 98] on button "Back to modules" at bounding box center [296, 107] width 35 height 35
